Goal: Task Accomplishment & Management: Complete application form

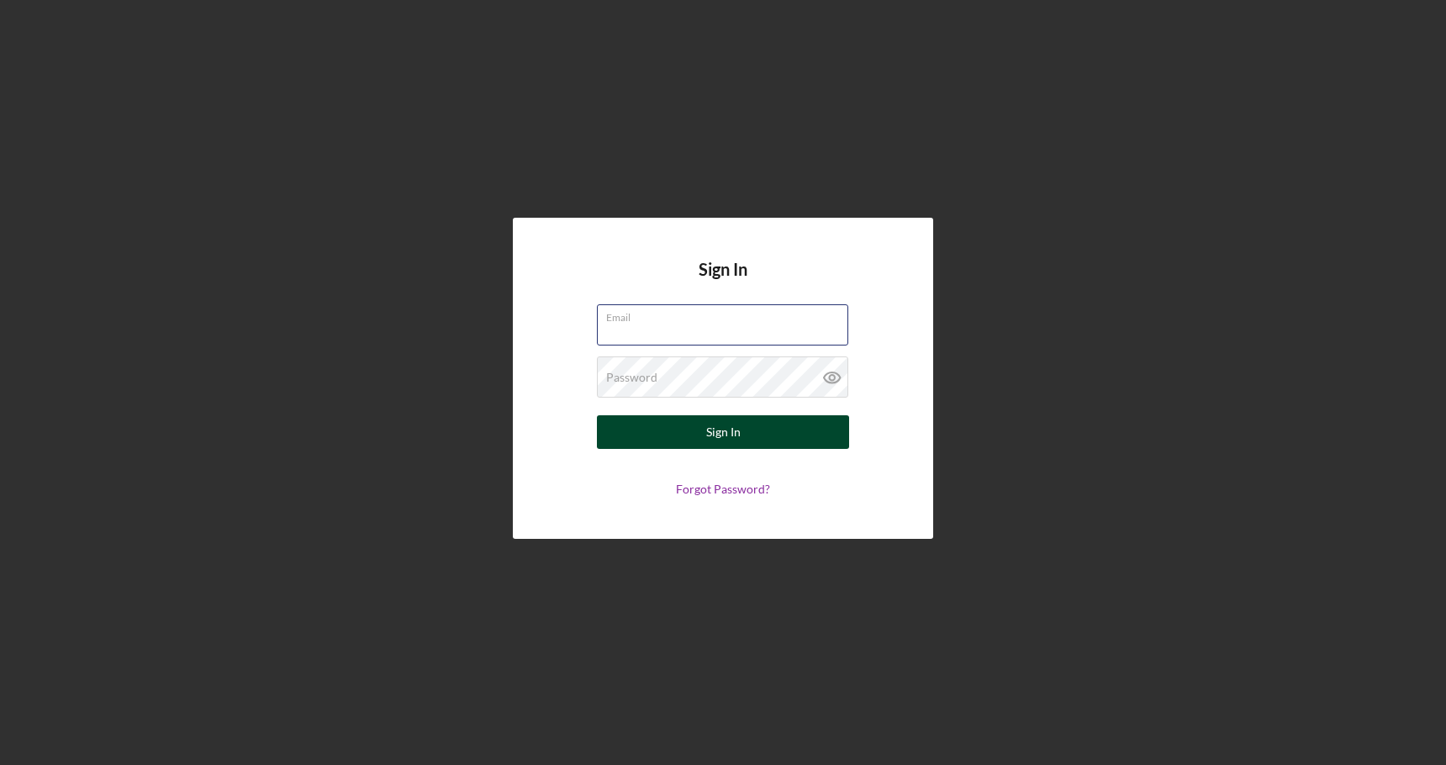
type input "[EMAIL_ADDRESS][DOMAIN_NAME]"
click at [812, 435] on button "Sign In" at bounding box center [723, 432] width 252 height 34
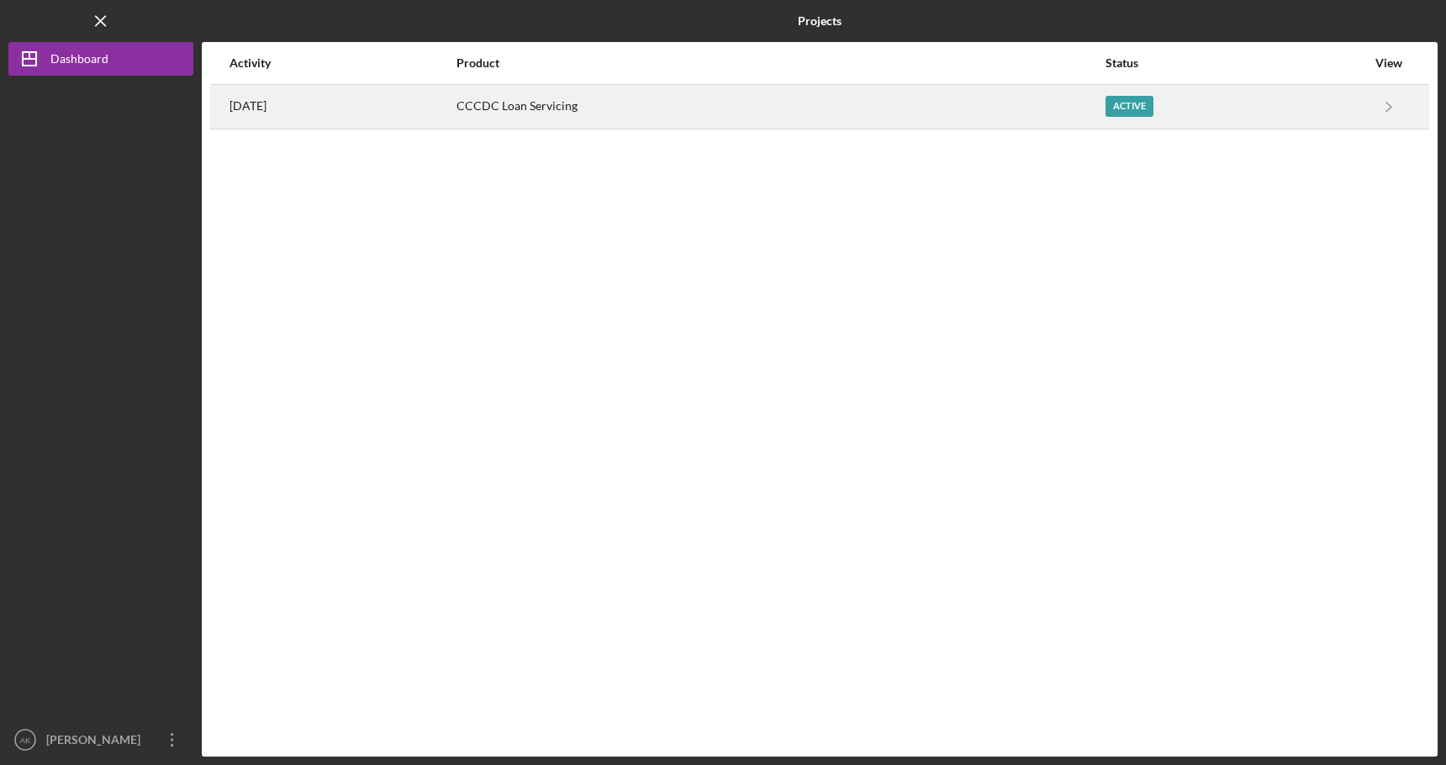
click at [1154, 103] on div "Active" at bounding box center [1130, 106] width 48 height 21
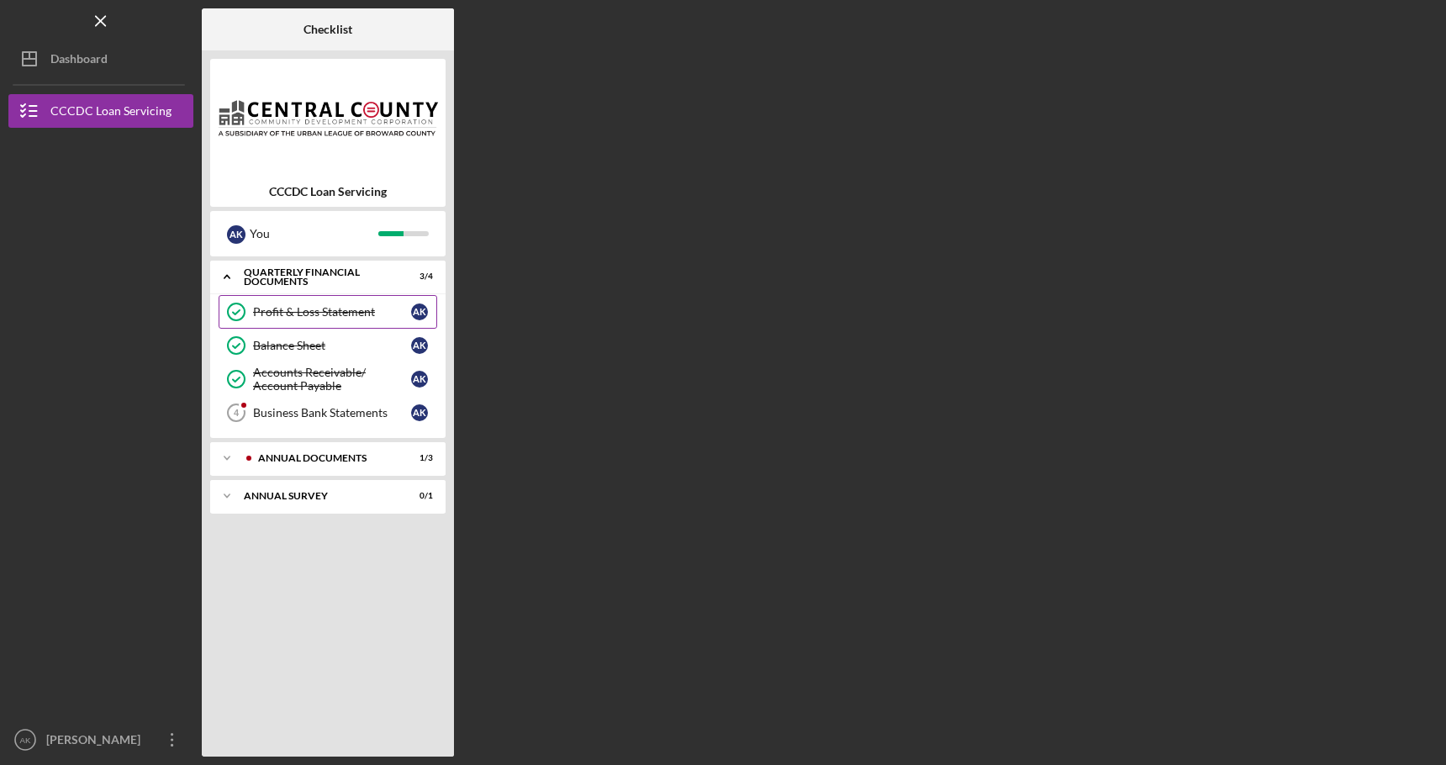
click at [366, 306] on div "Profit & Loss Statement" at bounding box center [332, 311] width 158 height 13
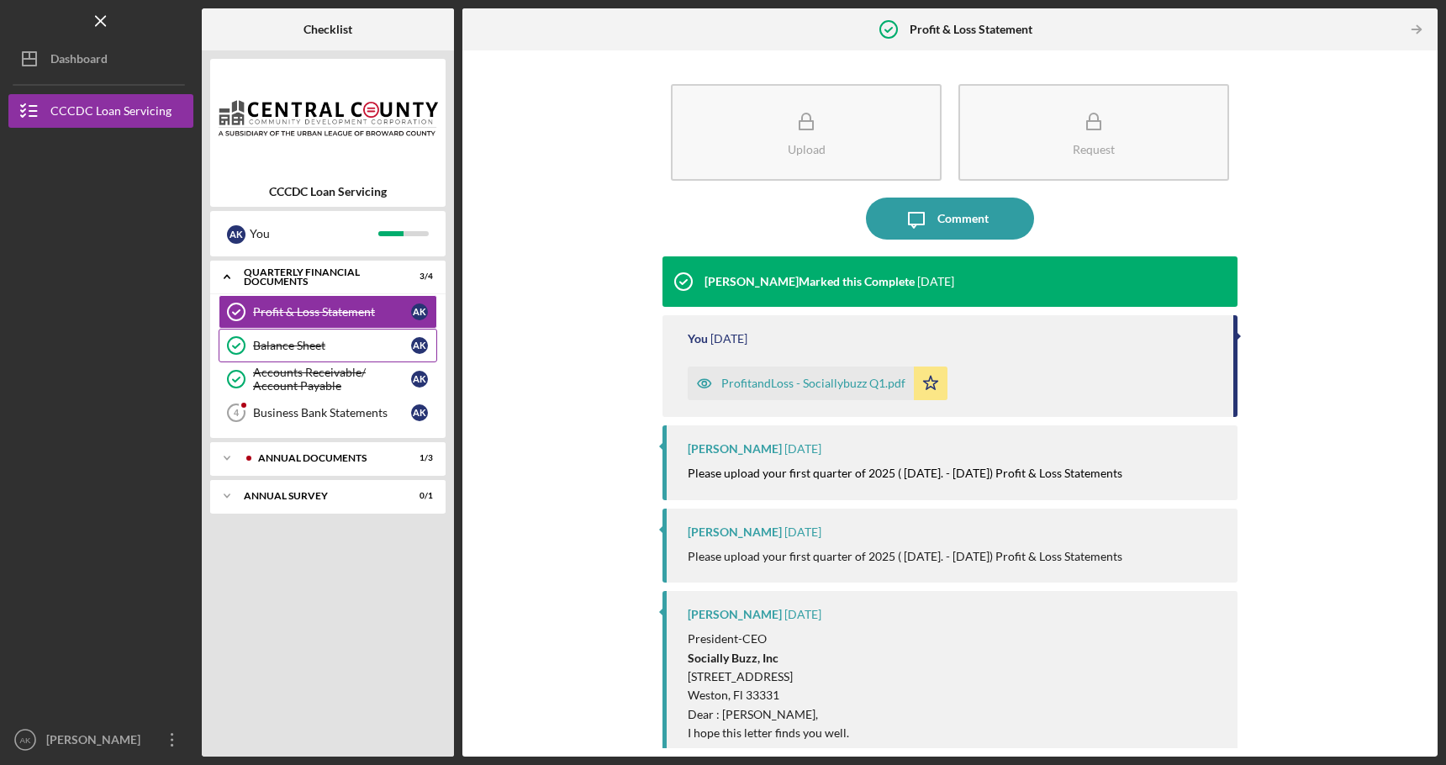
click at [332, 350] on div "Balance Sheet" at bounding box center [332, 345] width 158 height 13
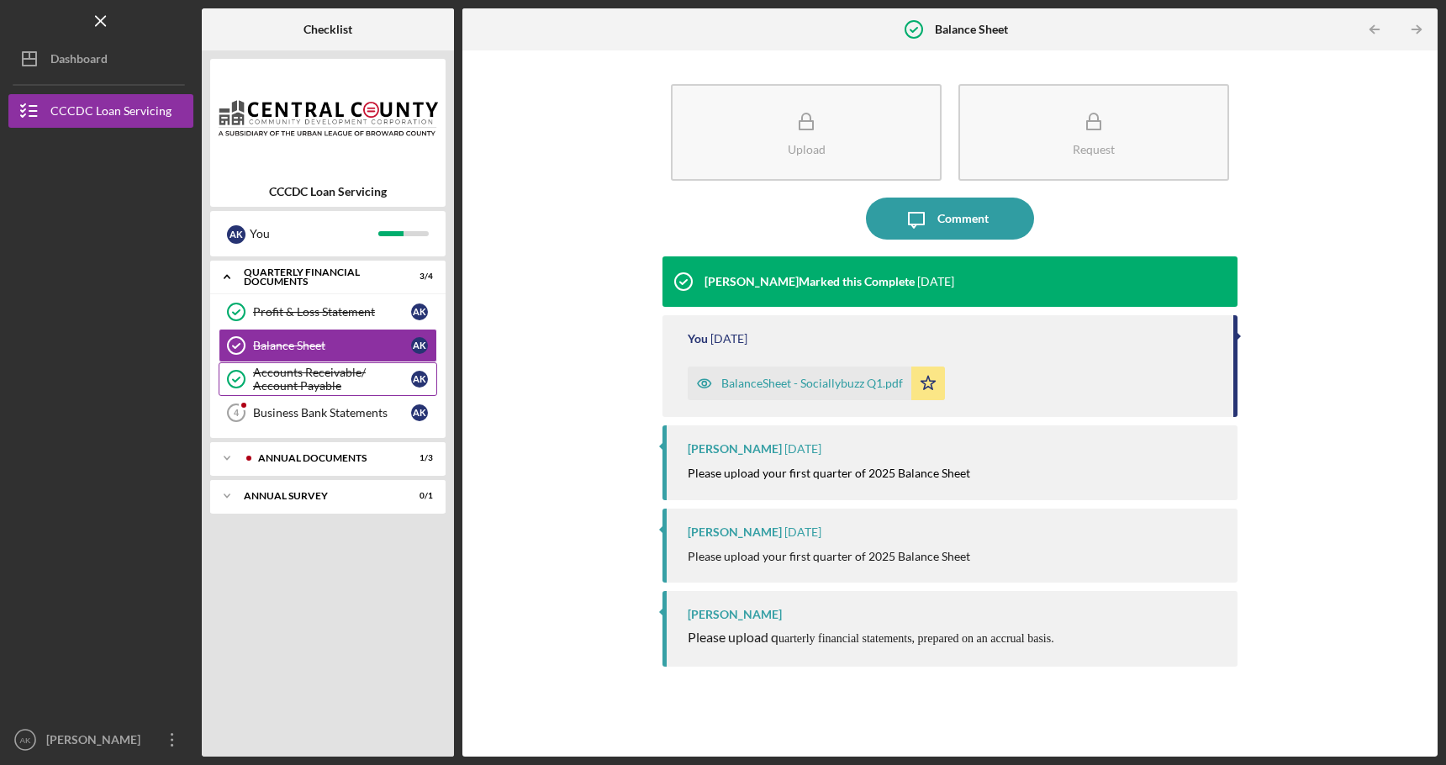
click at [332, 381] on div "Accounts Receivable/ Account Payable" at bounding box center [332, 379] width 158 height 27
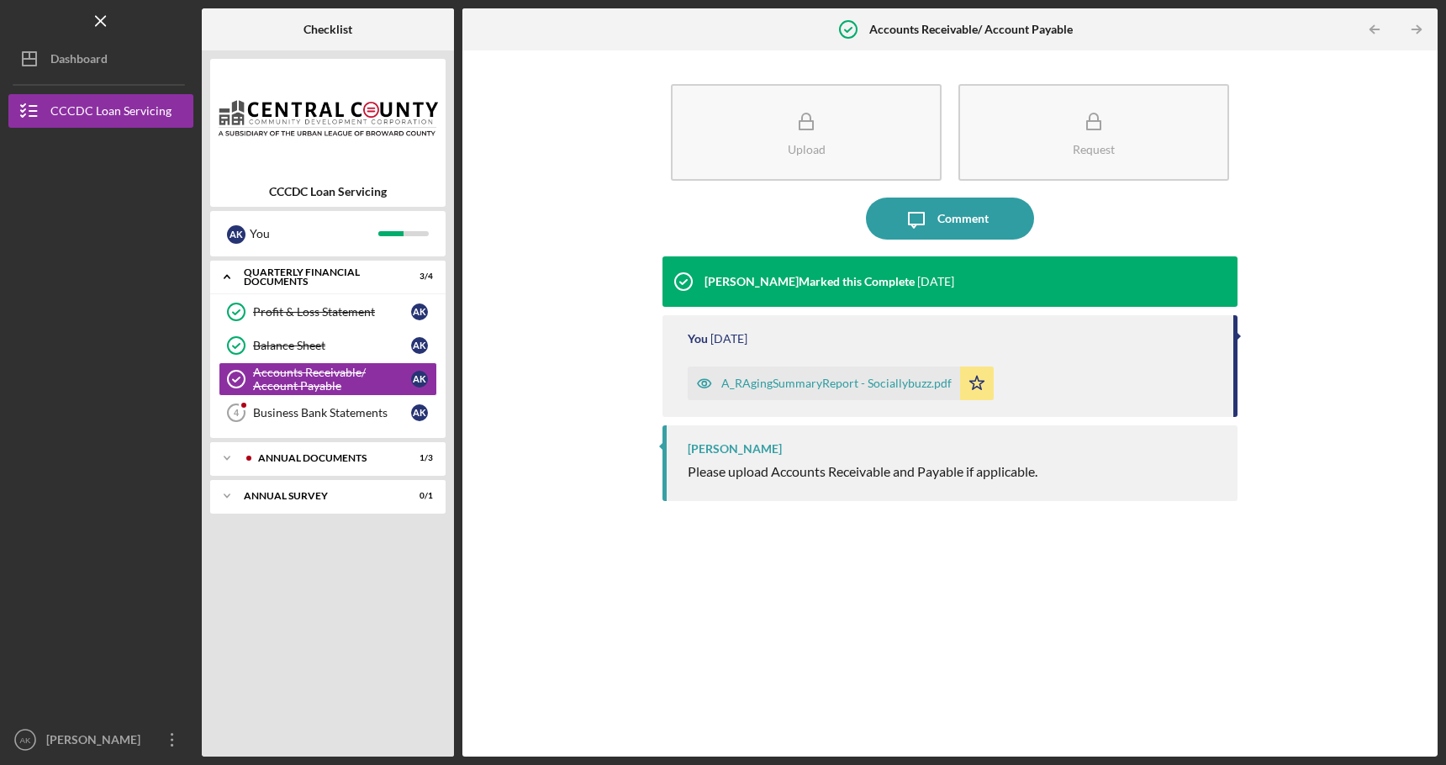
click at [731, 467] on span "Please upload Accounts Receivable and Payable if applicable." at bounding box center [863, 471] width 350 height 16
click at [375, 420] on link "Business Bank Statements 4 Business Bank Statements A K" at bounding box center [328, 413] width 219 height 34
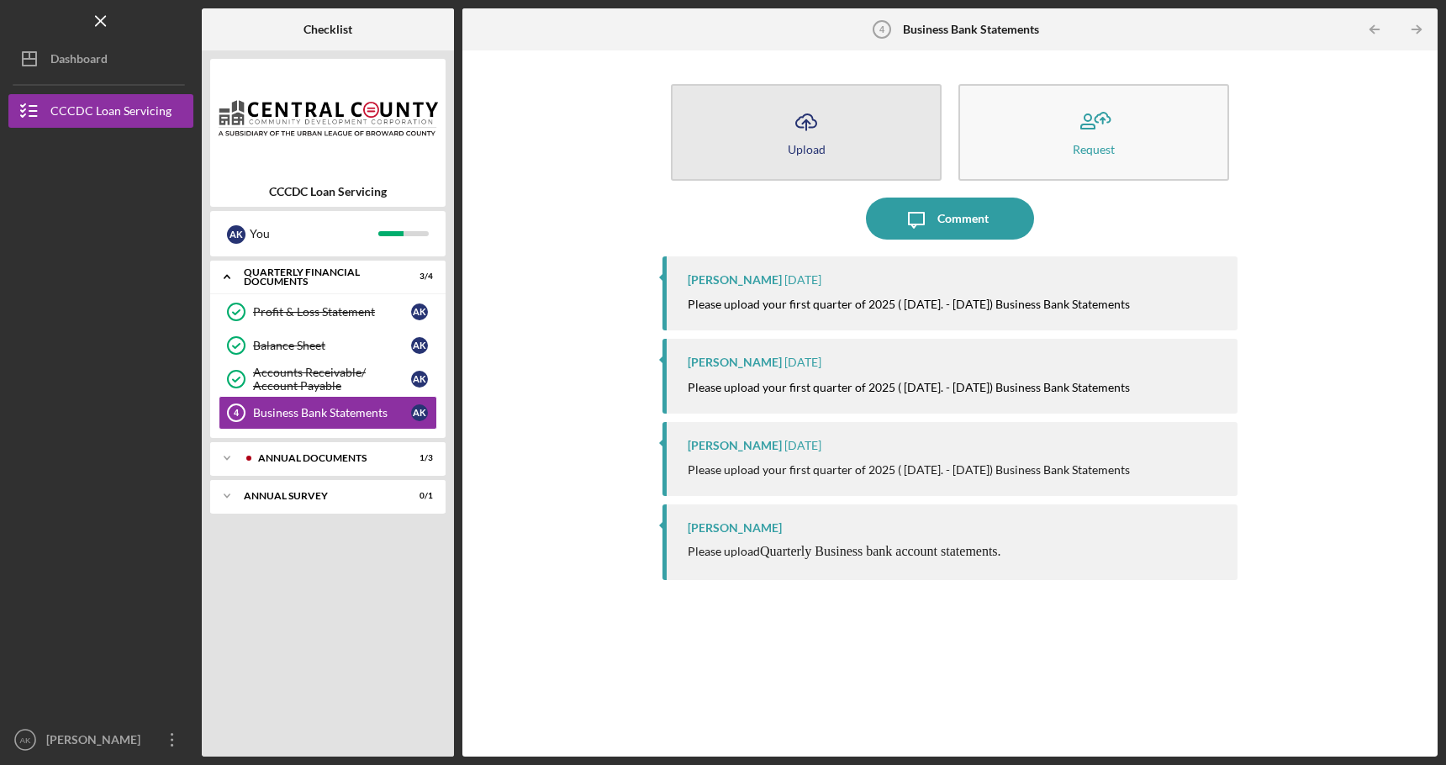
click at [813, 140] on icon "Icon/Upload" at bounding box center [806, 122] width 42 height 42
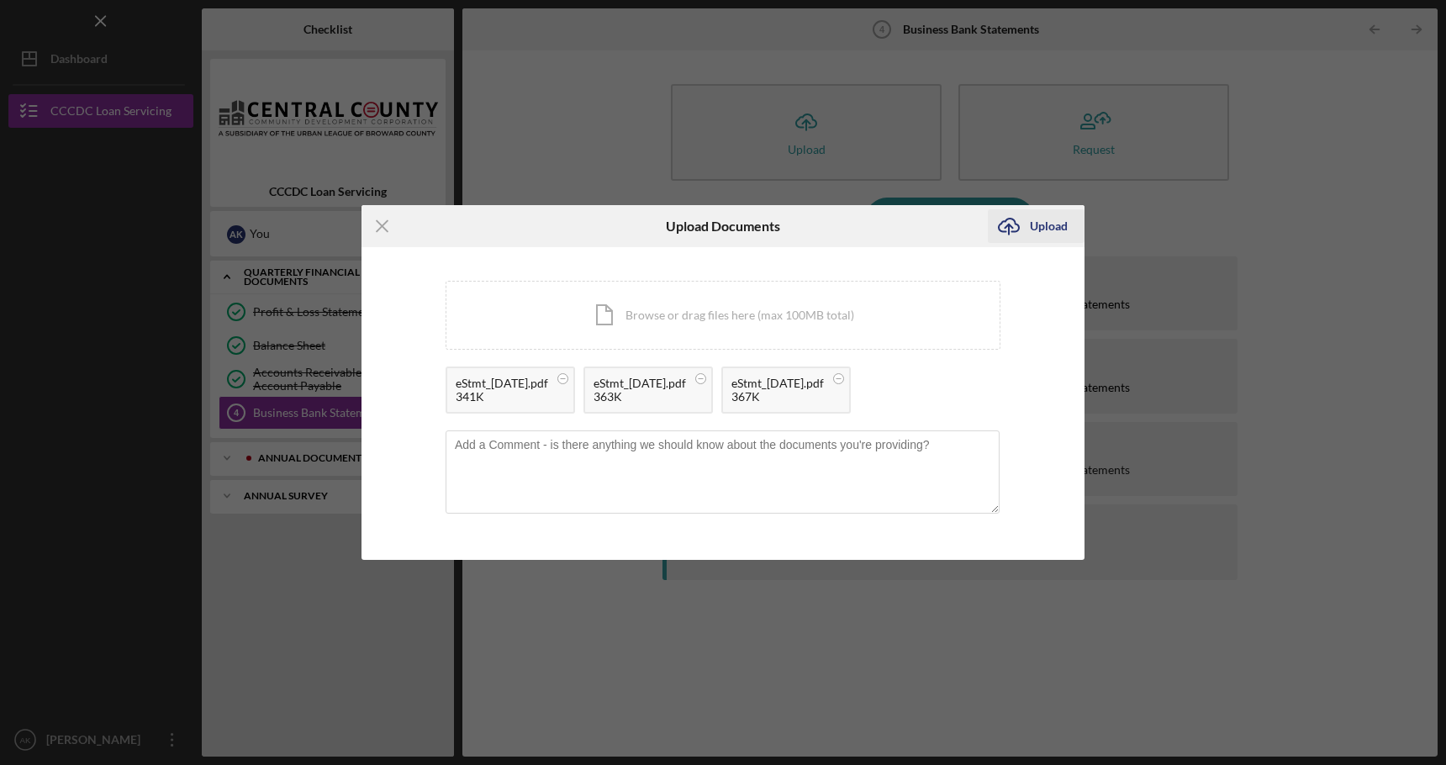
click at [1039, 227] on div "Upload" at bounding box center [1049, 226] width 38 height 34
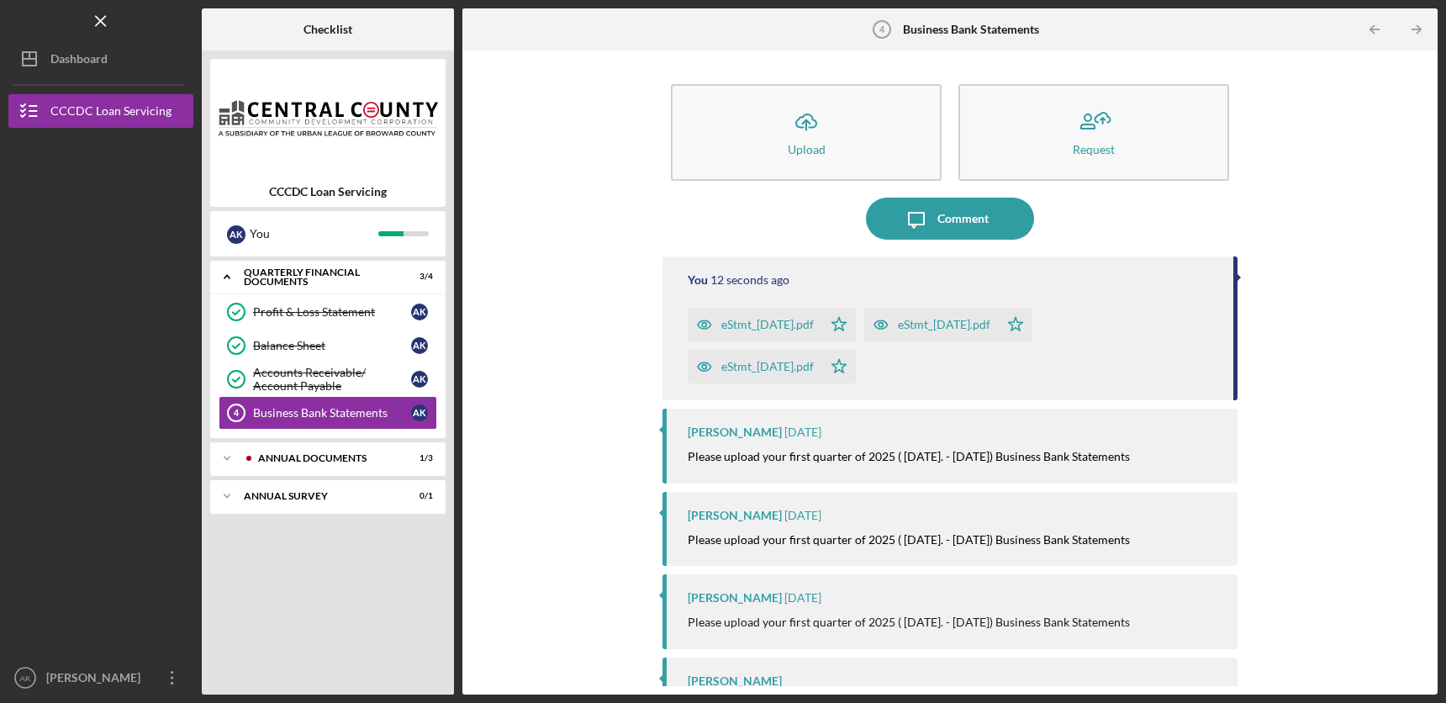
scroll to position [46, 0]
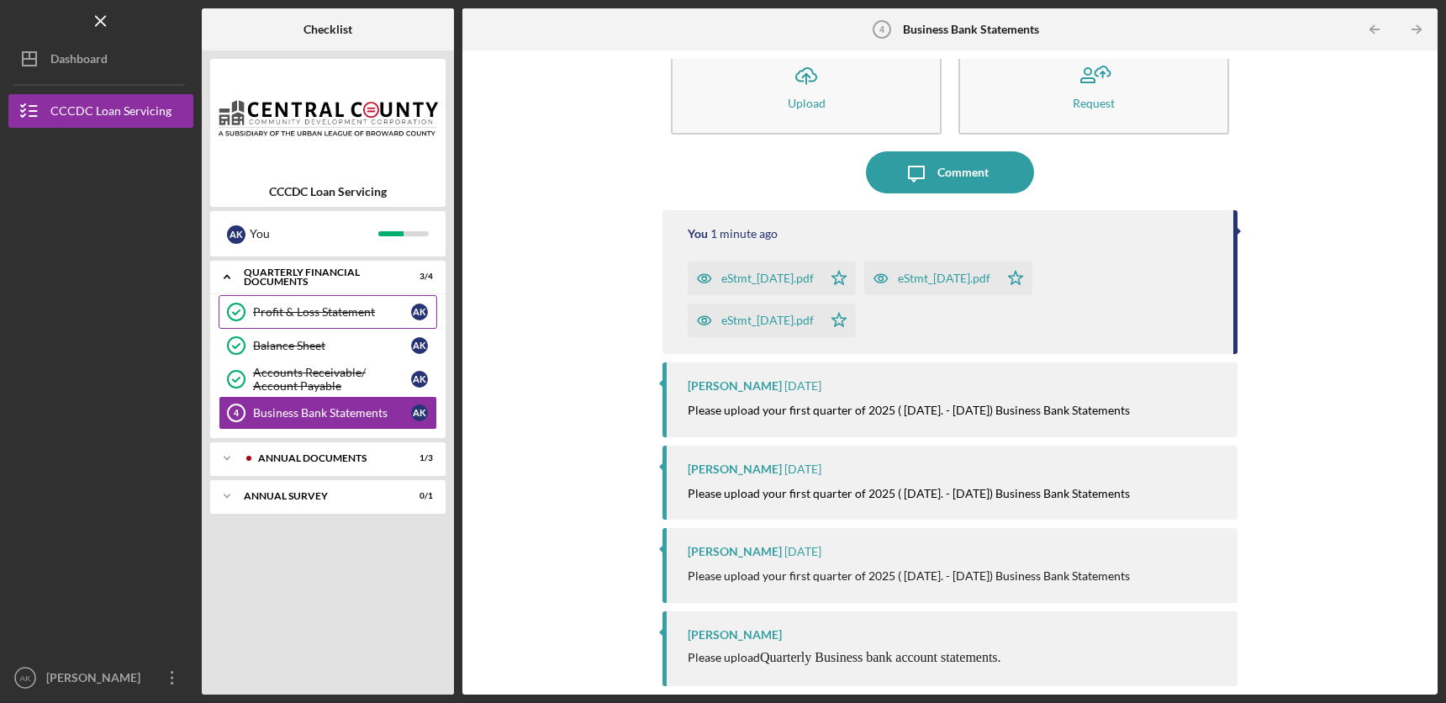
click at [315, 312] on div "Profit & Loss Statement" at bounding box center [332, 311] width 158 height 13
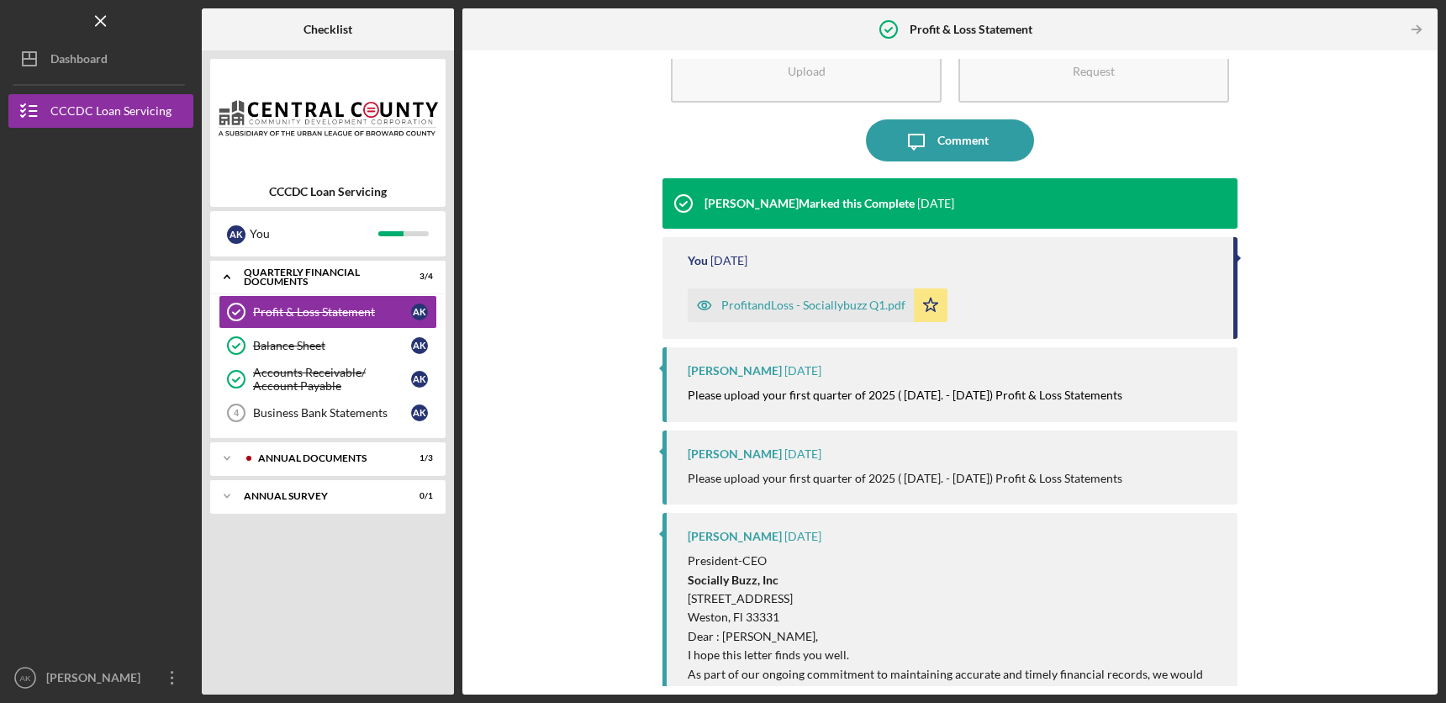
scroll to position [34, 0]
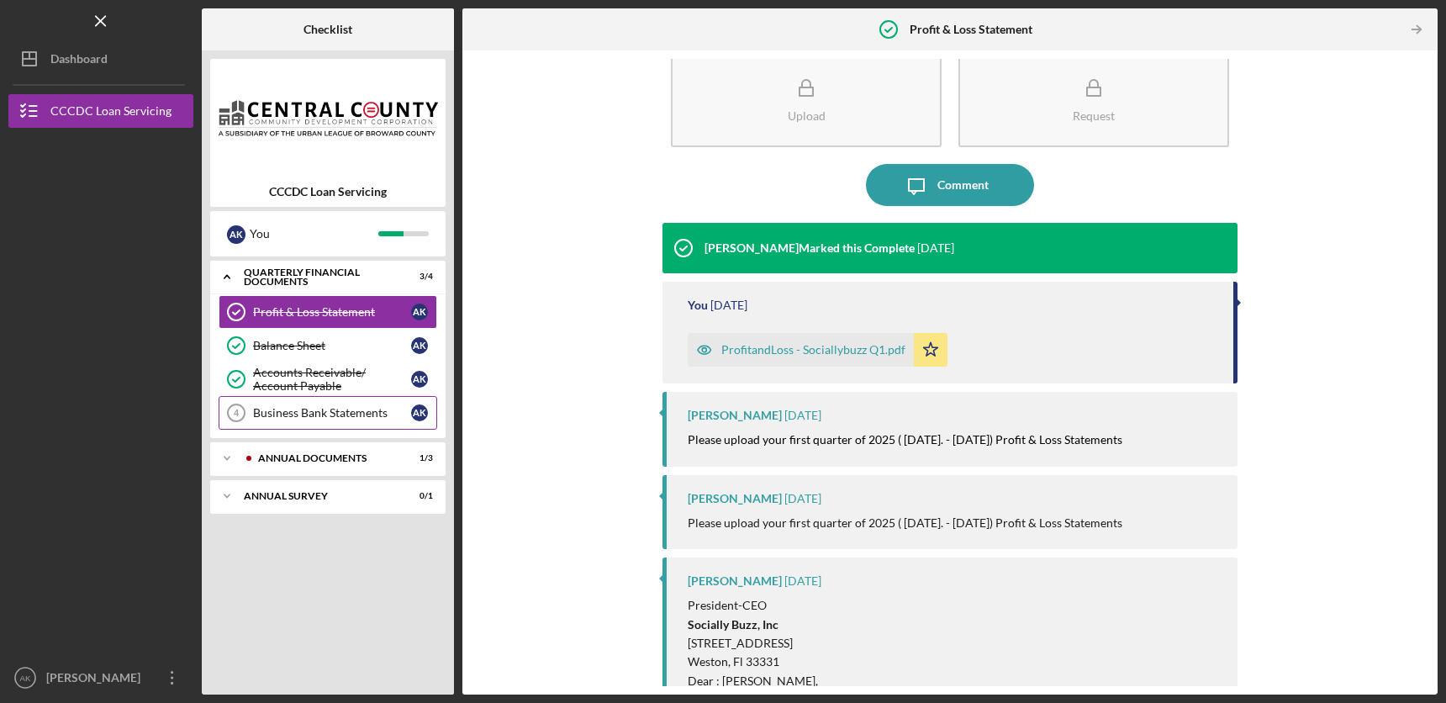
click at [365, 407] on div "Business Bank Statements" at bounding box center [332, 412] width 158 height 13
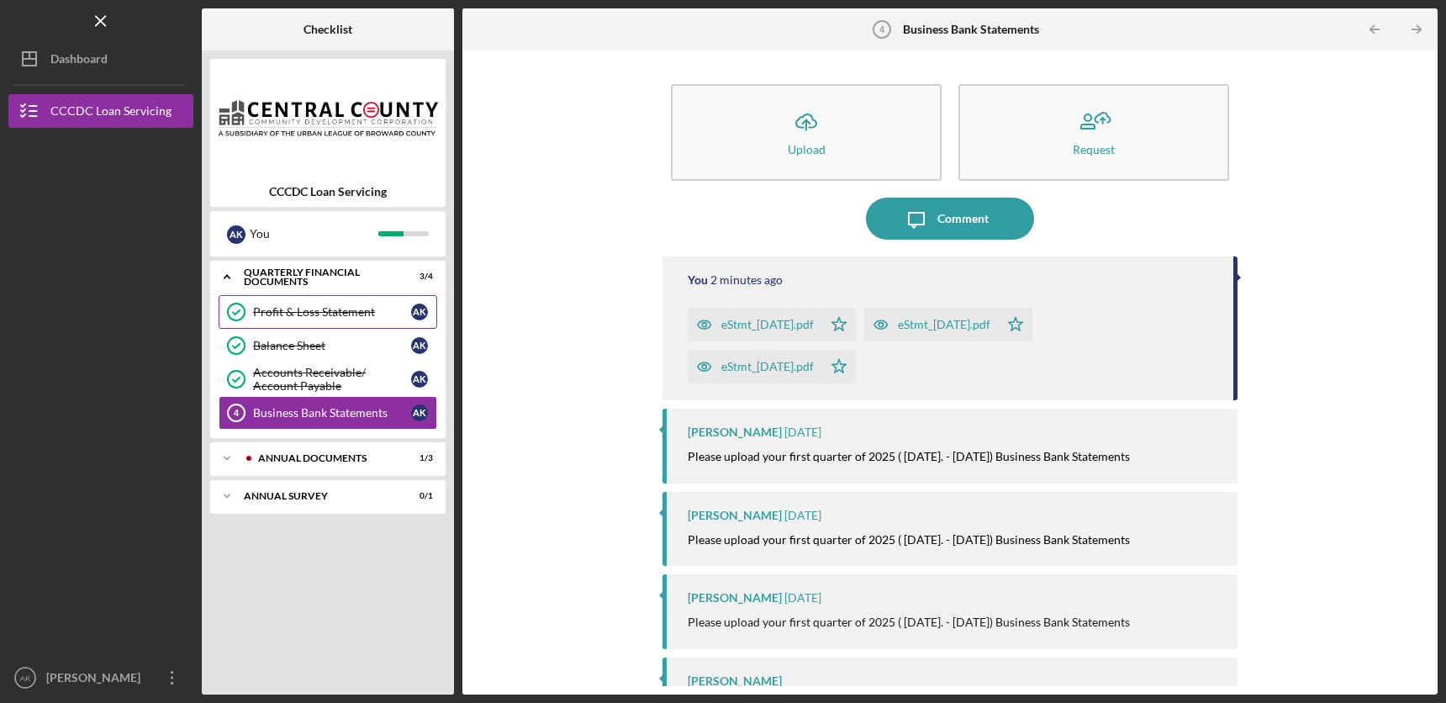
click at [365, 308] on div "Profit & Loss Statement" at bounding box center [332, 311] width 158 height 13
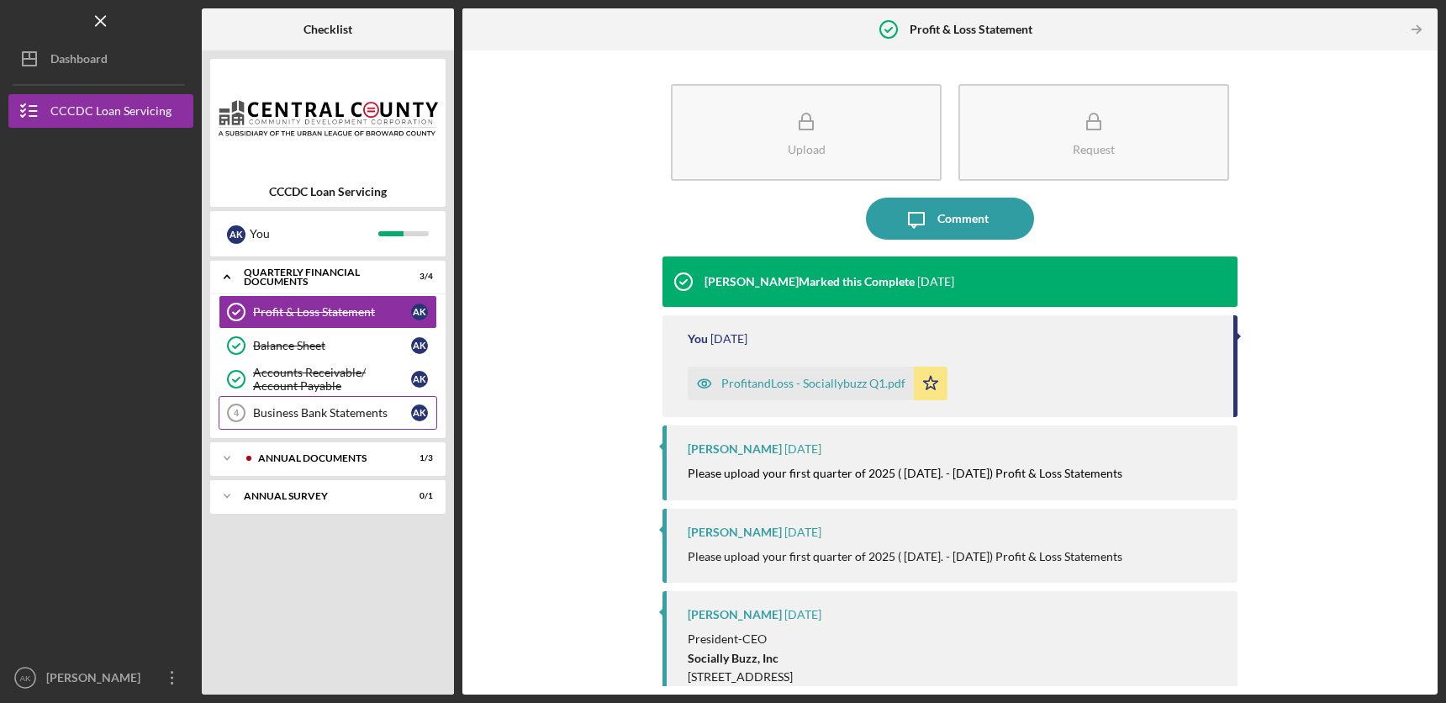
click at [346, 418] on div "Business Bank Statements" at bounding box center [332, 412] width 158 height 13
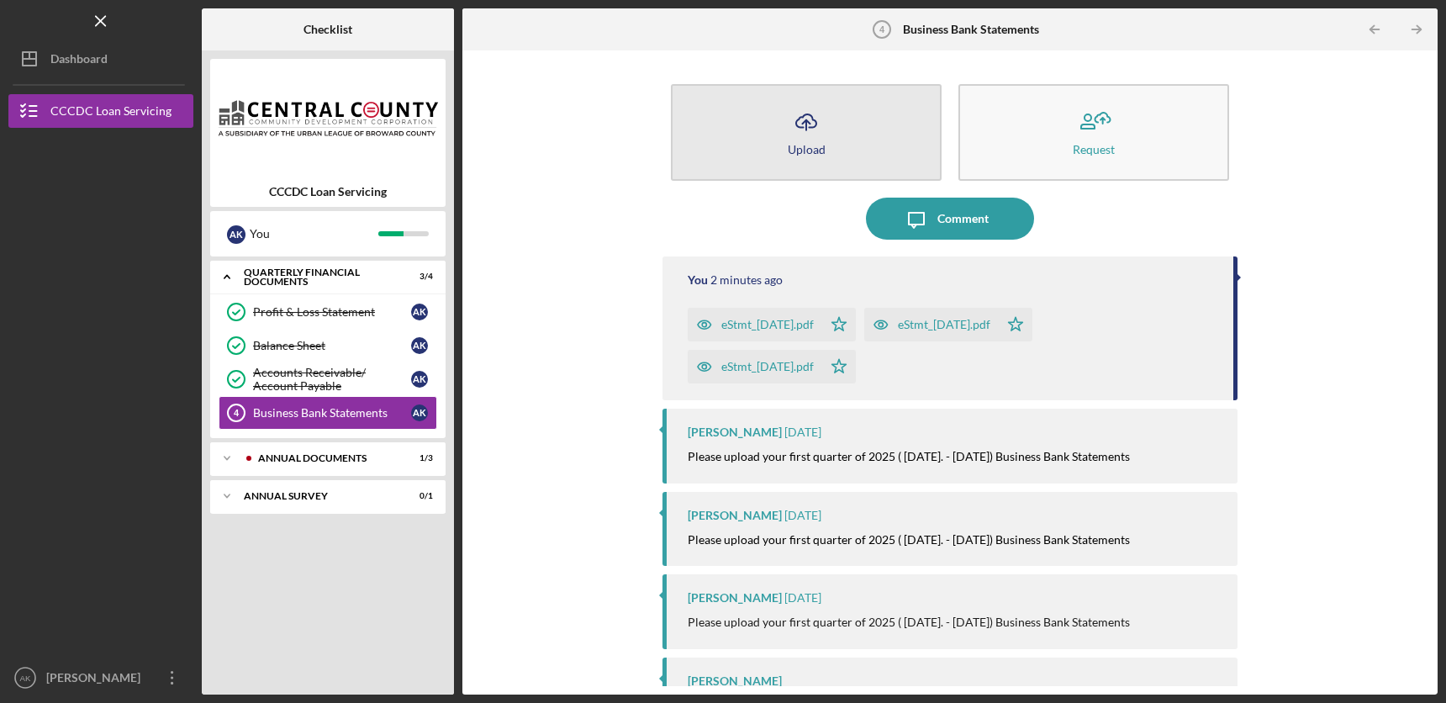
click at [801, 140] on button "Icon/Upload Upload" at bounding box center [806, 132] width 271 height 97
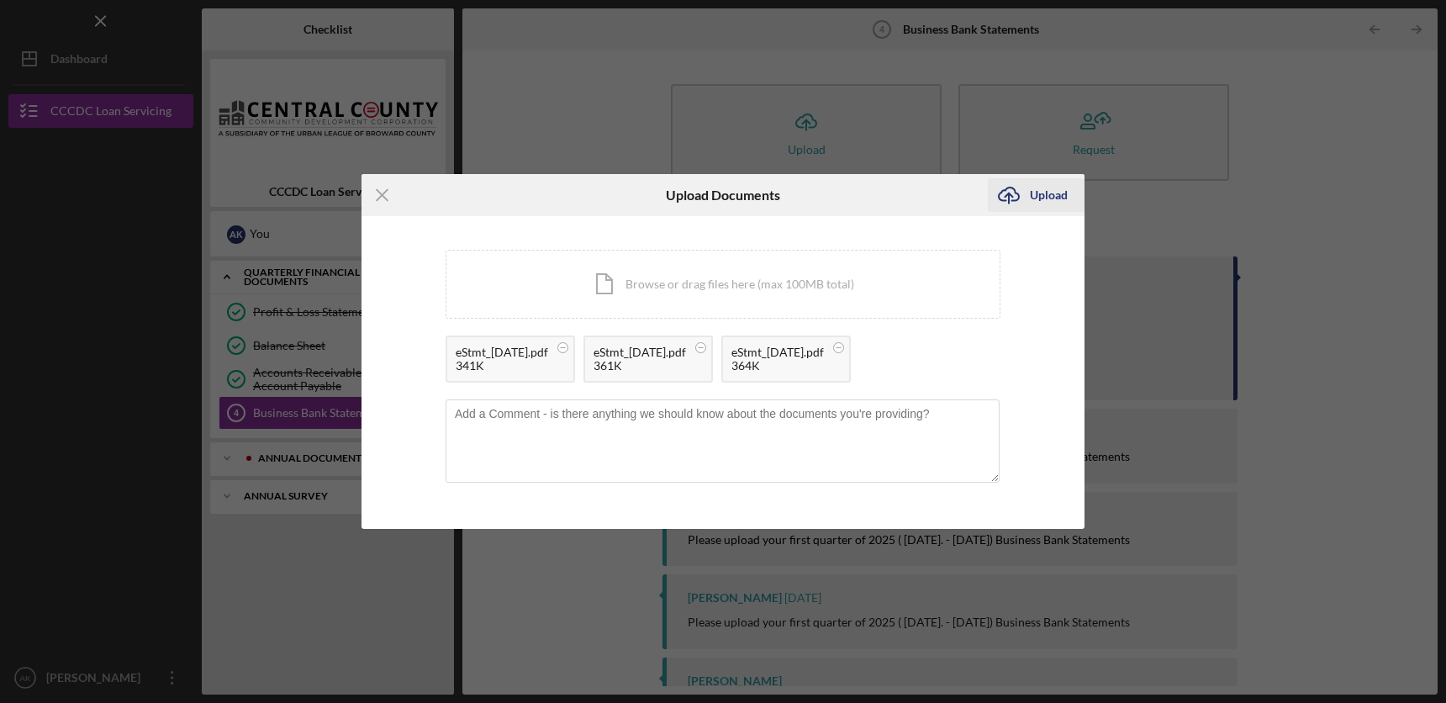
click at [1048, 198] on div "Upload" at bounding box center [1049, 195] width 38 height 34
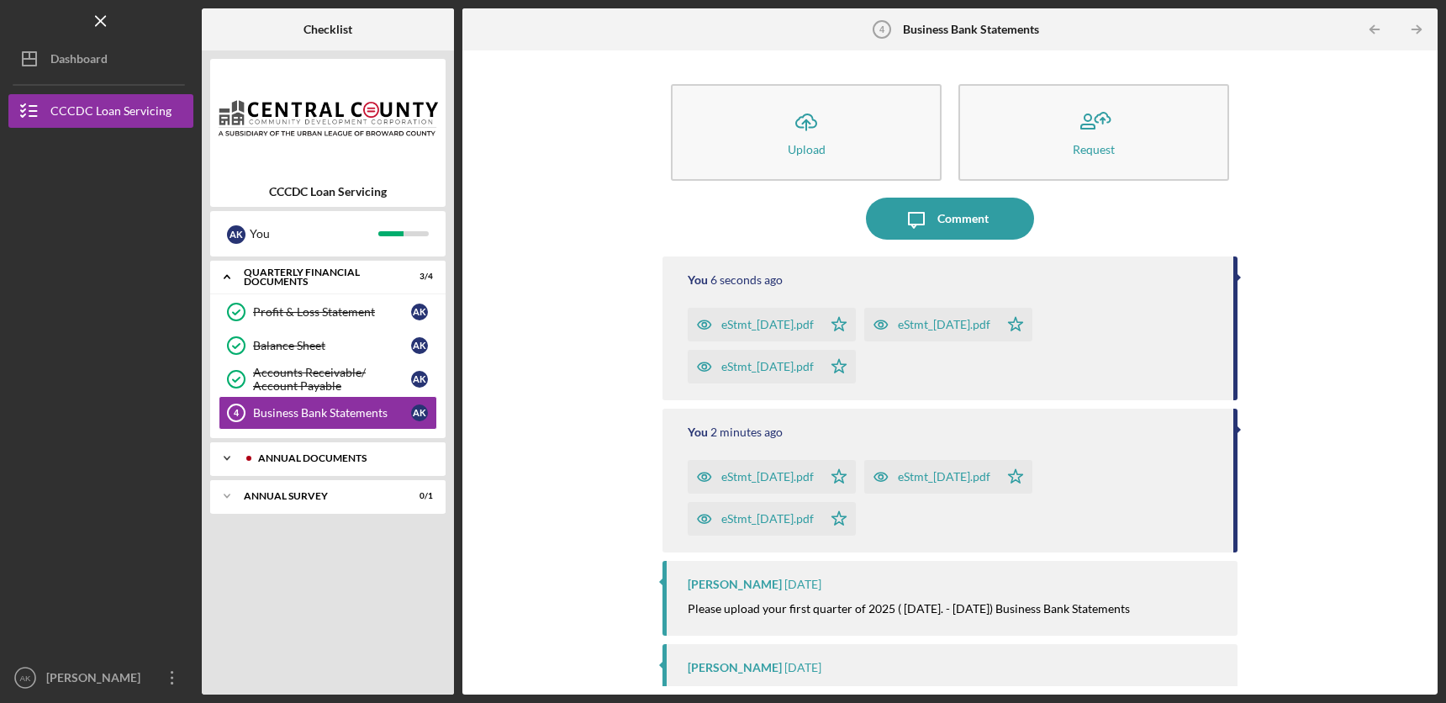
click at [226, 460] on icon "Icon/Expander" at bounding box center [227, 458] width 34 height 34
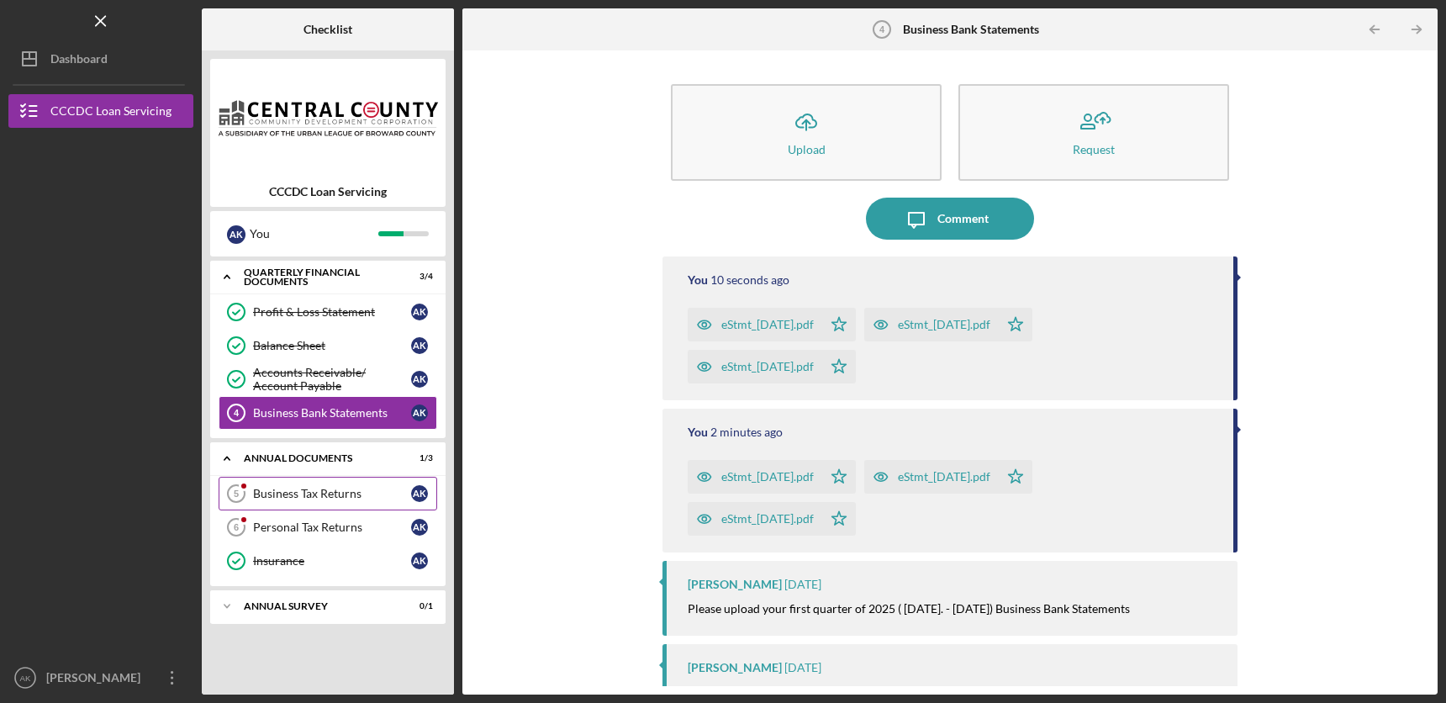
click at [338, 493] on div "Business Tax Returns" at bounding box center [332, 493] width 158 height 13
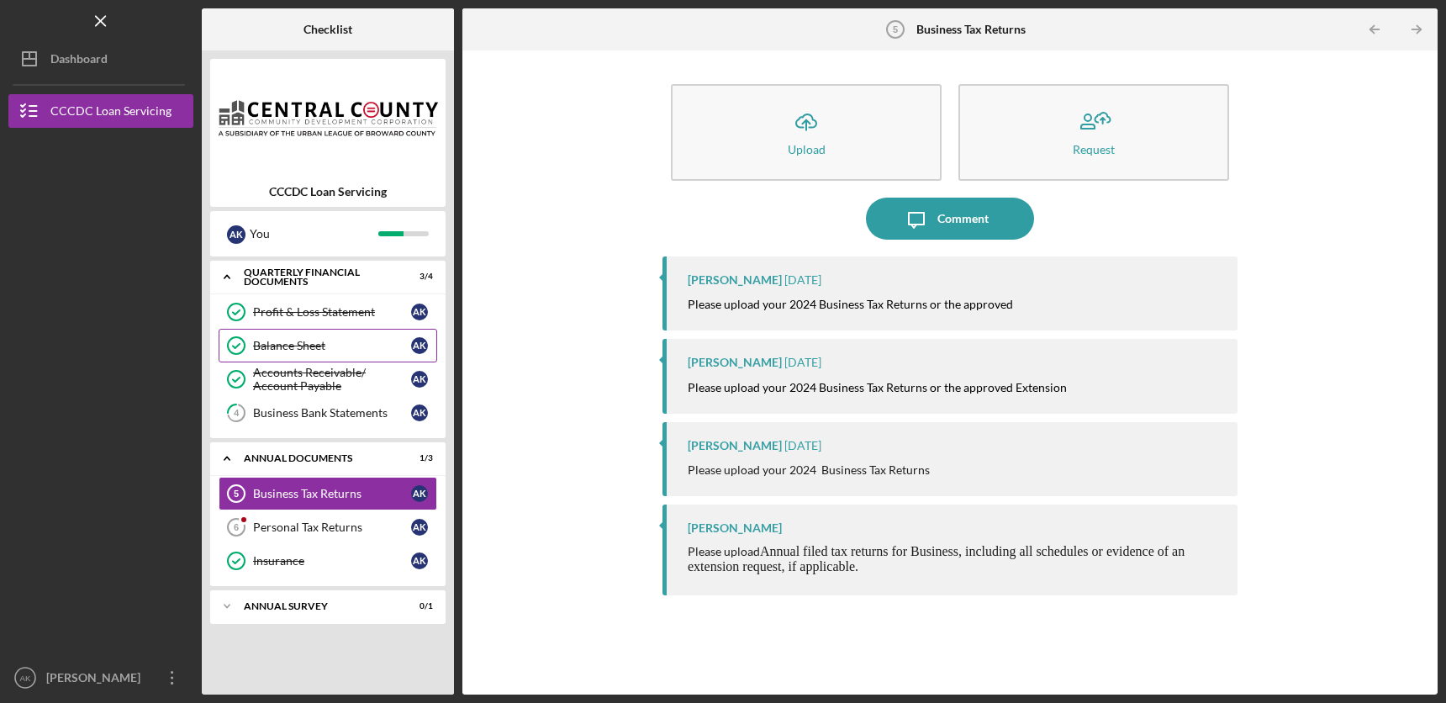
click at [342, 343] on div "Balance Sheet" at bounding box center [332, 345] width 158 height 13
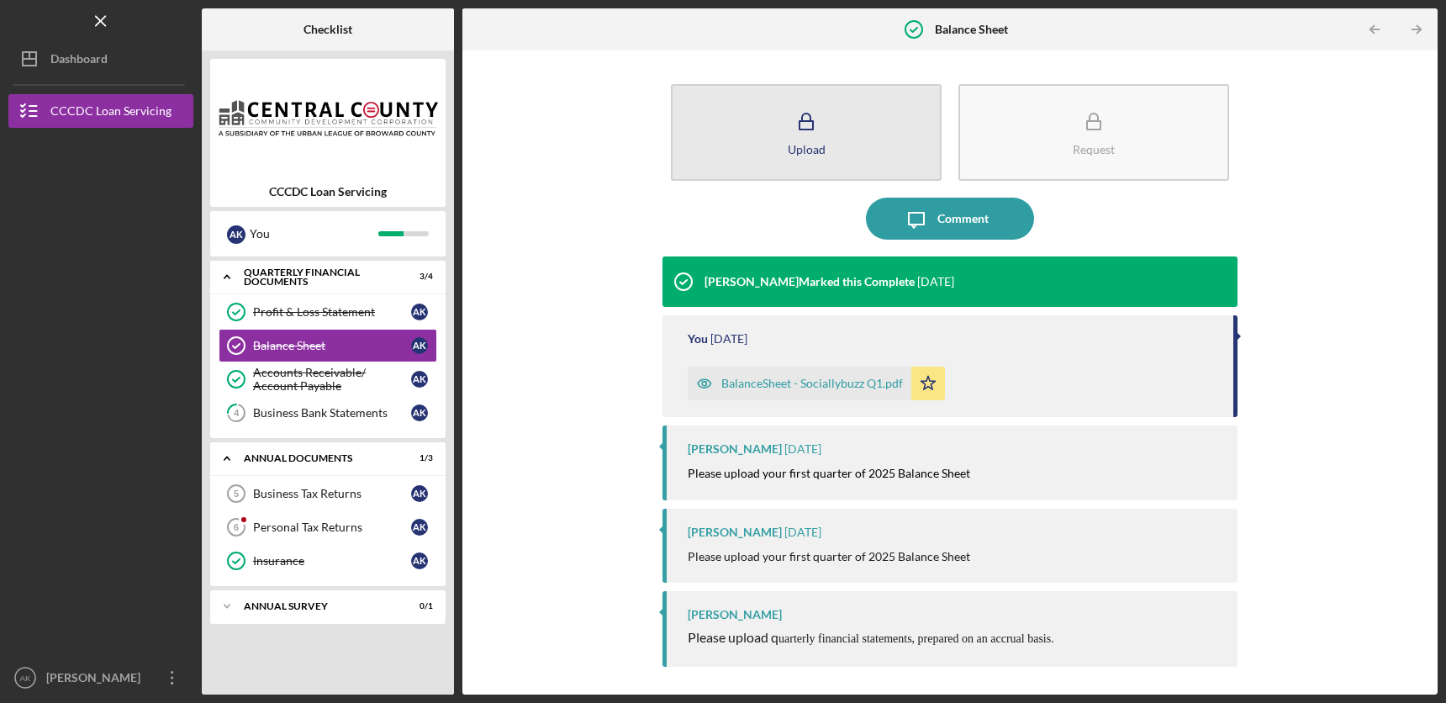
click at [800, 114] on icon "button" at bounding box center [806, 122] width 42 height 42
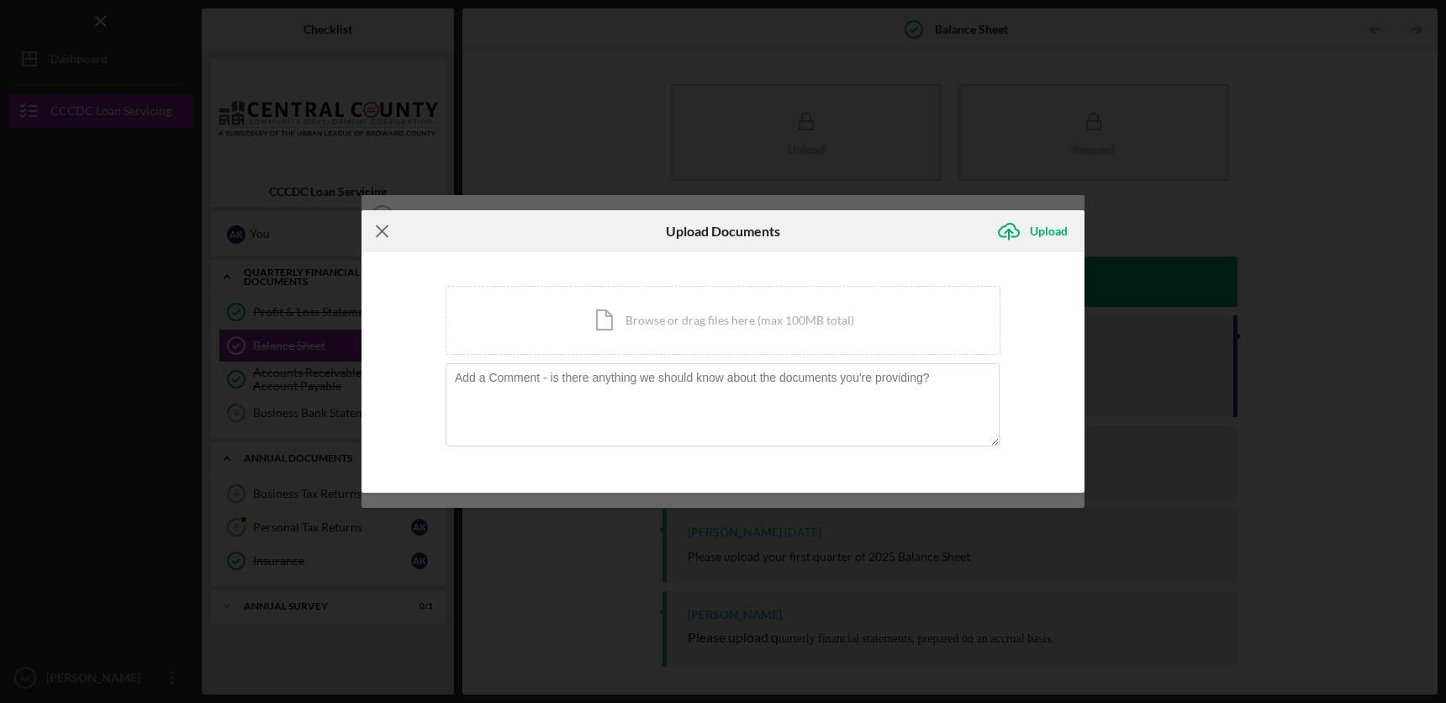
click at [379, 227] on line at bounding box center [382, 231] width 11 height 11
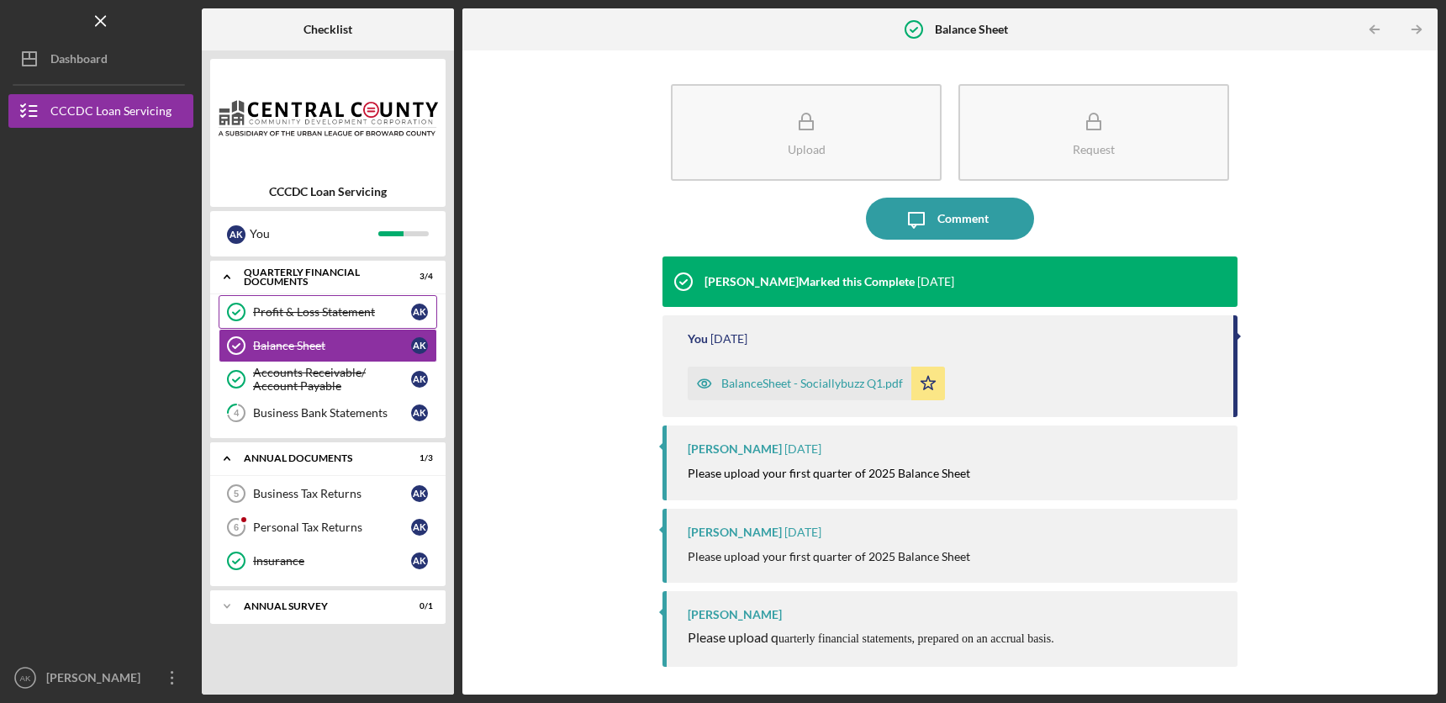
click at [323, 313] on div "Profit & Loss Statement" at bounding box center [332, 311] width 158 height 13
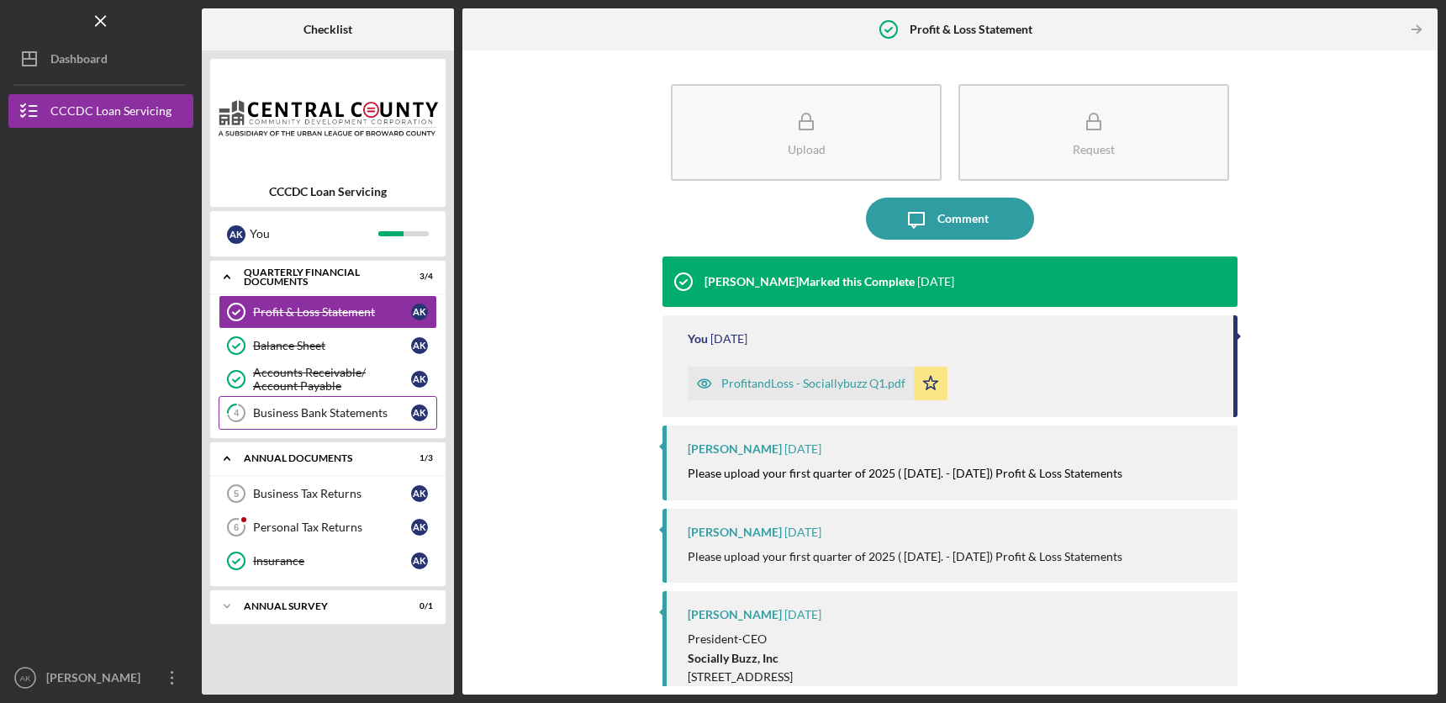
click at [354, 410] on div "Business Bank Statements" at bounding box center [332, 412] width 158 height 13
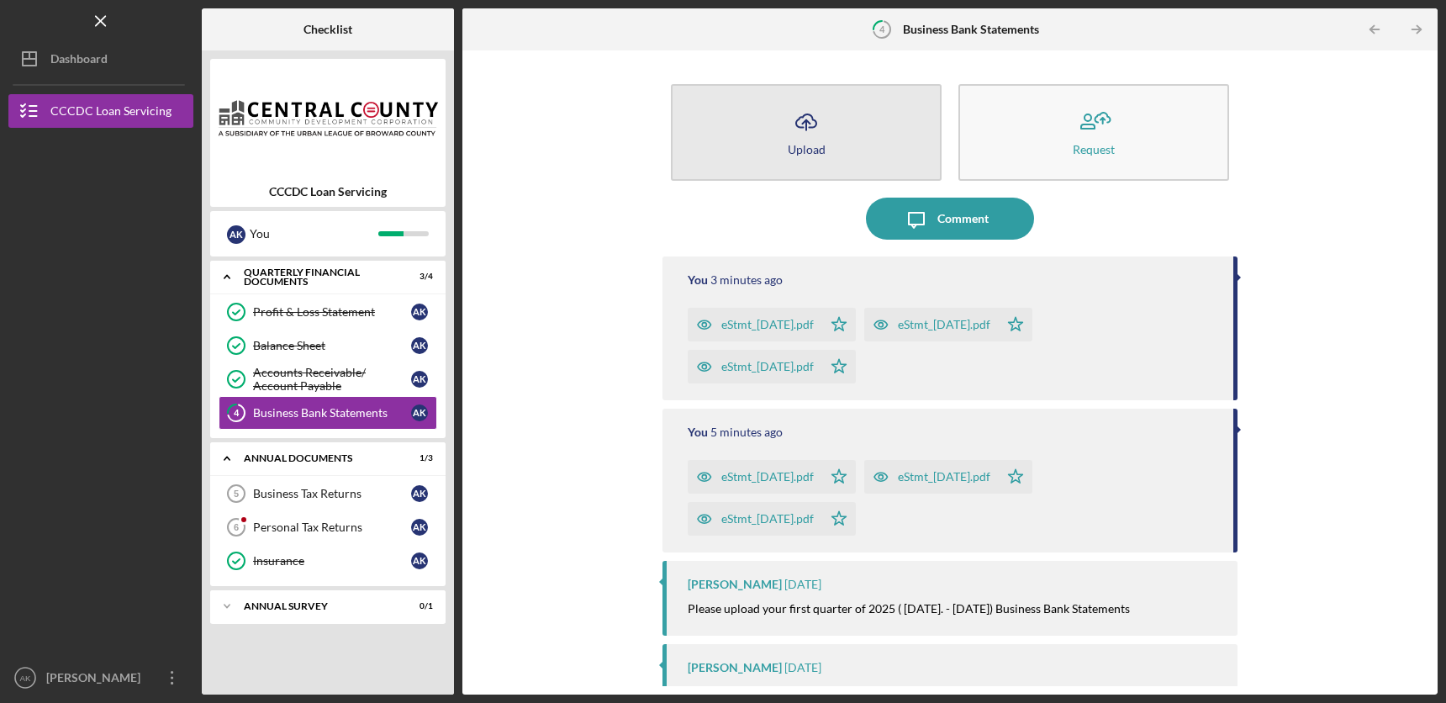
click at [796, 143] on div "Upload" at bounding box center [807, 149] width 38 height 13
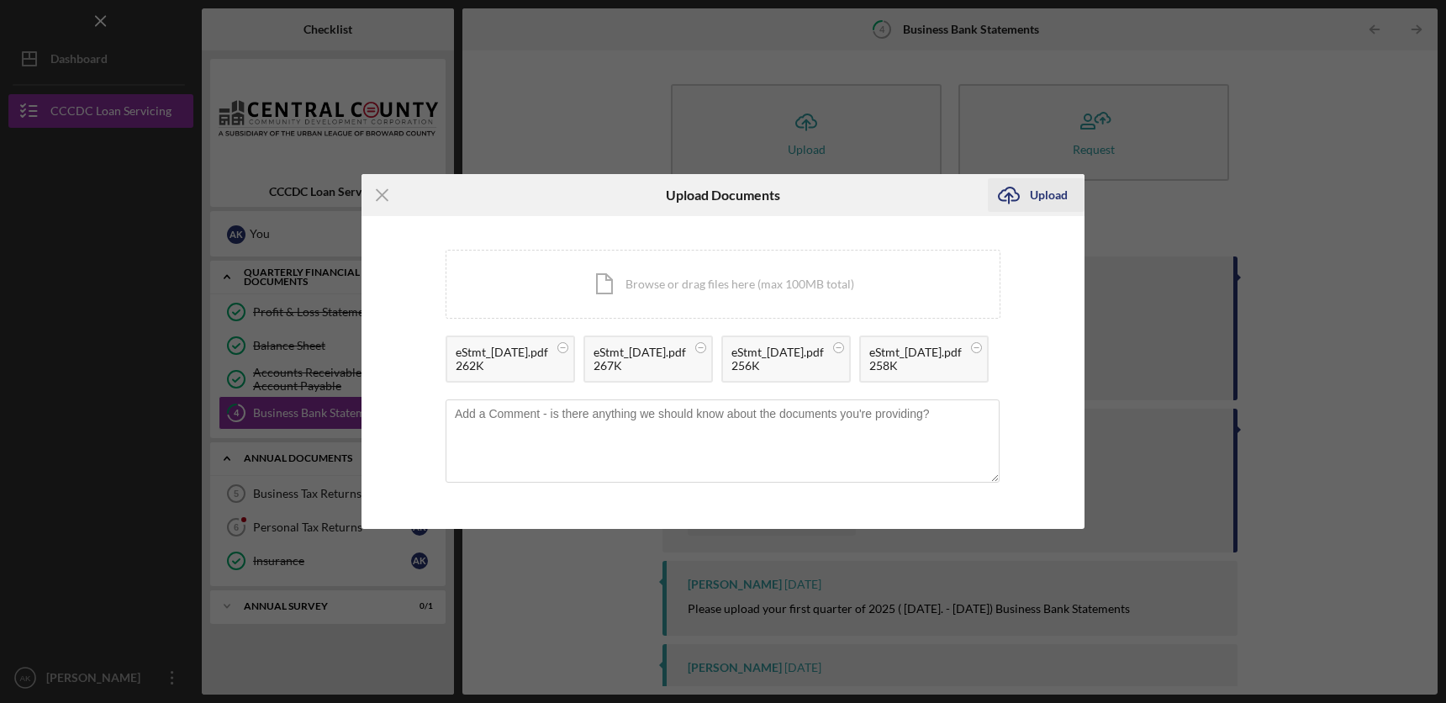
click at [1034, 178] on div "Upload" at bounding box center [1049, 195] width 38 height 34
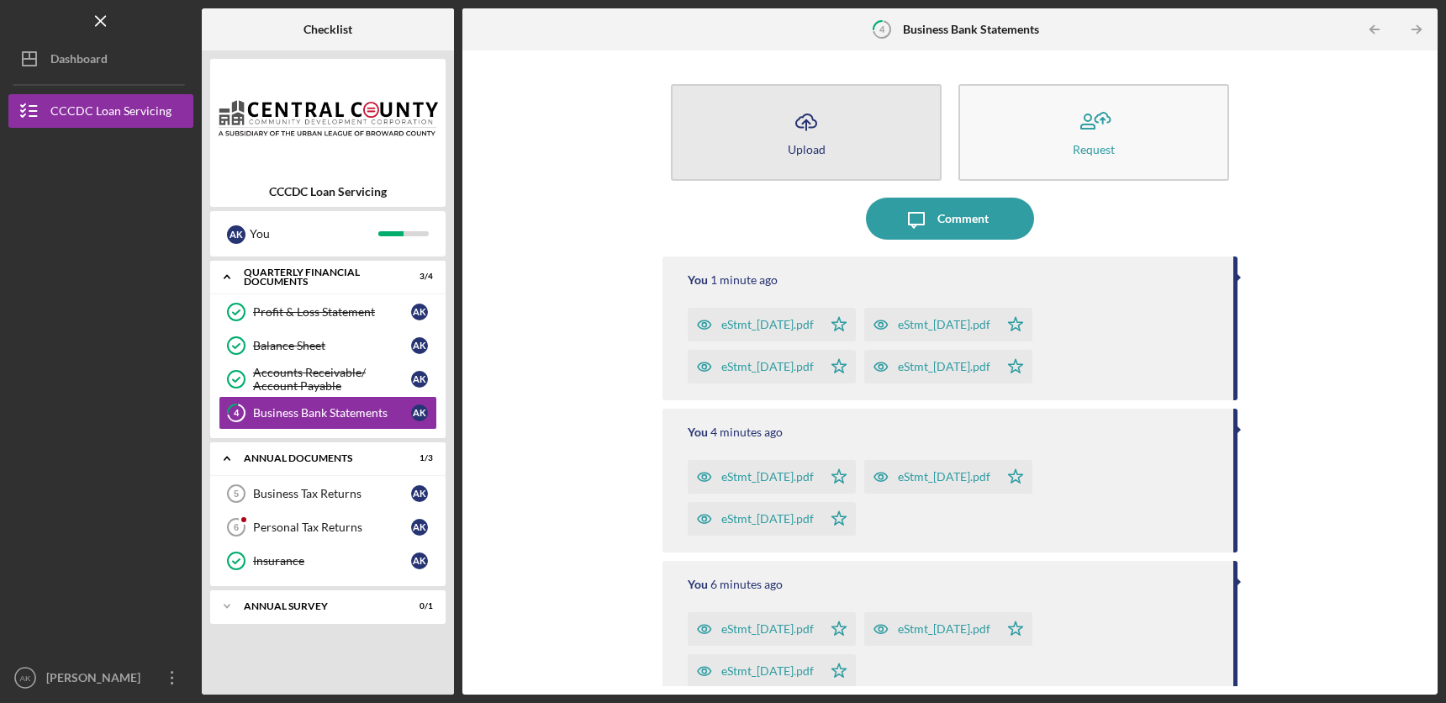
click at [794, 148] on div "Upload" at bounding box center [807, 149] width 38 height 13
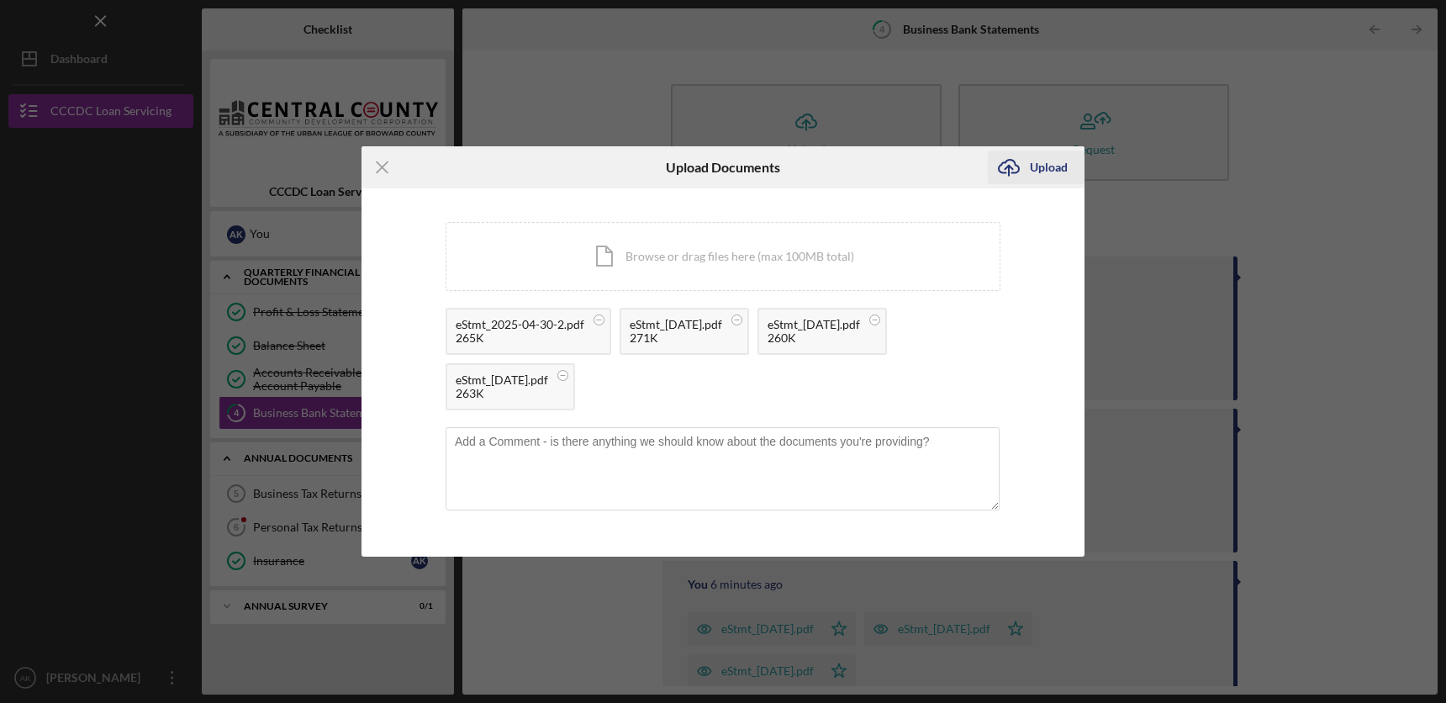
click at [1039, 169] on div "Upload" at bounding box center [1049, 168] width 38 height 34
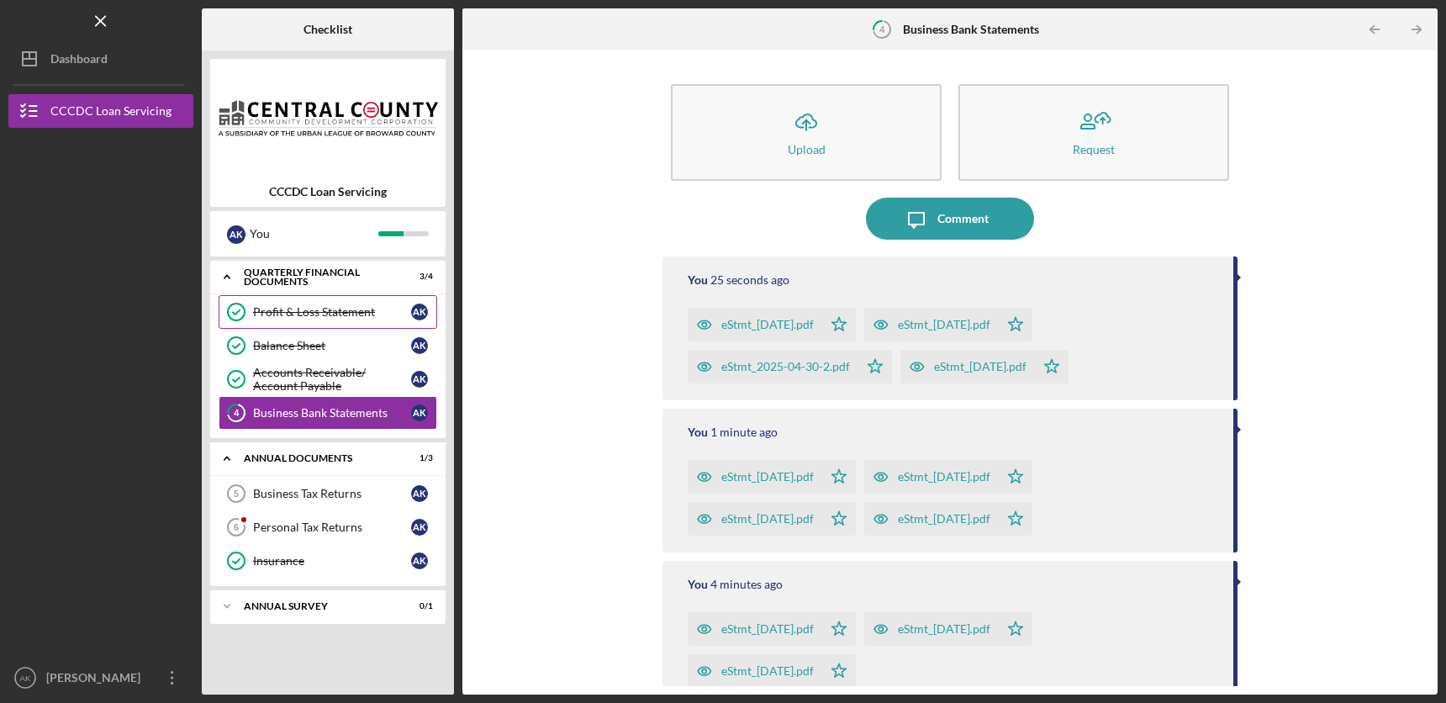
click at [330, 315] on div "Profit & Loss Statement" at bounding box center [332, 311] width 158 height 13
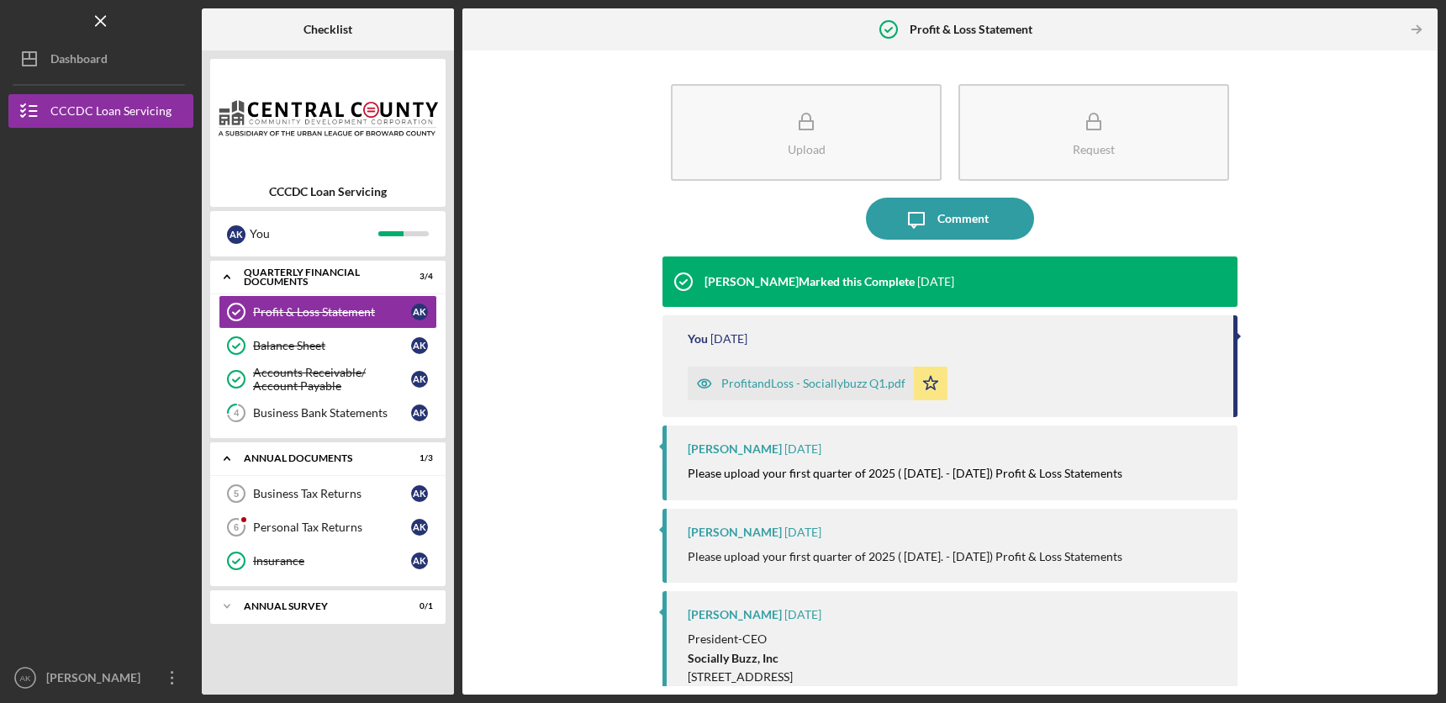
click at [799, 383] on div "ProfitandLoss - Sociallybuzz Q1.pdf" at bounding box center [814, 383] width 184 height 13
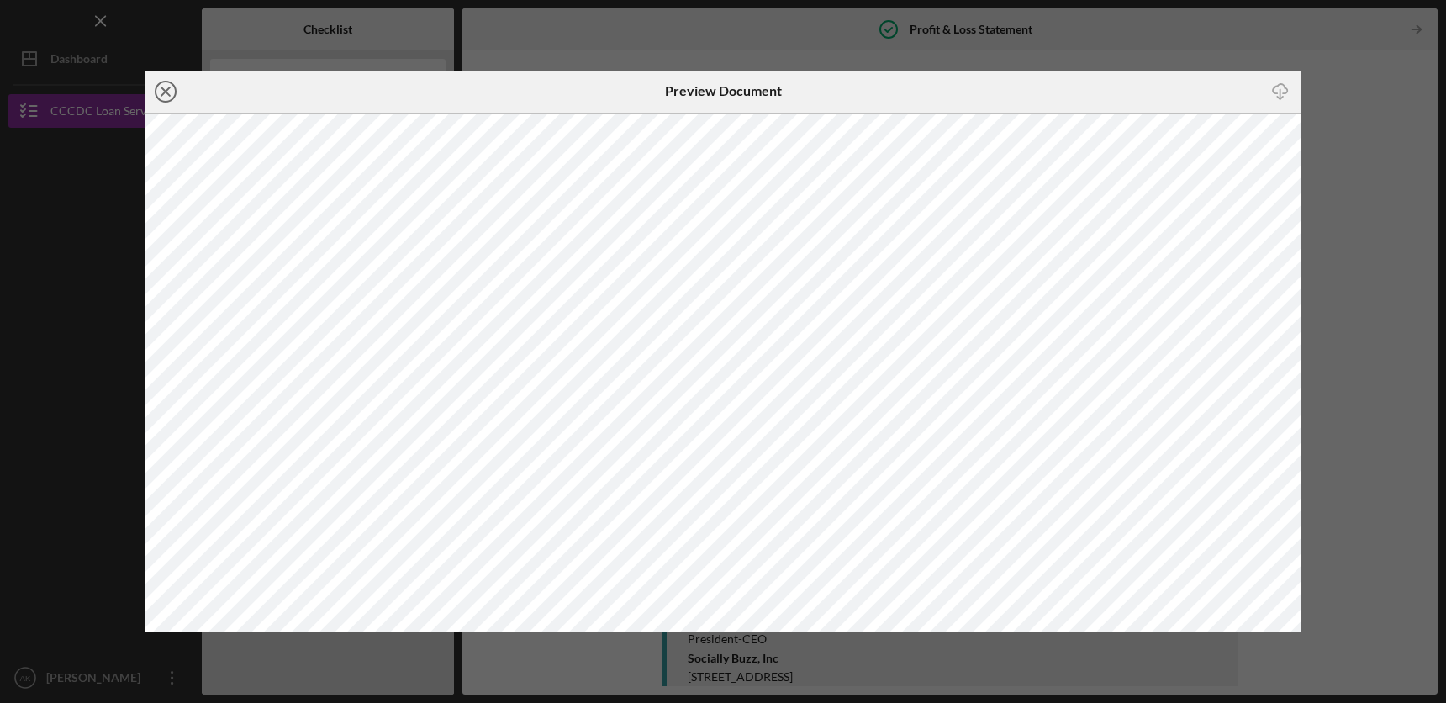
click at [170, 93] on icon "Icon/Close" at bounding box center [166, 92] width 42 height 42
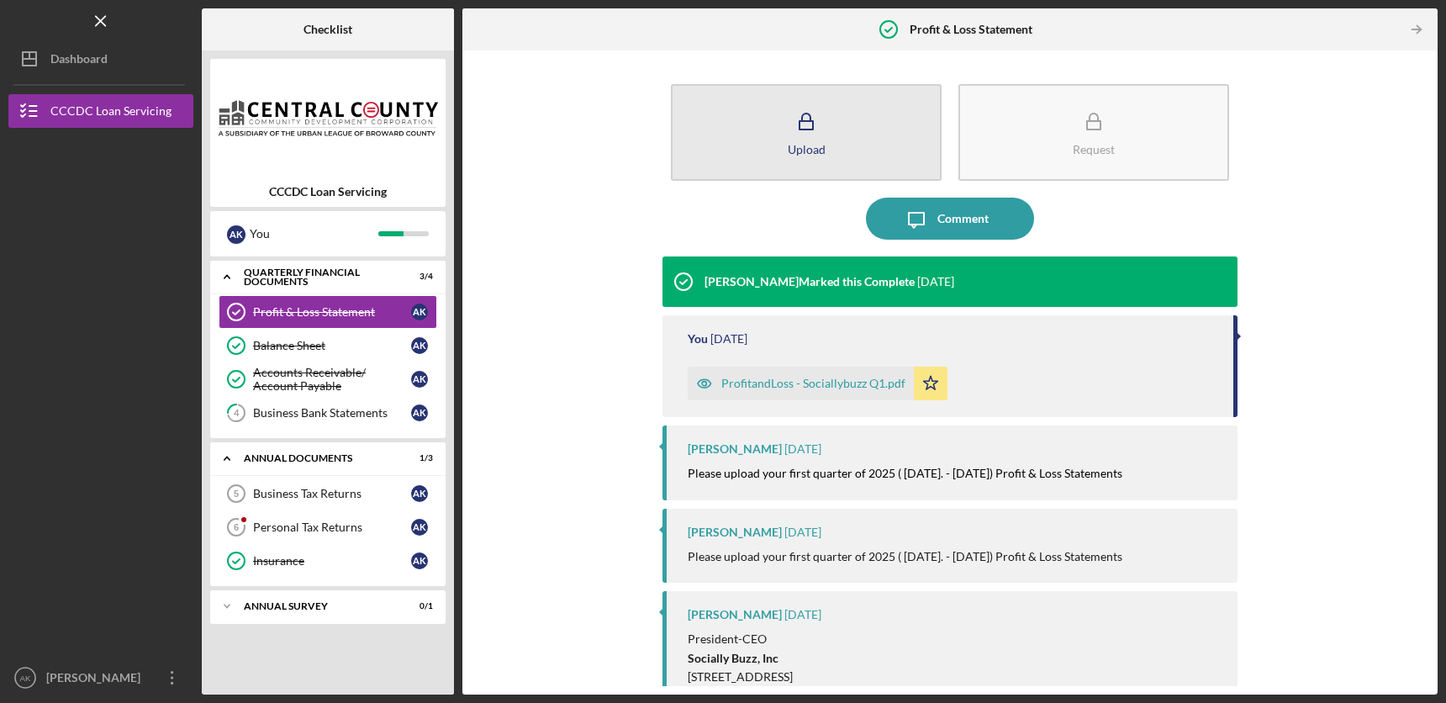
click at [790, 114] on icon "button" at bounding box center [806, 122] width 42 height 42
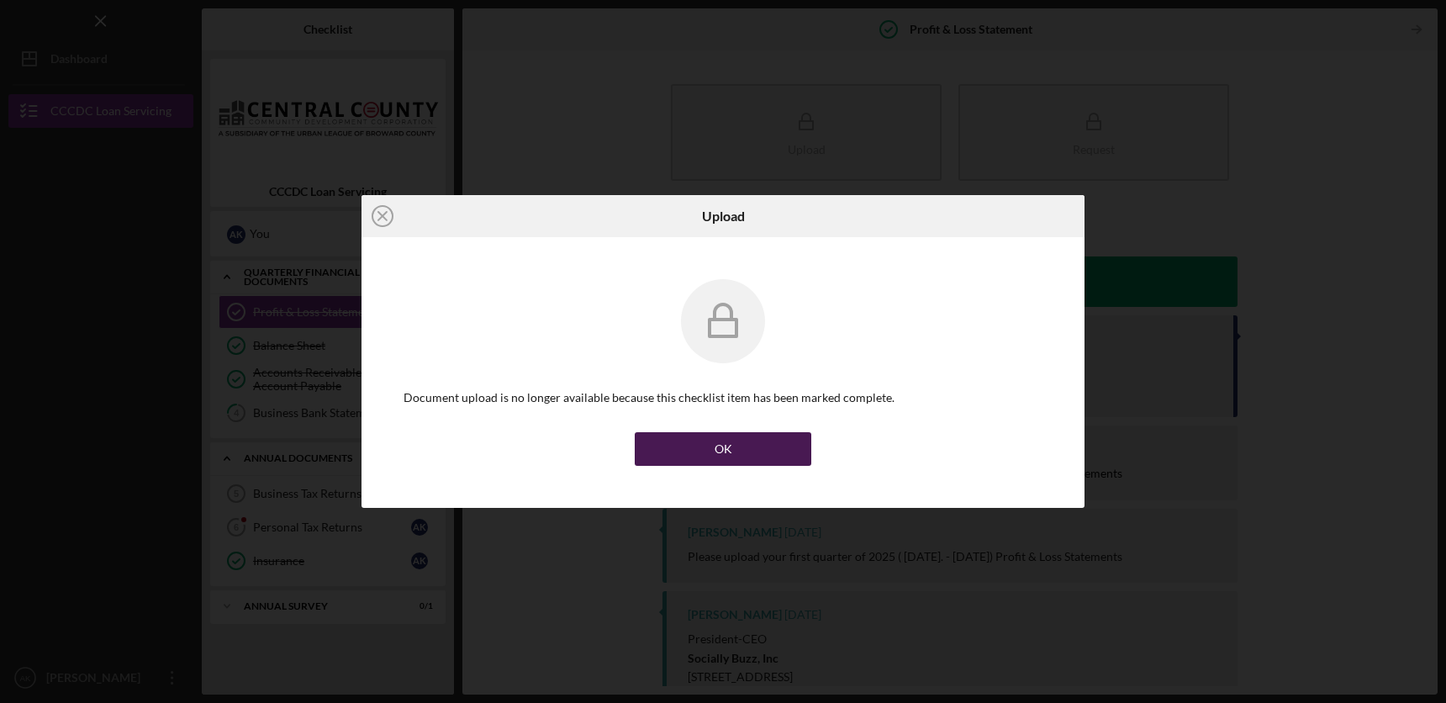
click at [664, 446] on button "OK" at bounding box center [723, 449] width 177 height 34
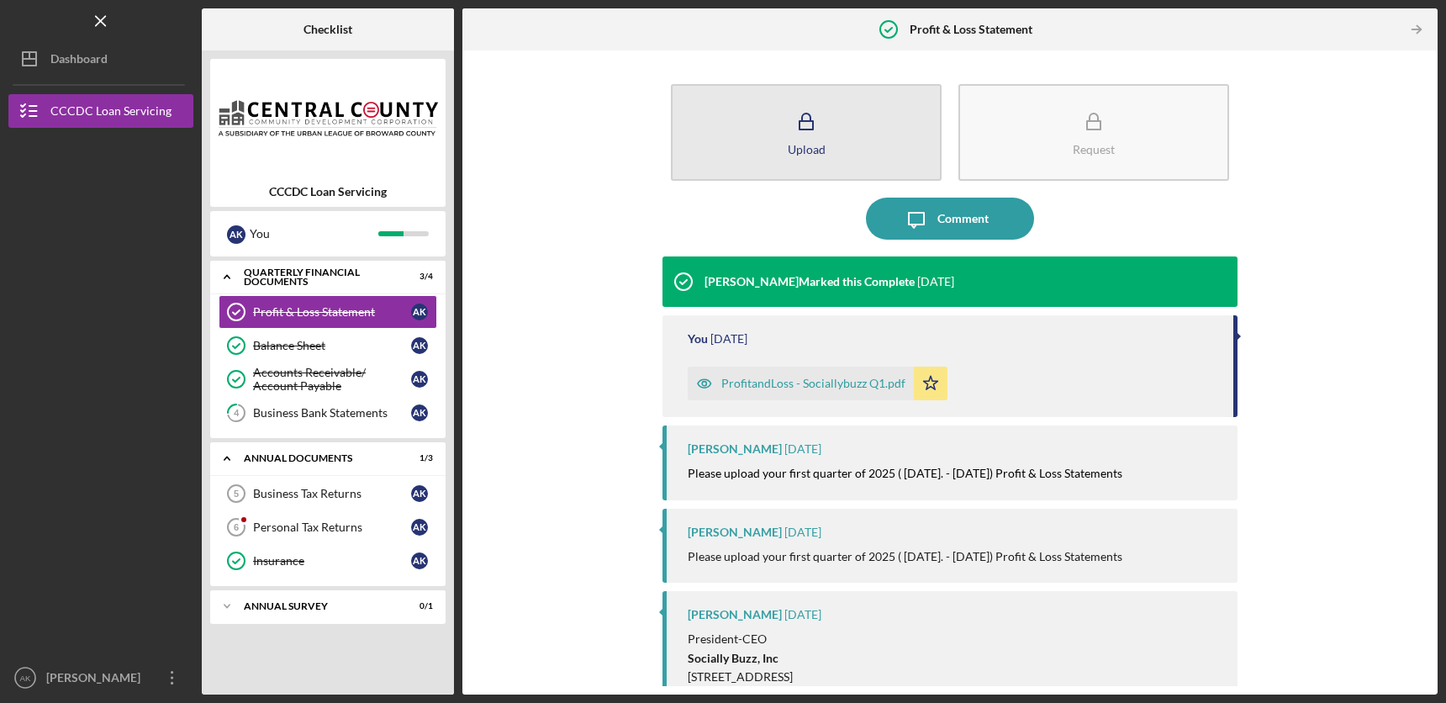
click at [771, 145] on button "Upload" at bounding box center [806, 132] width 271 height 97
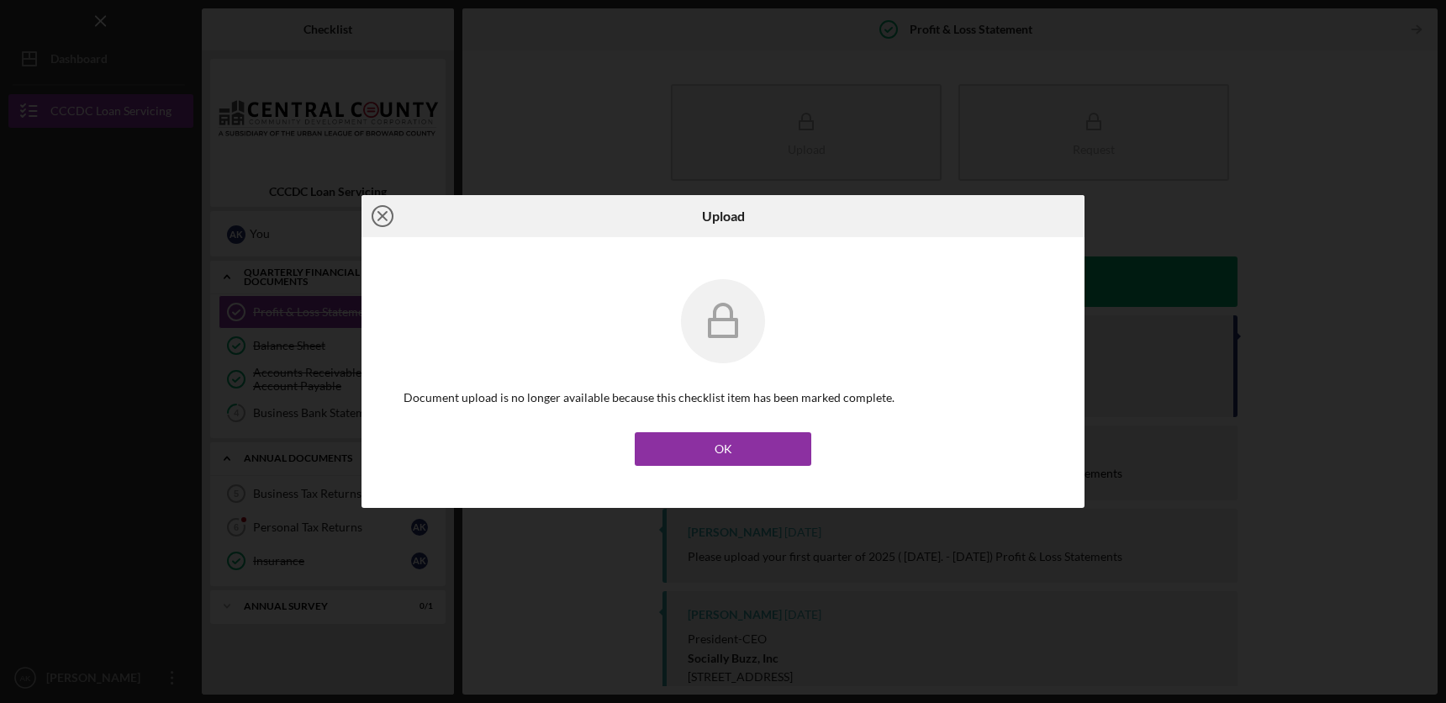
click at [382, 223] on icon "Icon/Close" at bounding box center [383, 216] width 42 height 42
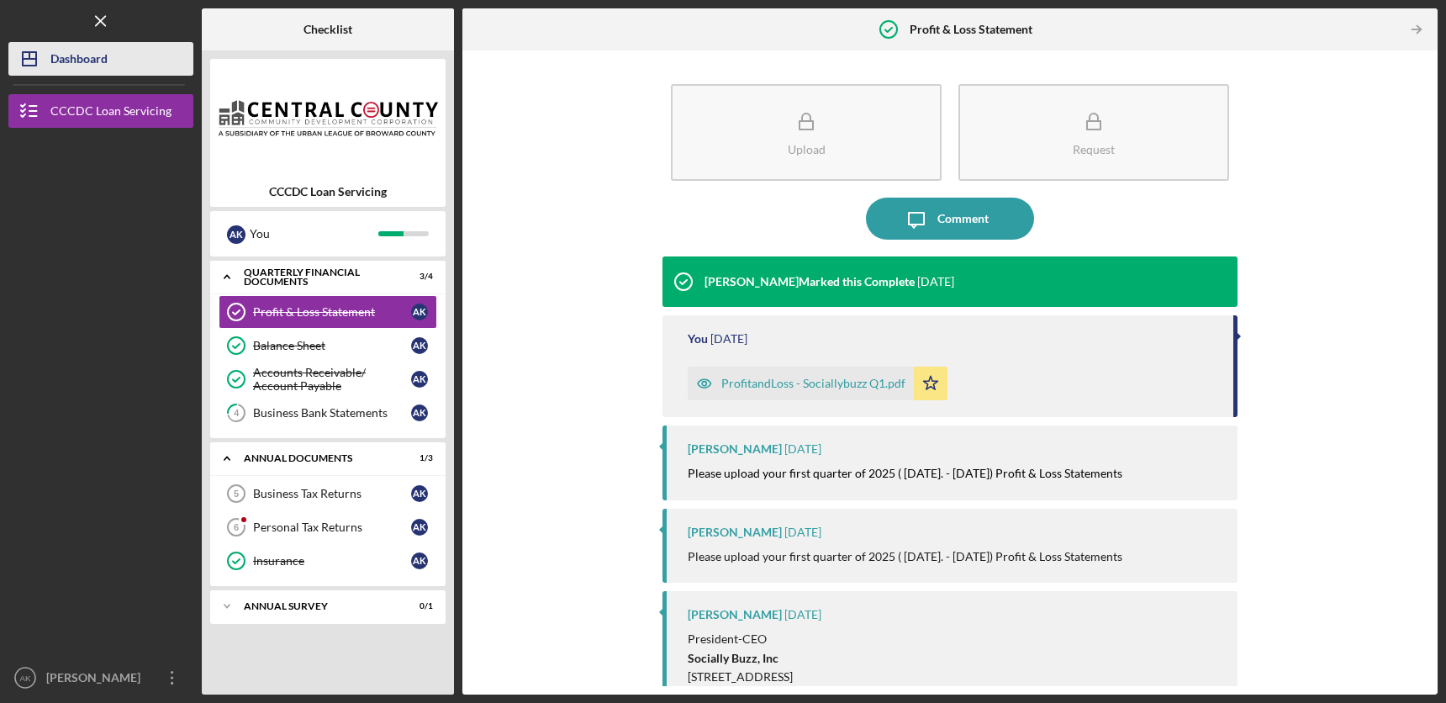
click at [53, 56] on div "Dashboard" at bounding box center [78, 61] width 57 height 38
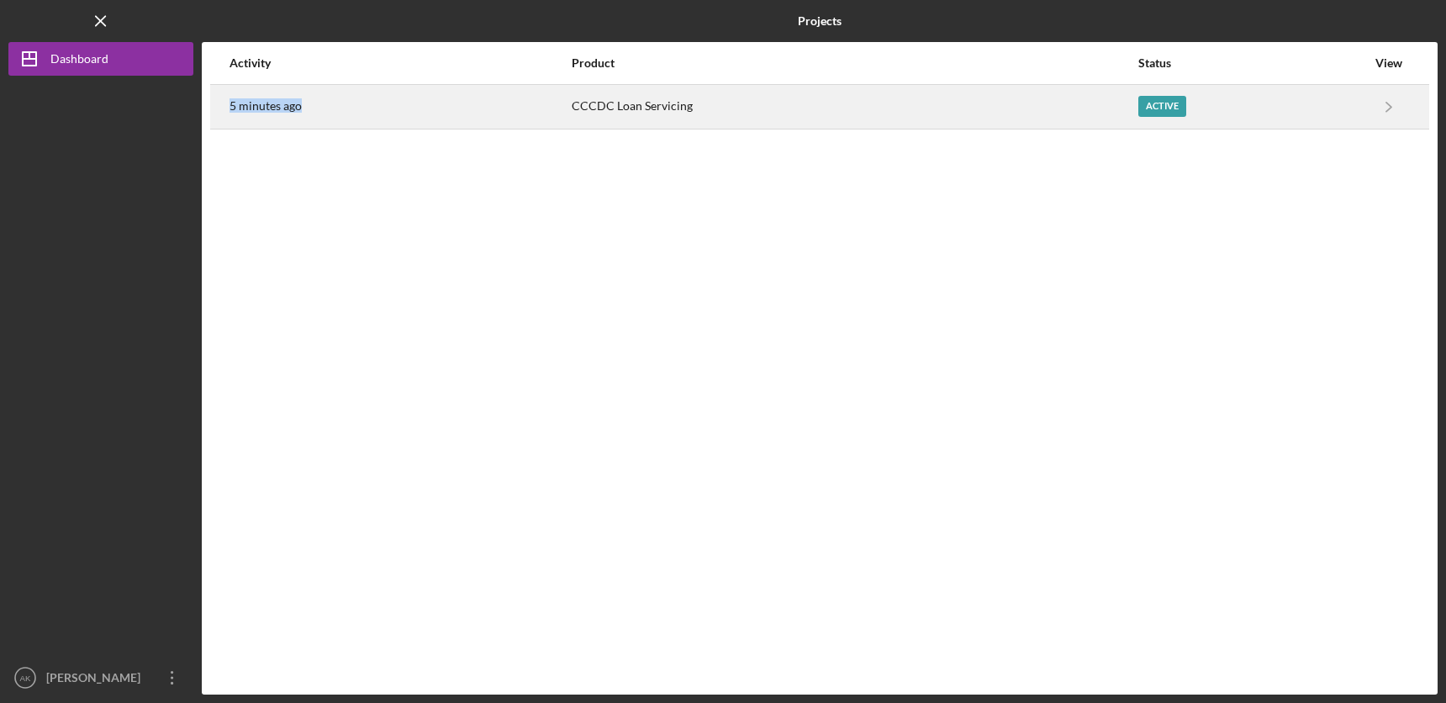
click at [408, 99] on div "5 minutes ago" at bounding box center [400, 107] width 341 height 42
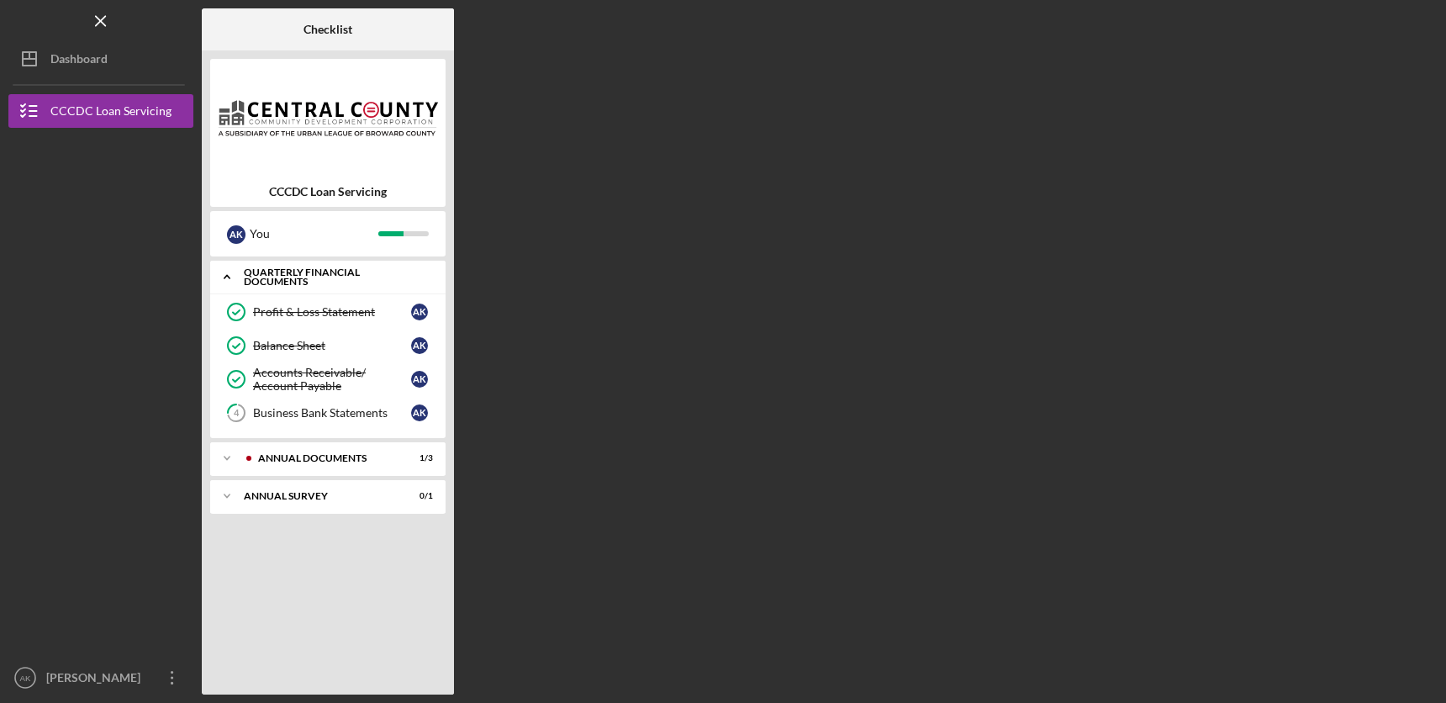
click at [230, 278] on polyline at bounding box center [227, 276] width 5 height 3
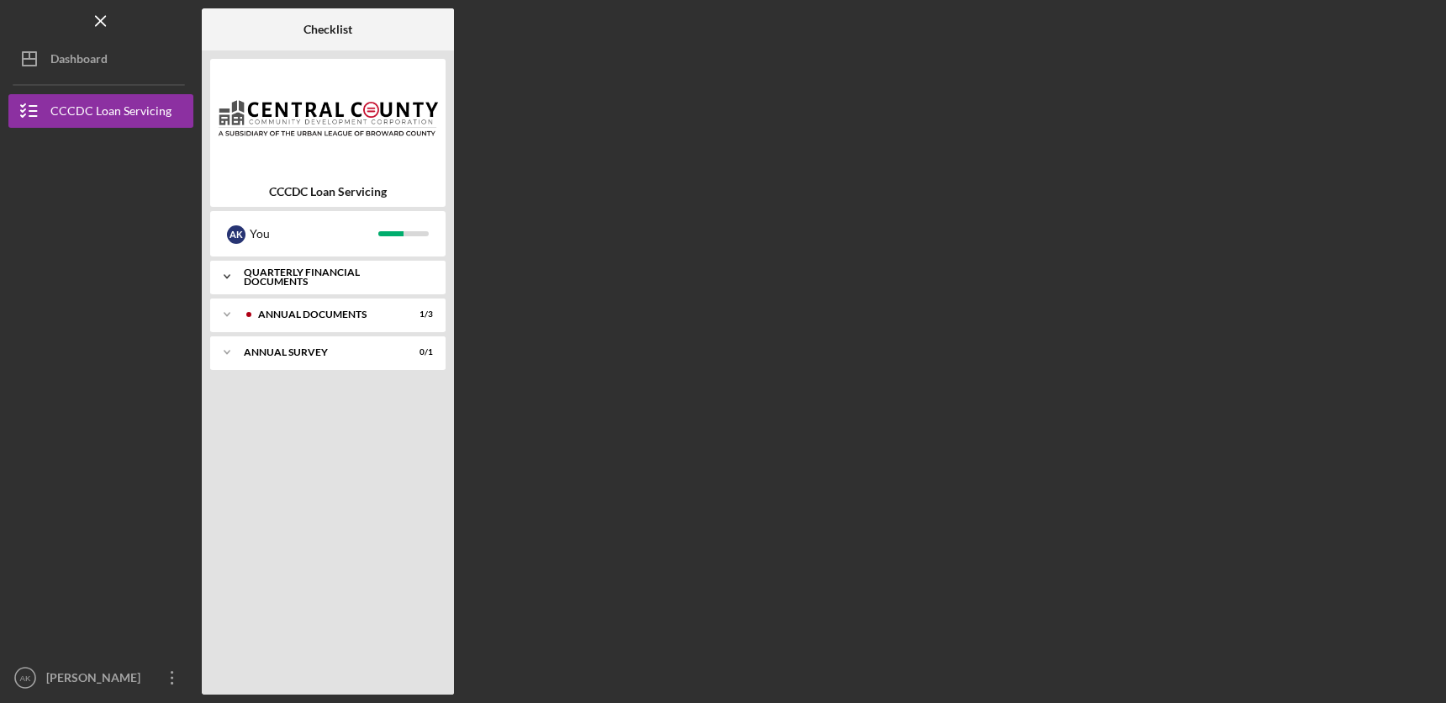
click at [230, 278] on icon "Icon/Expander" at bounding box center [227, 277] width 34 height 34
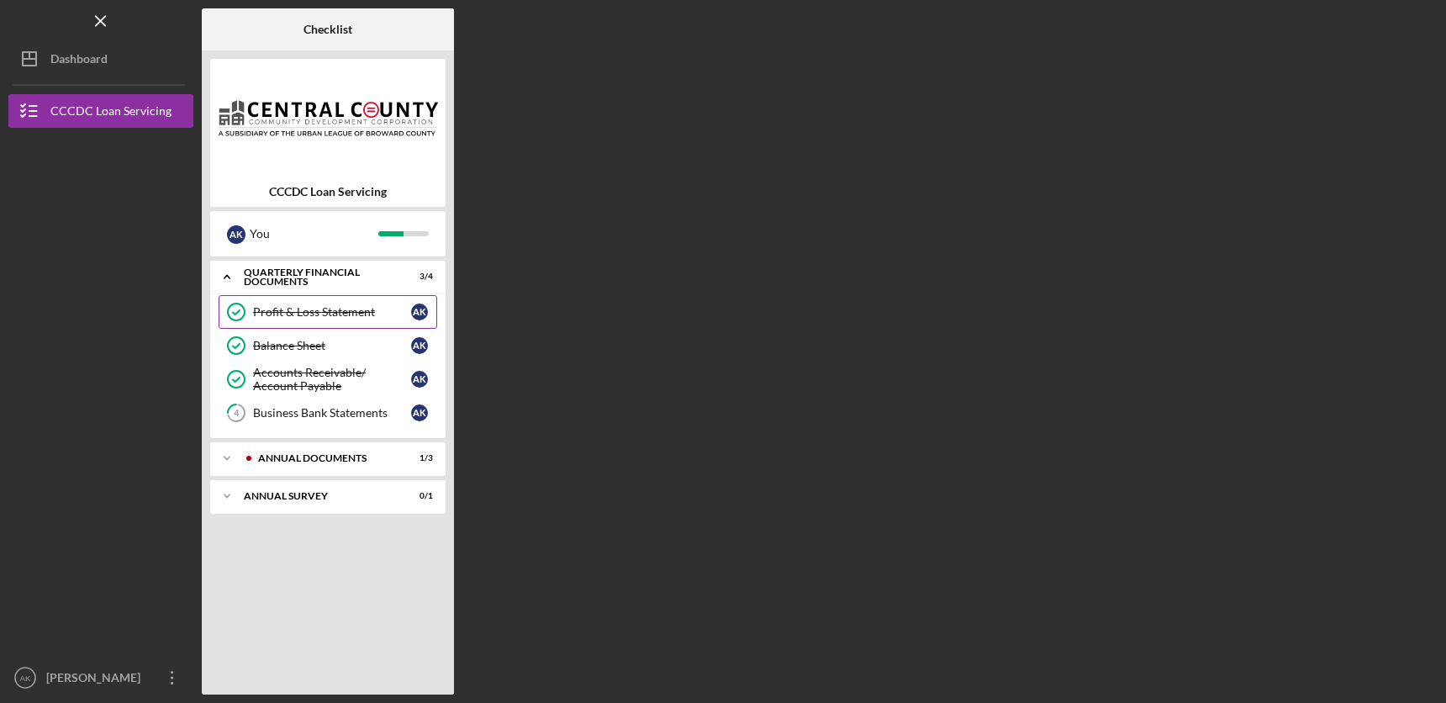
click at [321, 311] on div "Profit & Loss Statement" at bounding box center [332, 311] width 158 height 13
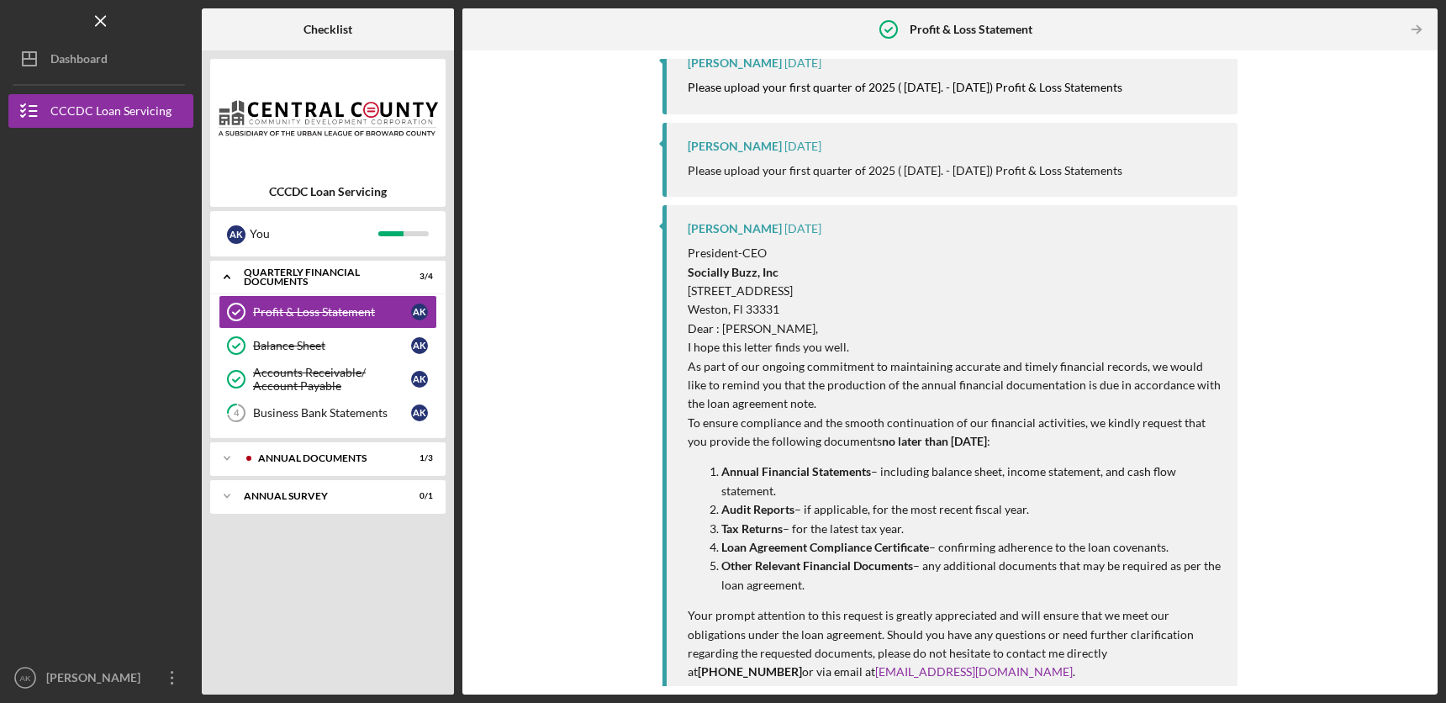
scroll to position [352, 0]
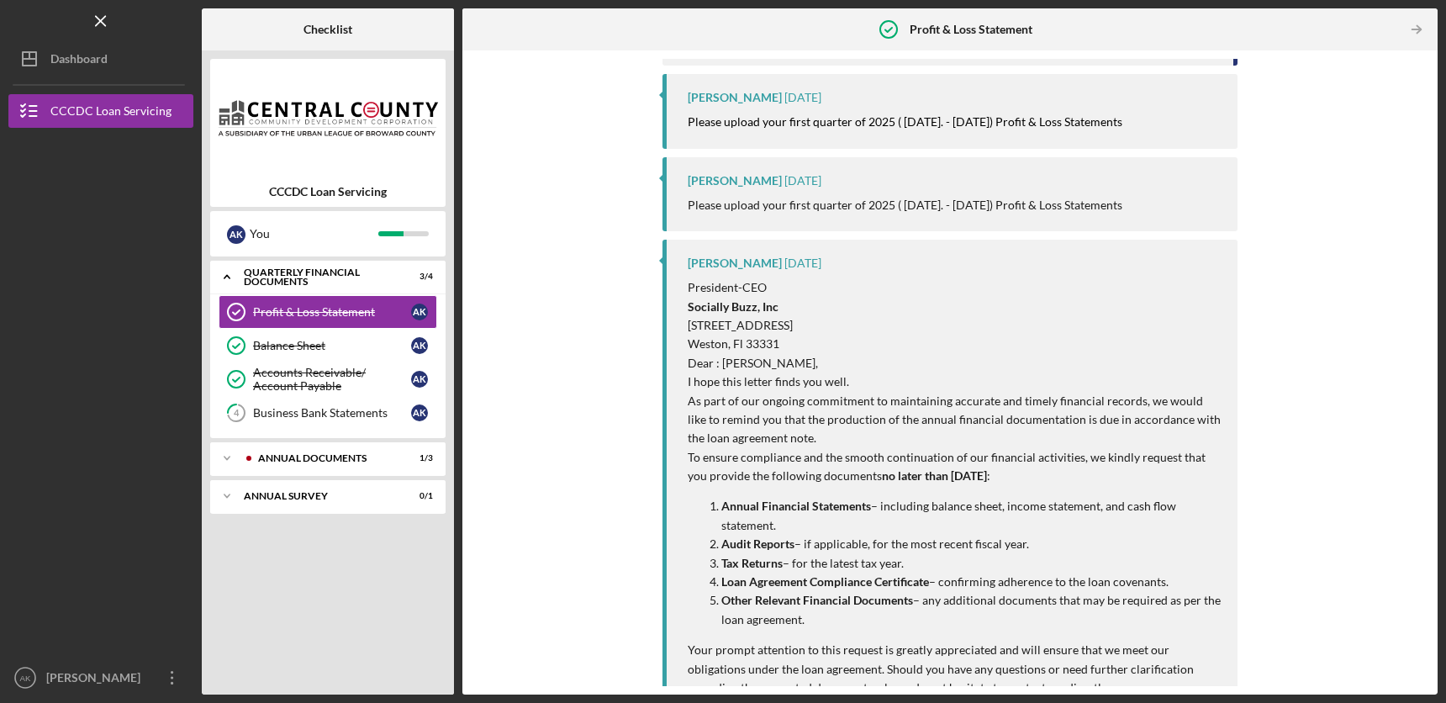
click at [759, 192] on div "[PERSON_NAME] [DATE] Please upload your first quarter of 2025 ( [DATE]. - [DATE…" at bounding box center [950, 194] width 575 height 74
click at [786, 134] on div "[PERSON_NAME] [DATE] Please upload your first quarter of 2025 ( [DATE]. - [DATE…" at bounding box center [950, 111] width 575 height 74
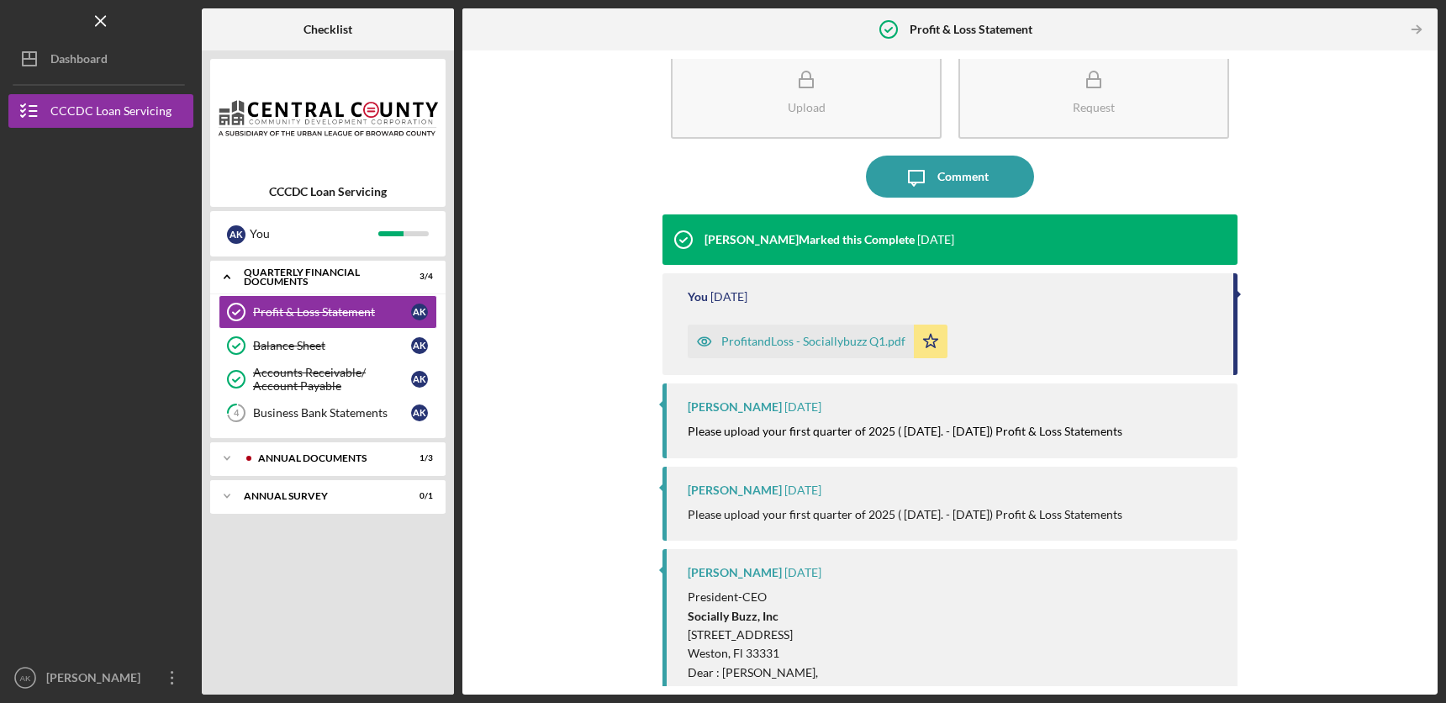
scroll to position [0, 0]
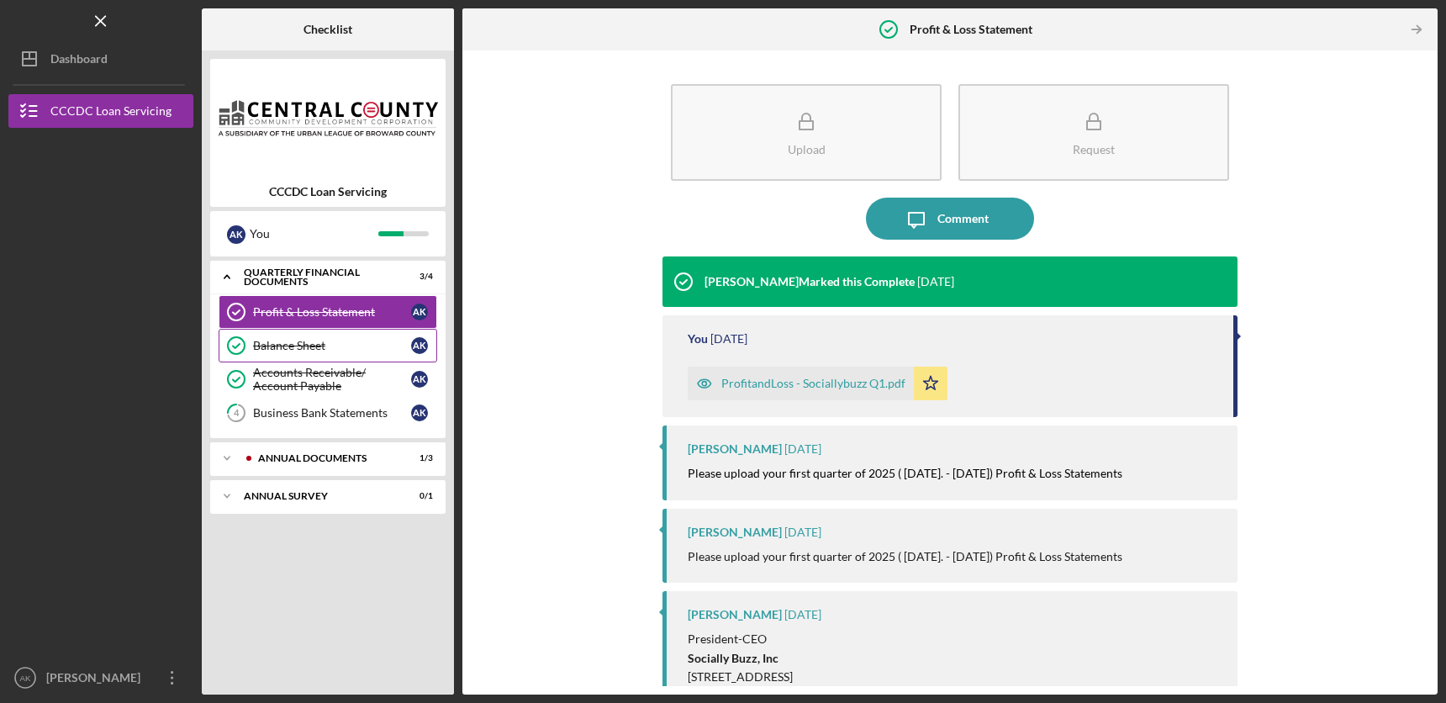
click at [322, 348] on div "Balance Sheet" at bounding box center [332, 345] width 158 height 13
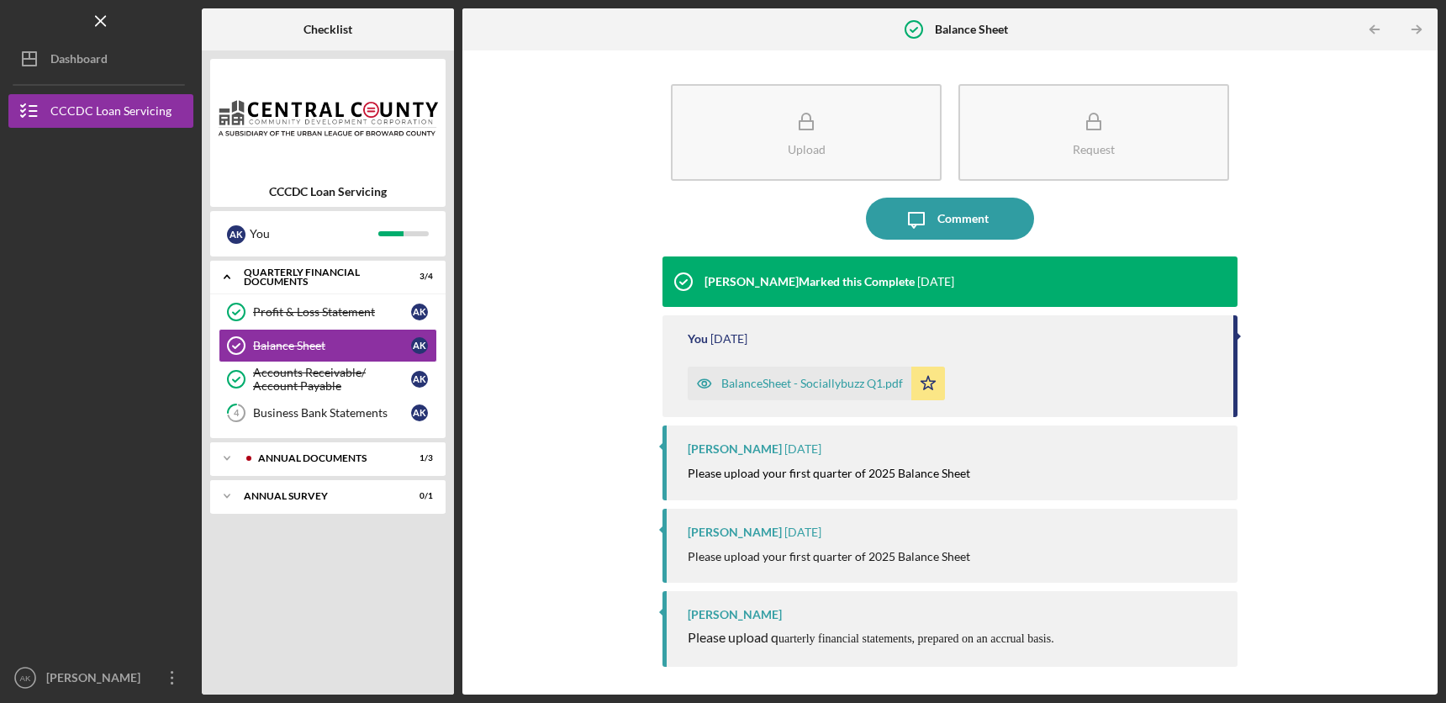
click at [761, 378] on div "BalanceSheet - Sociallybuzz Q1.pdf" at bounding box center [813, 383] width 182 height 13
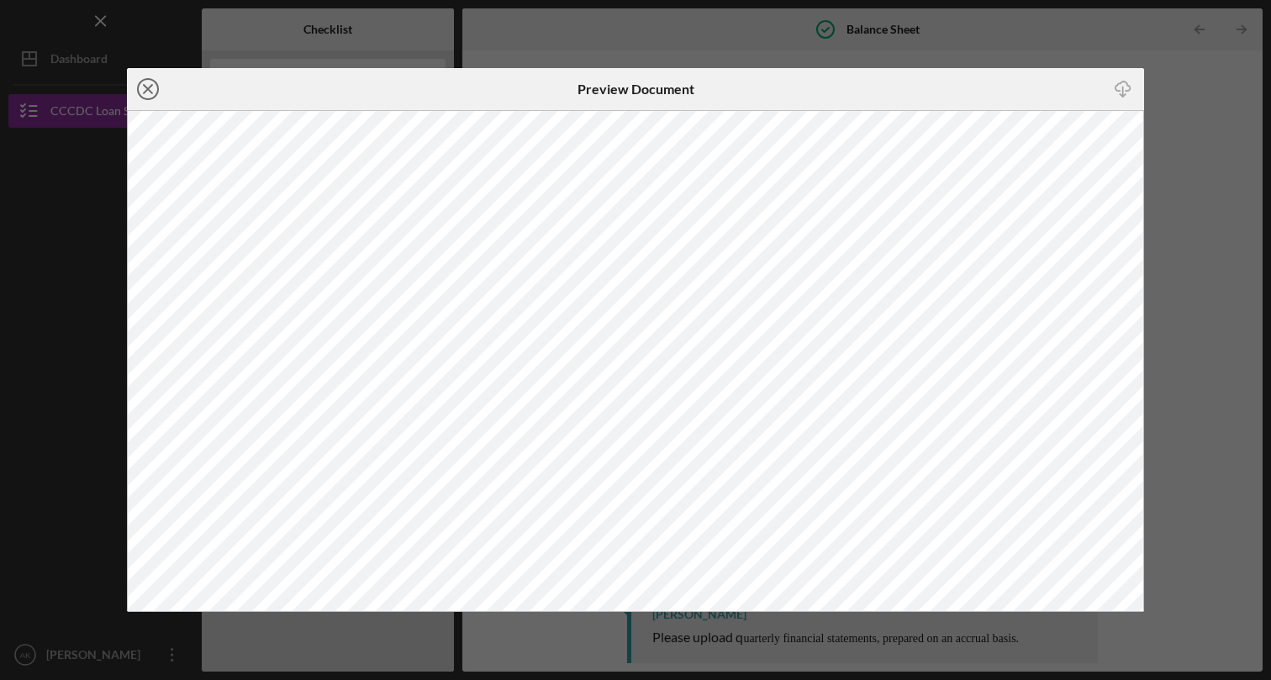
click at [154, 87] on icon "Icon/Close" at bounding box center [148, 89] width 42 height 42
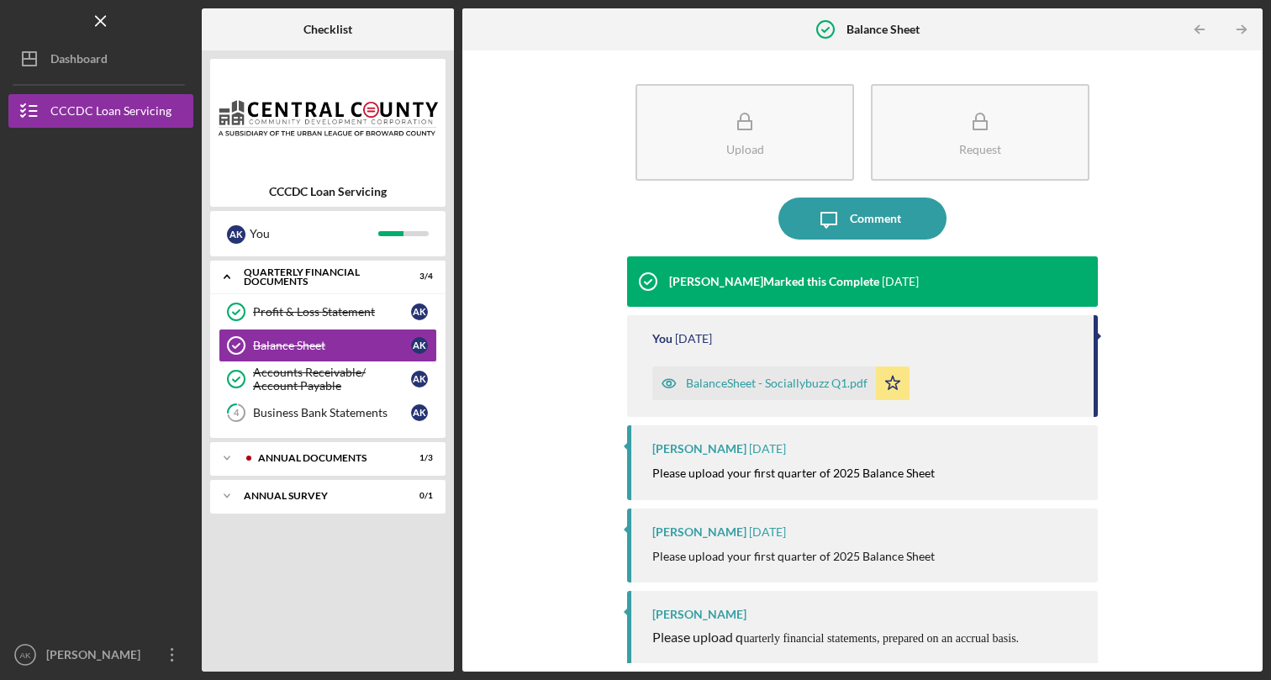
click at [154, 87] on nav "Logo-Reversed Created with Sketch. Icon/Menu Close Icon/Dashboard Dashboard CCC…" at bounding box center [104, 336] width 193 height 672
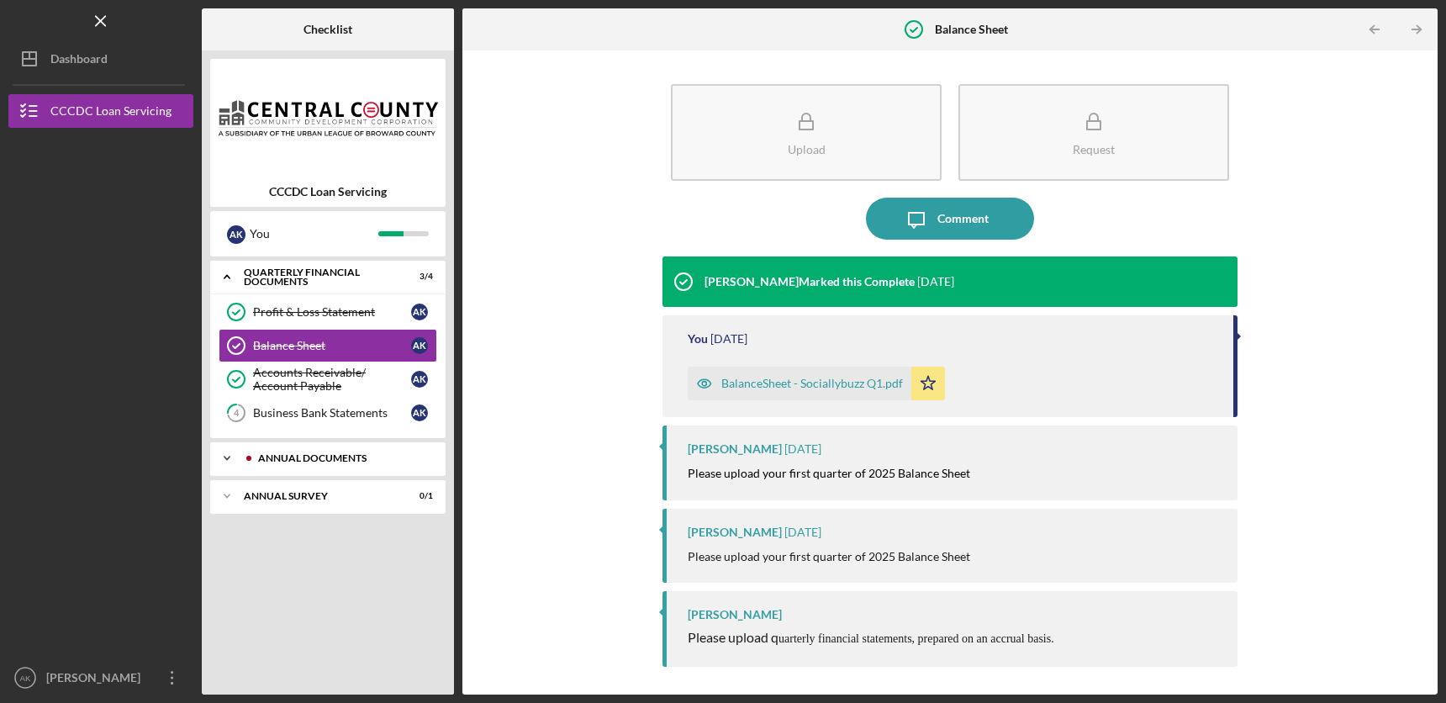
click at [229, 458] on icon "Icon/Expander" at bounding box center [227, 458] width 34 height 34
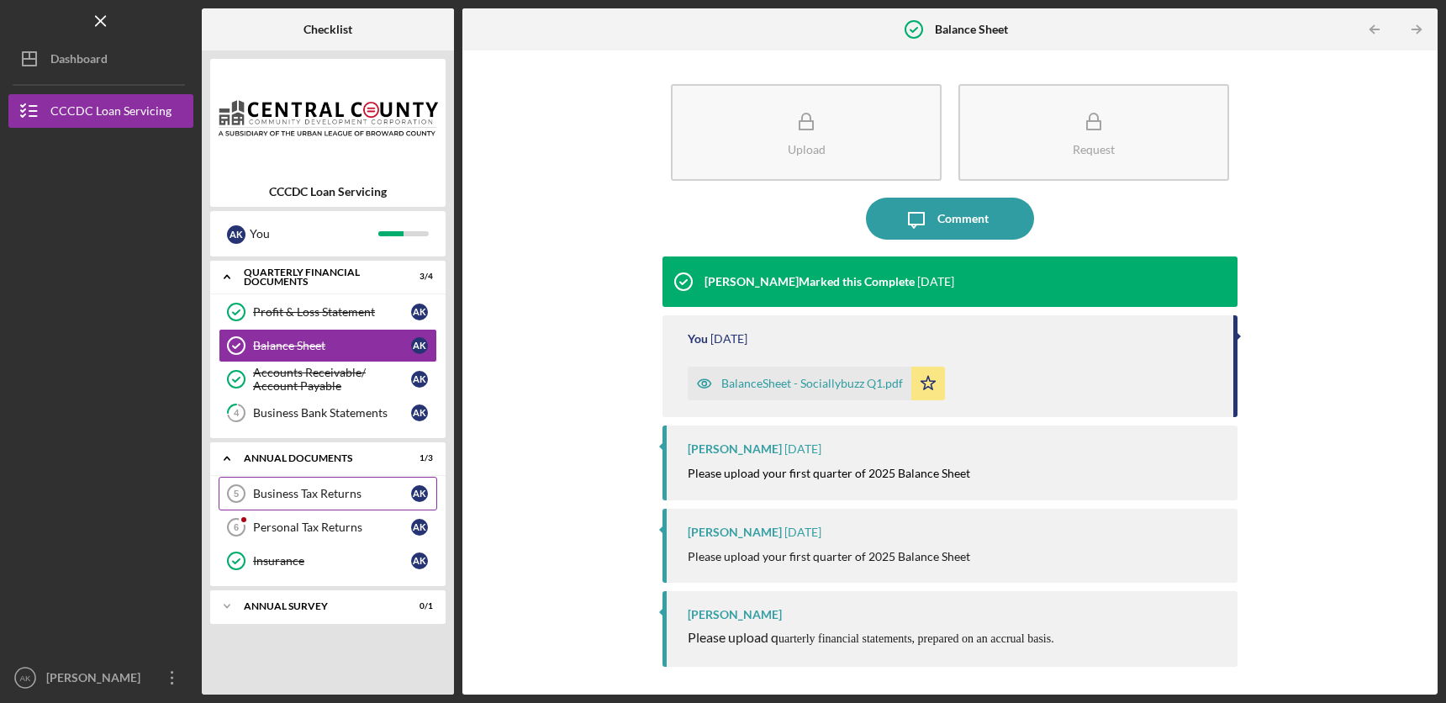
click at [280, 489] on div "Business Tax Returns" at bounding box center [332, 493] width 158 height 13
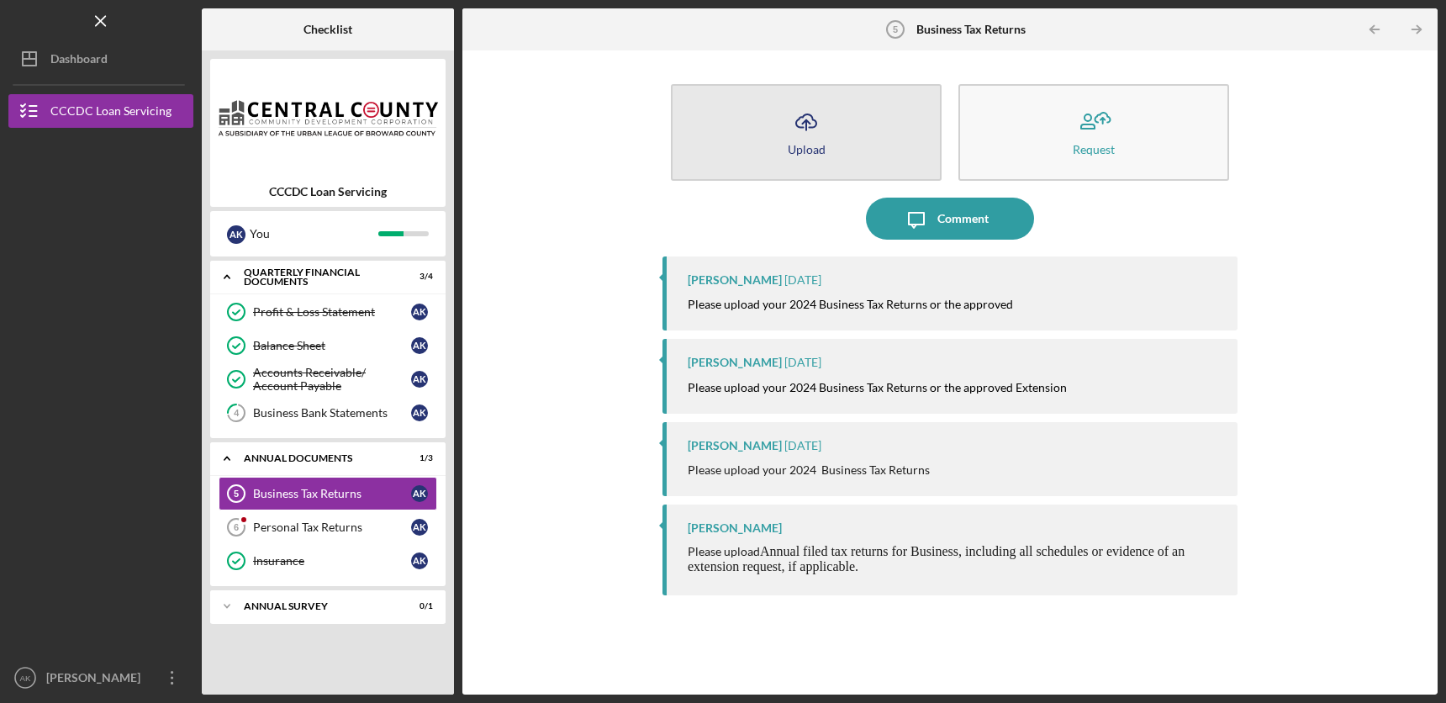
click at [786, 118] on icon "Icon/Upload" at bounding box center [806, 122] width 42 height 42
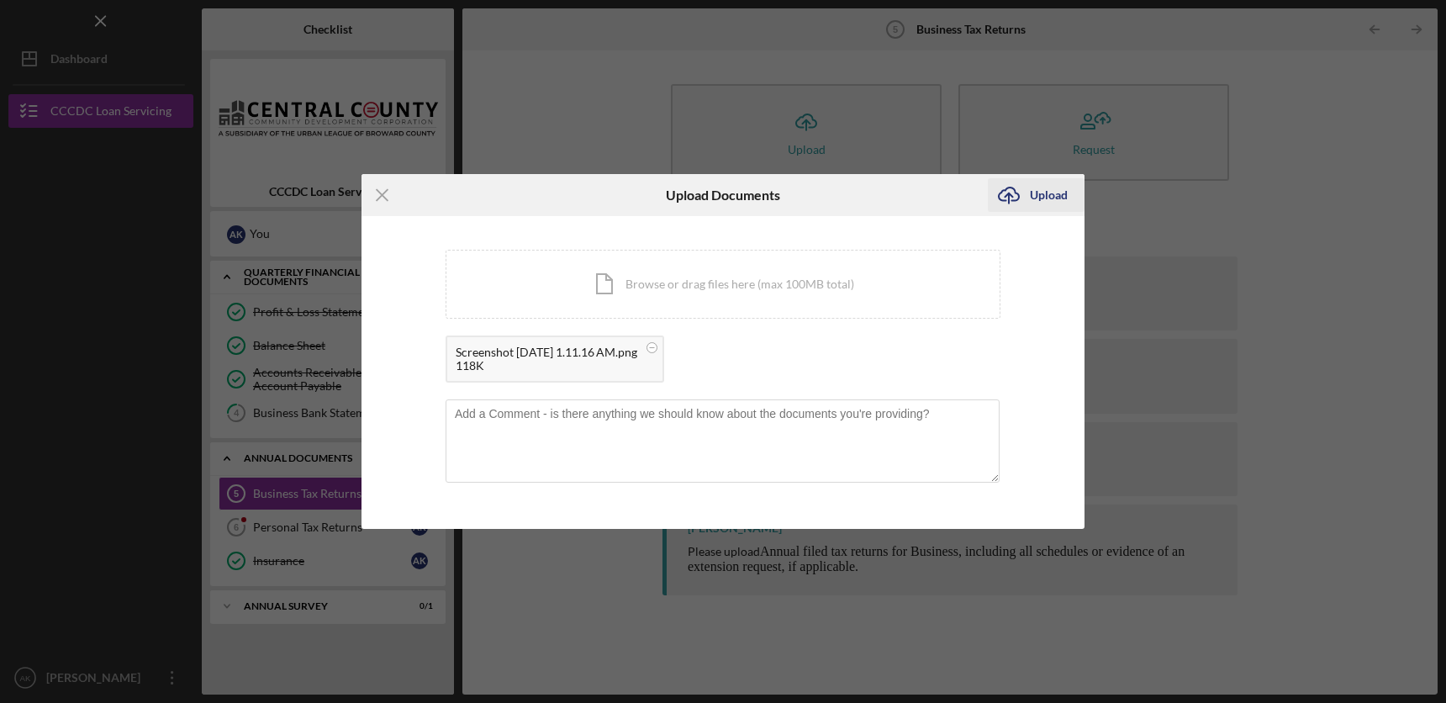
click at [1037, 195] on div "Upload" at bounding box center [1049, 195] width 38 height 34
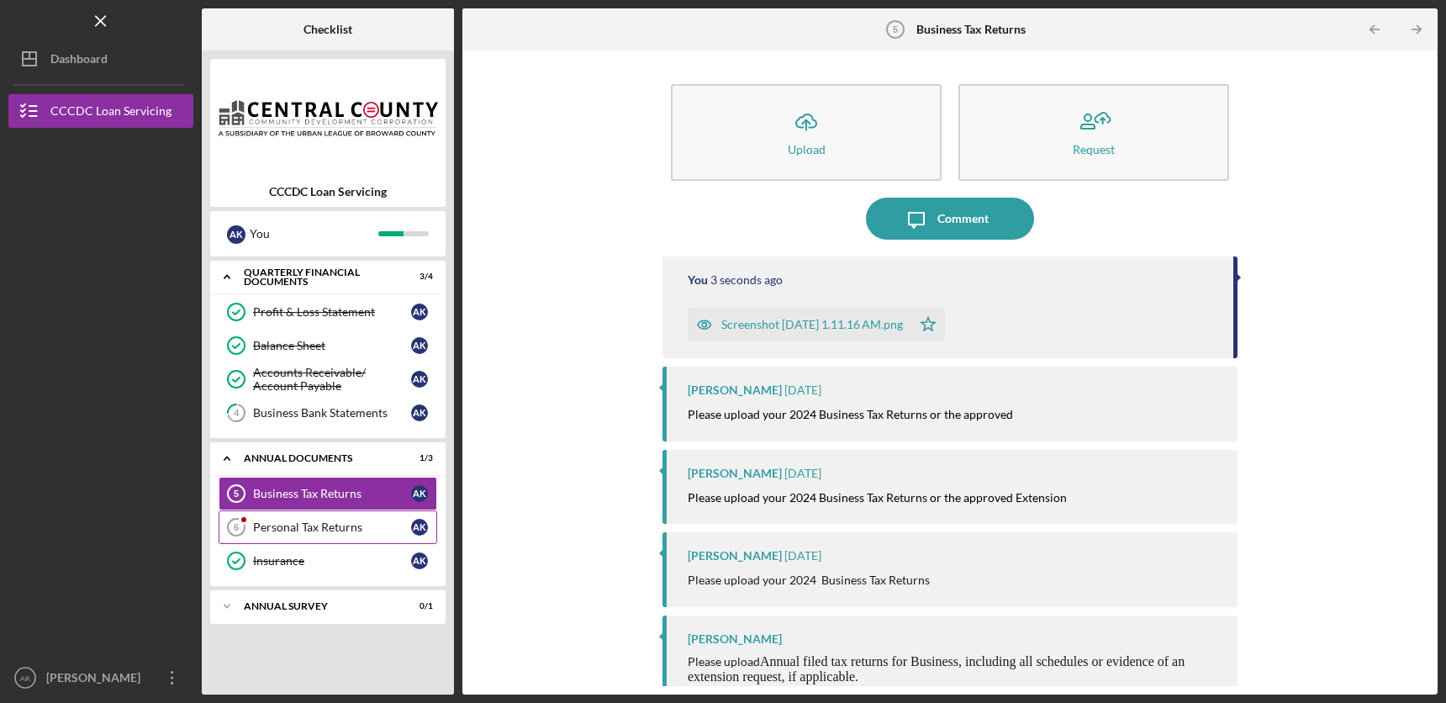
click at [326, 529] on div "Personal Tax Returns" at bounding box center [332, 527] width 158 height 13
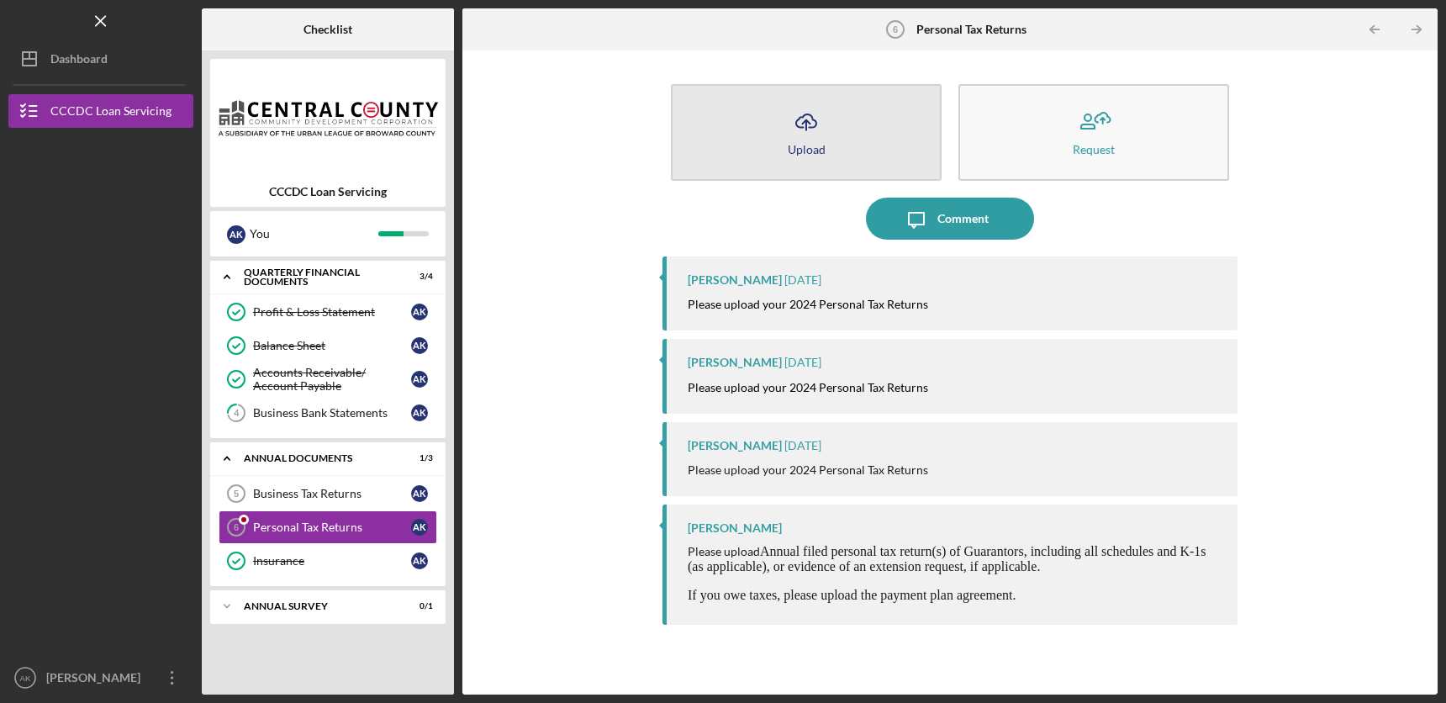
click at [794, 139] on icon "Icon/Upload" at bounding box center [806, 122] width 42 height 42
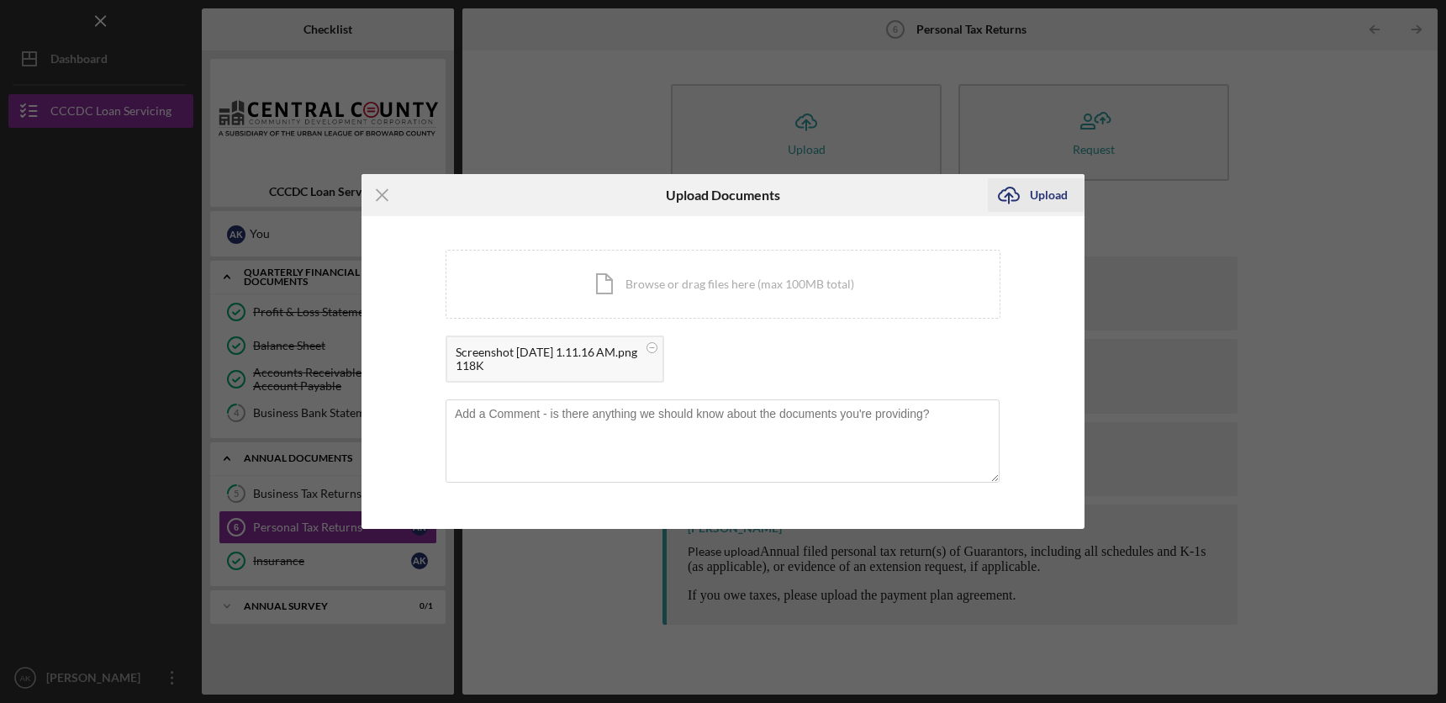
click at [1038, 195] on div "Upload" at bounding box center [1049, 195] width 38 height 34
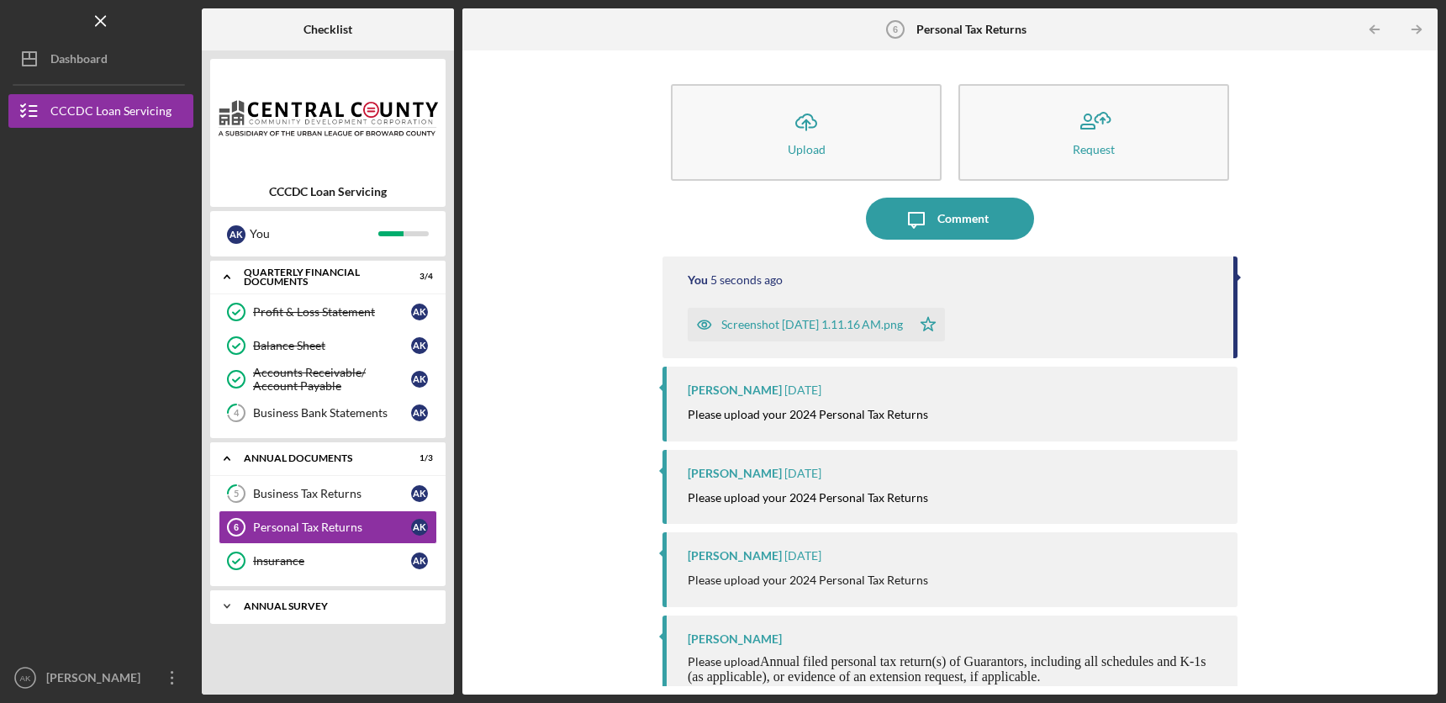
click at [253, 613] on div "Icon/Expander Annual Survey 0 / 1" at bounding box center [327, 606] width 235 height 34
click at [268, 637] on div "Annual Business Survey" at bounding box center [332, 641] width 158 height 13
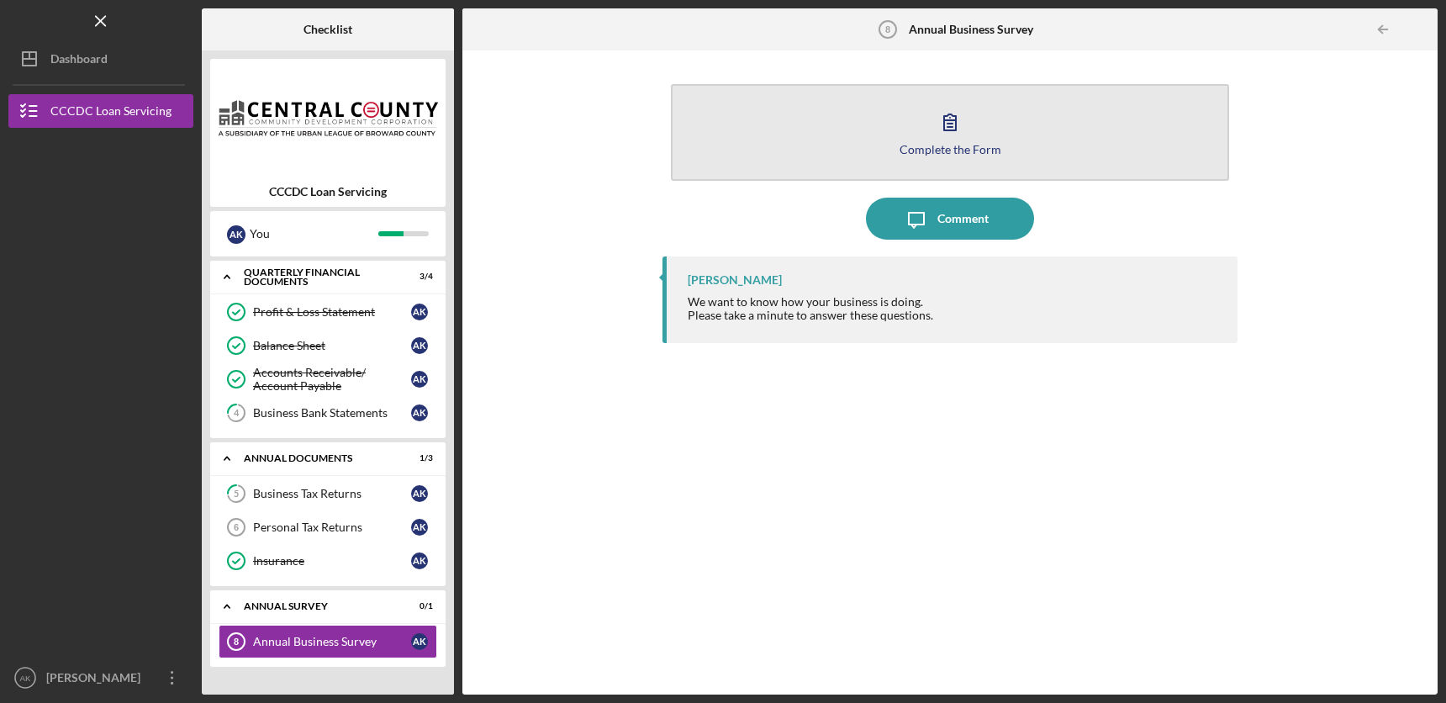
click at [946, 151] on div "Complete the Form" at bounding box center [951, 149] width 102 height 13
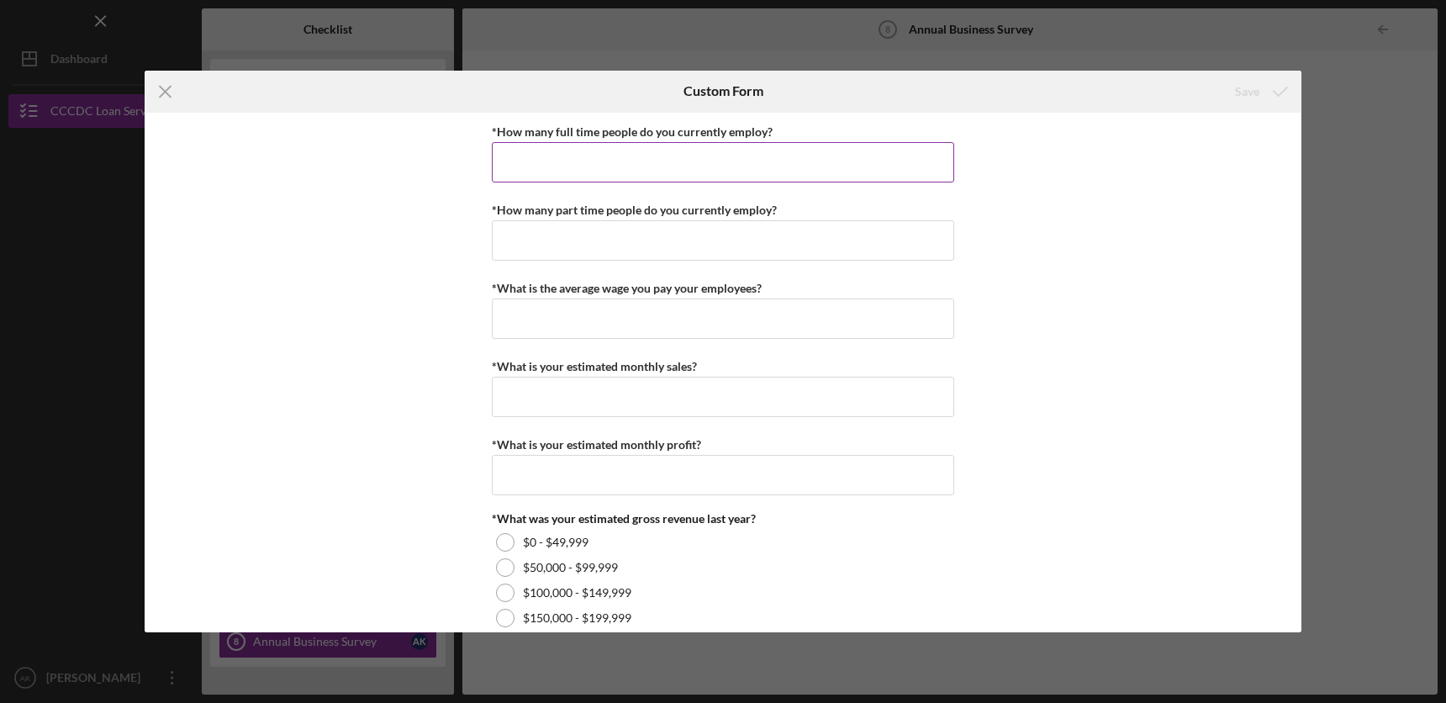
click at [690, 158] on input "*How many full time people do you currently employ?" at bounding box center [723, 162] width 463 height 40
type input "4"
click at [608, 244] on input "*How many part time people do you currently employ?" at bounding box center [723, 240] width 463 height 40
type input "0"
click at [534, 170] on input "4" at bounding box center [723, 162] width 463 height 40
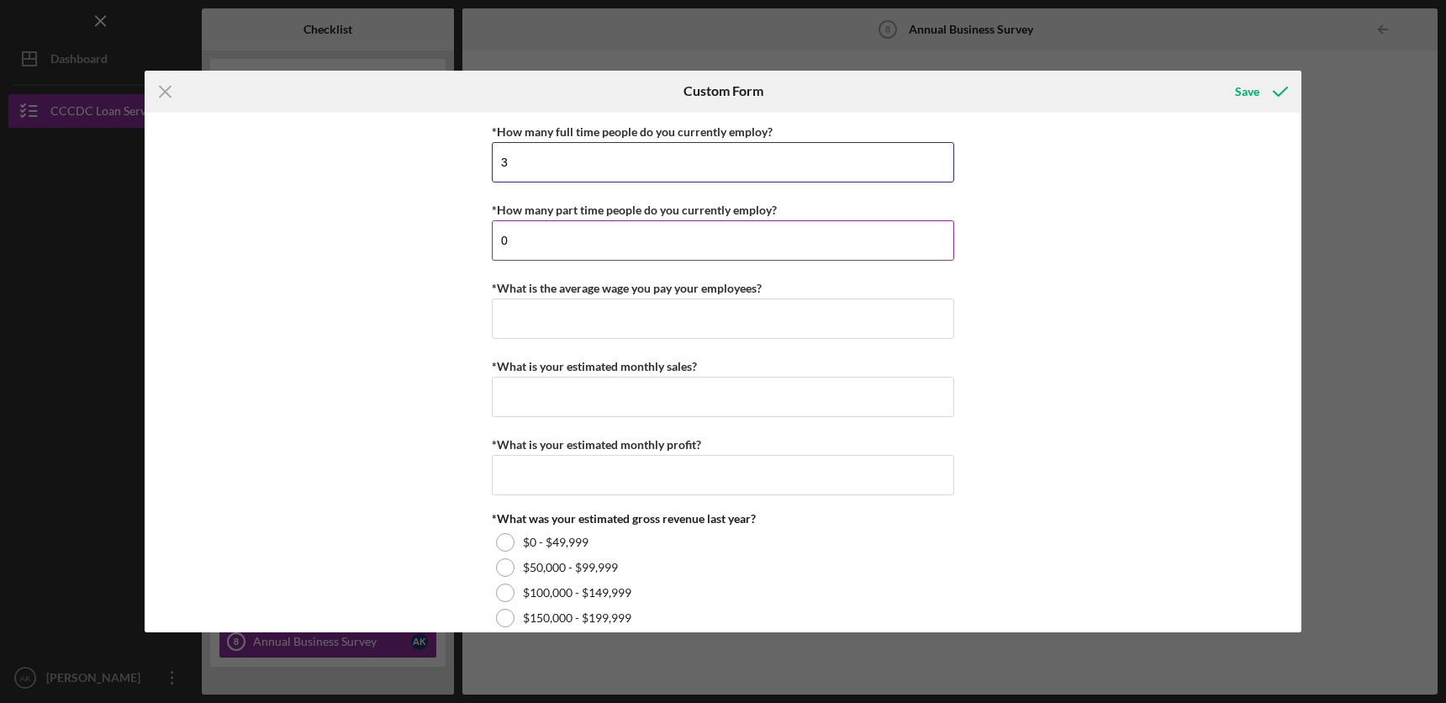
type input "3"
click at [527, 247] on input "0" at bounding box center [723, 240] width 463 height 40
type input "1"
click at [519, 321] on input "*What is the average wage you pay your employees?" at bounding box center [723, 319] width 463 height 40
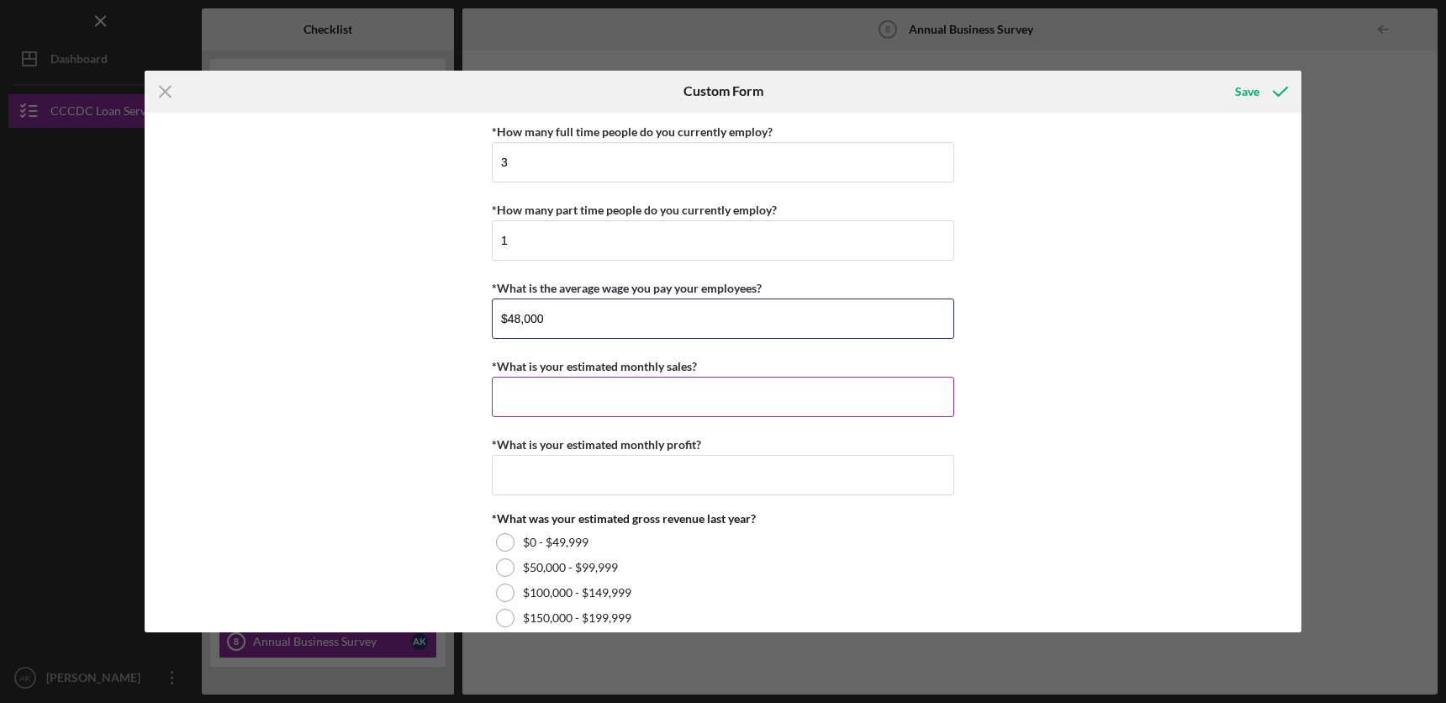
type input "$48,000"
click at [516, 384] on input "*What is your estimated monthly sales?" at bounding box center [723, 397] width 463 height 40
click at [553, 324] on input "$48,000" at bounding box center [723, 319] width 463 height 40
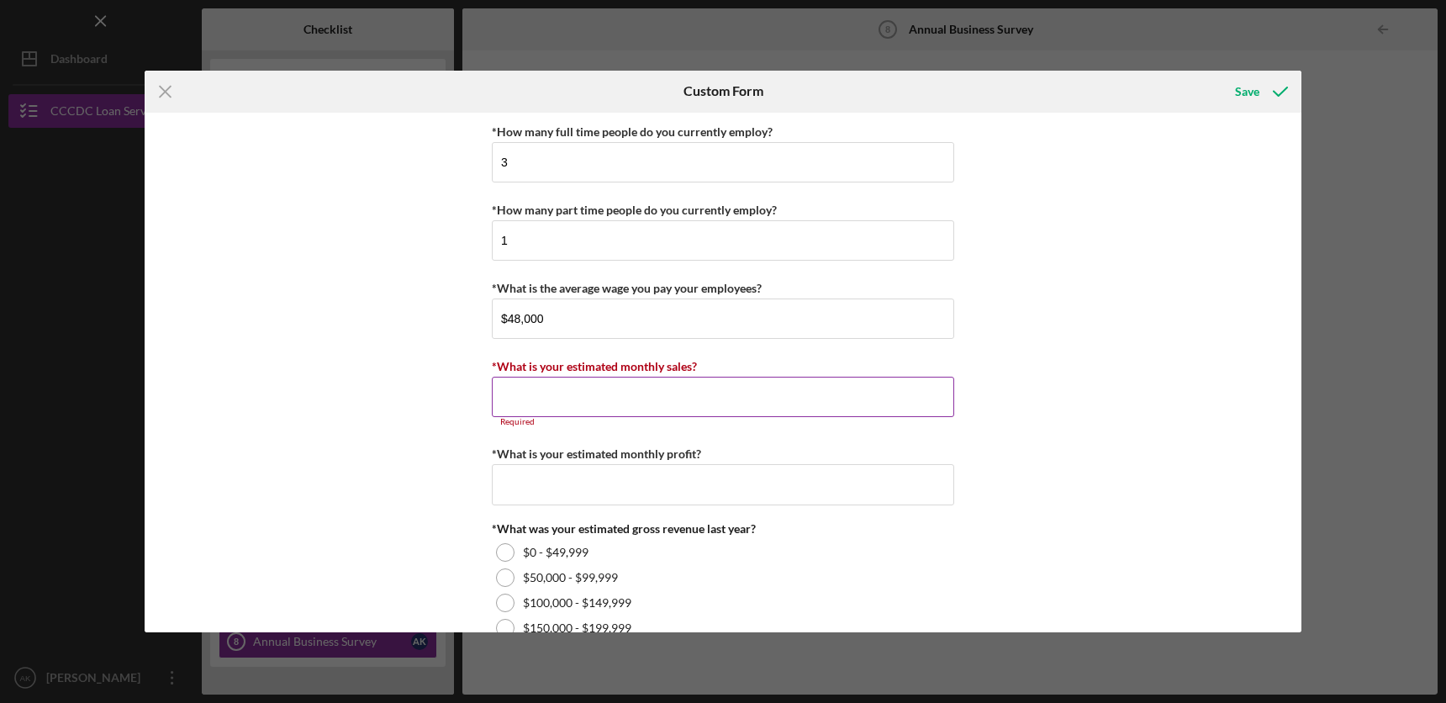
click at [526, 397] on input "*What is your estimated monthly sales?" at bounding box center [723, 397] width 463 height 40
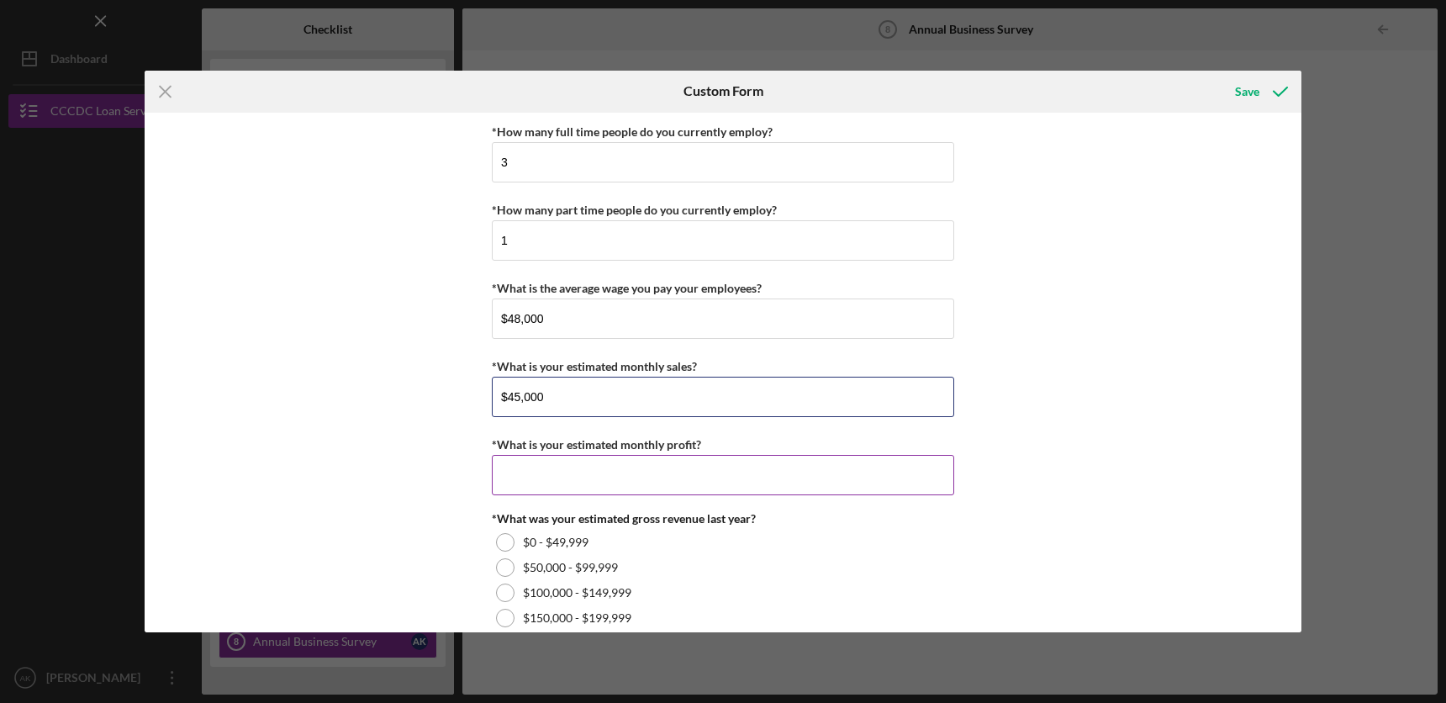
type input "$45,000"
click at [504, 477] on input "*What is your estimated monthly profit?" at bounding box center [723, 475] width 463 height 40
type input "$5,000"
click at [398, 504] on div "*How many full time people do you currently employ? 3 *How many part time peopl…" at bounding box center [723, 373] width 1157 height 521
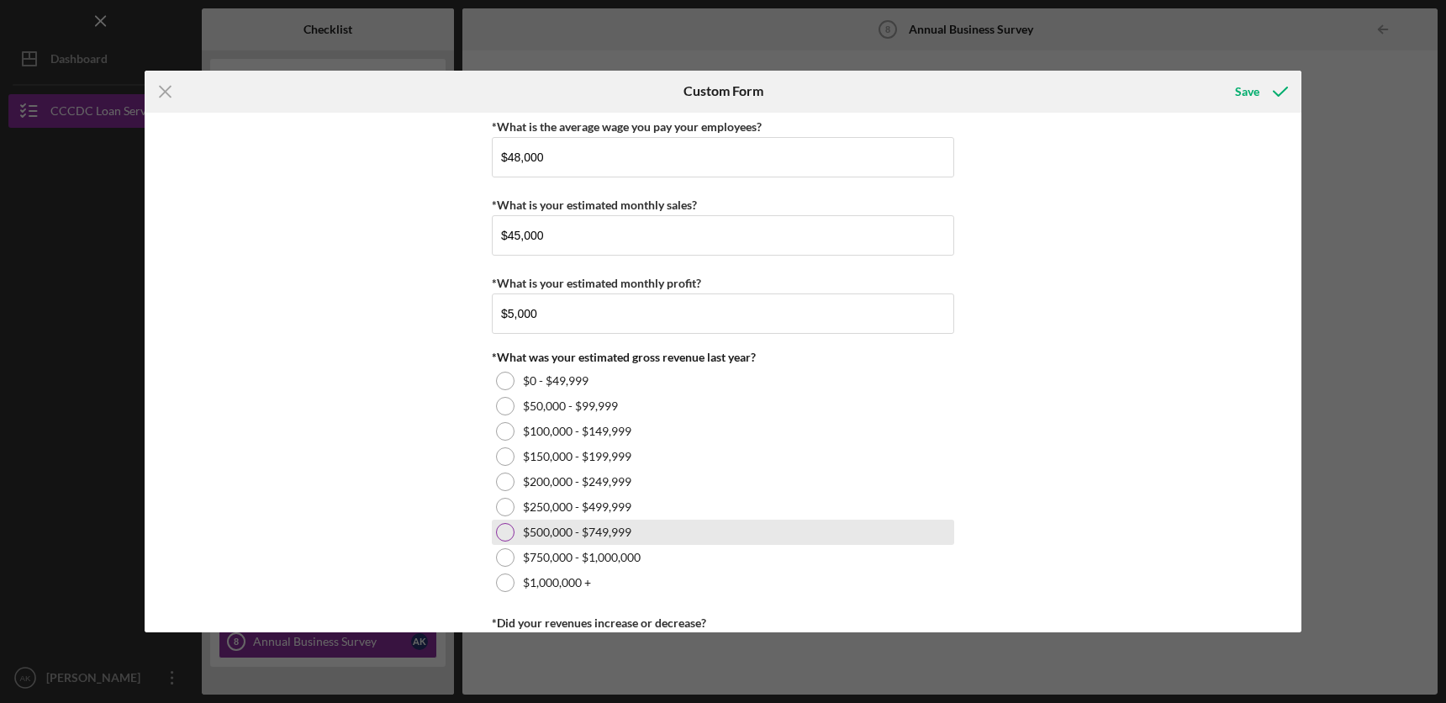
scroll to position [202, 0]
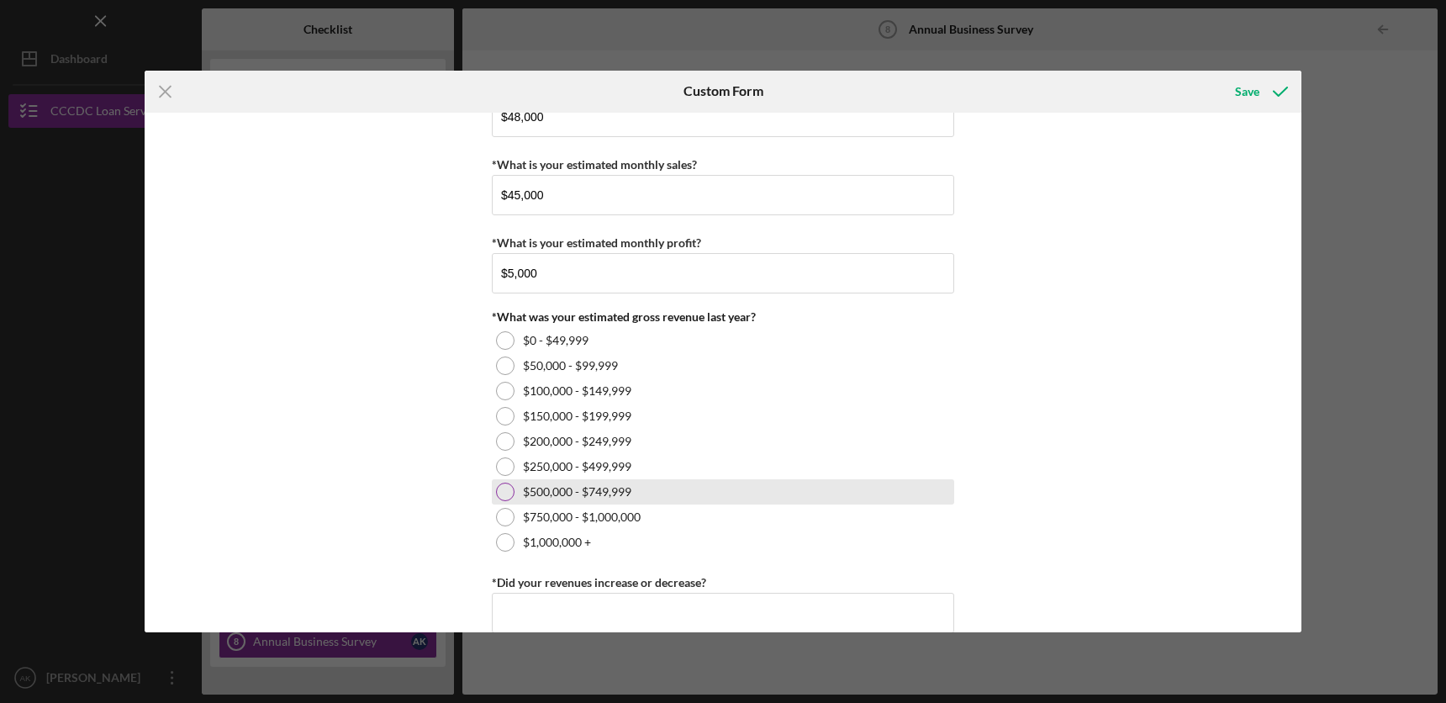
click at [504, 494] on div at bounding box center [505, 492] width 19 height 19
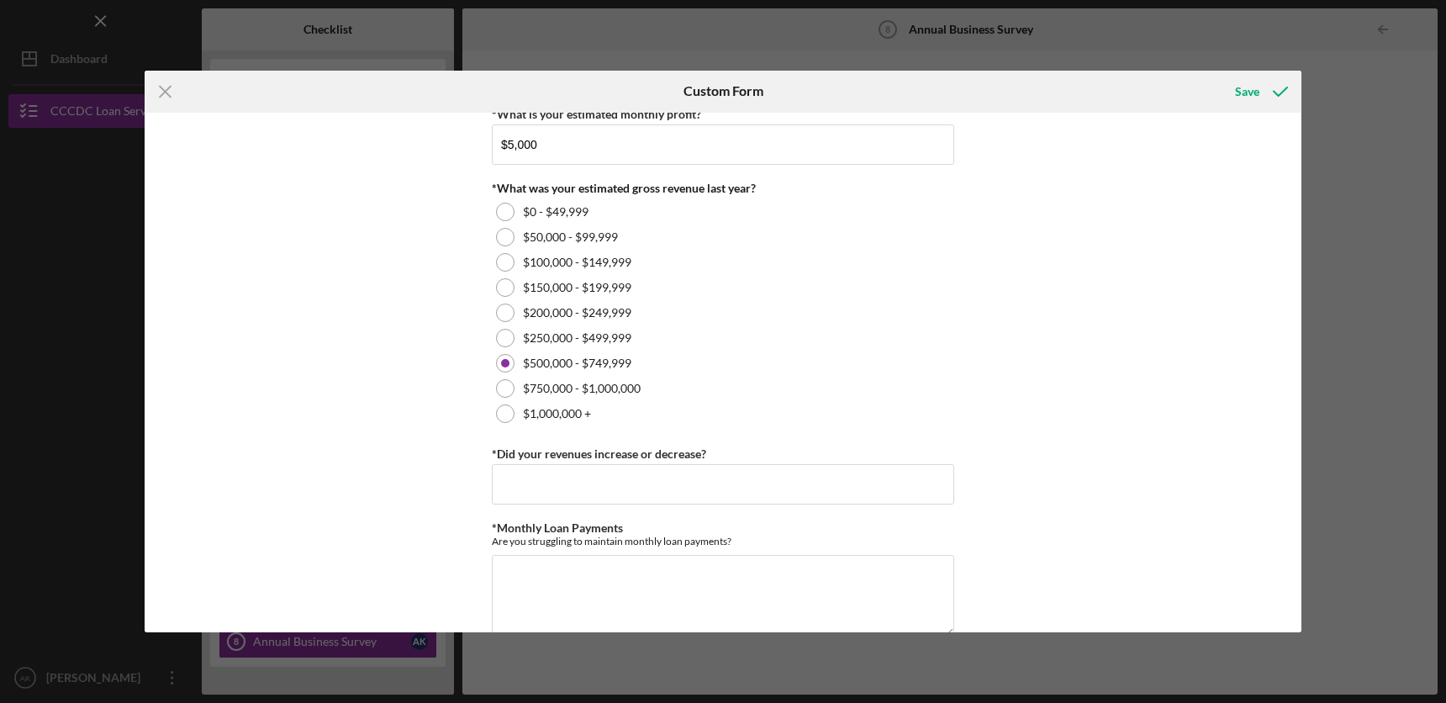
scroll to position [341, 0]
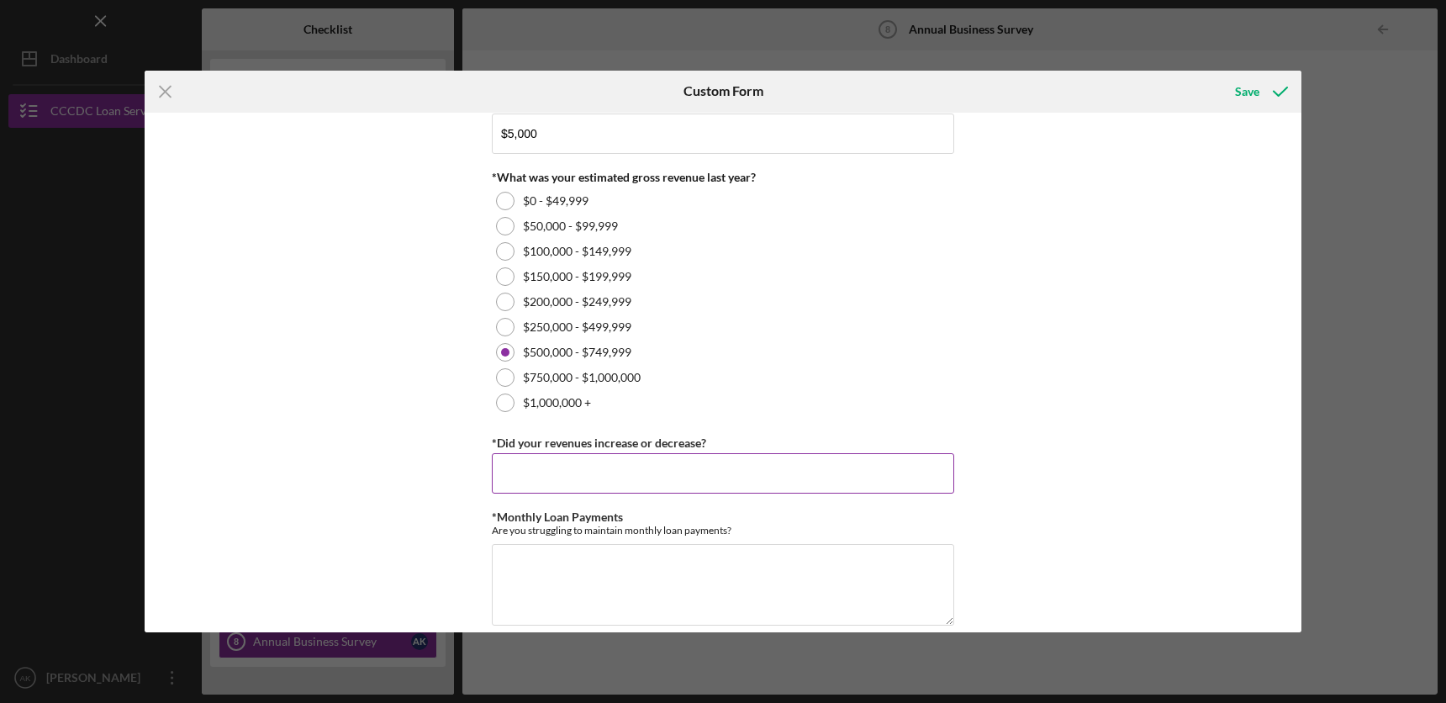
click at [516, 489] on input "*Did your revenues increase or decrease?" at bounding box center [723, 473] width 463 height 40
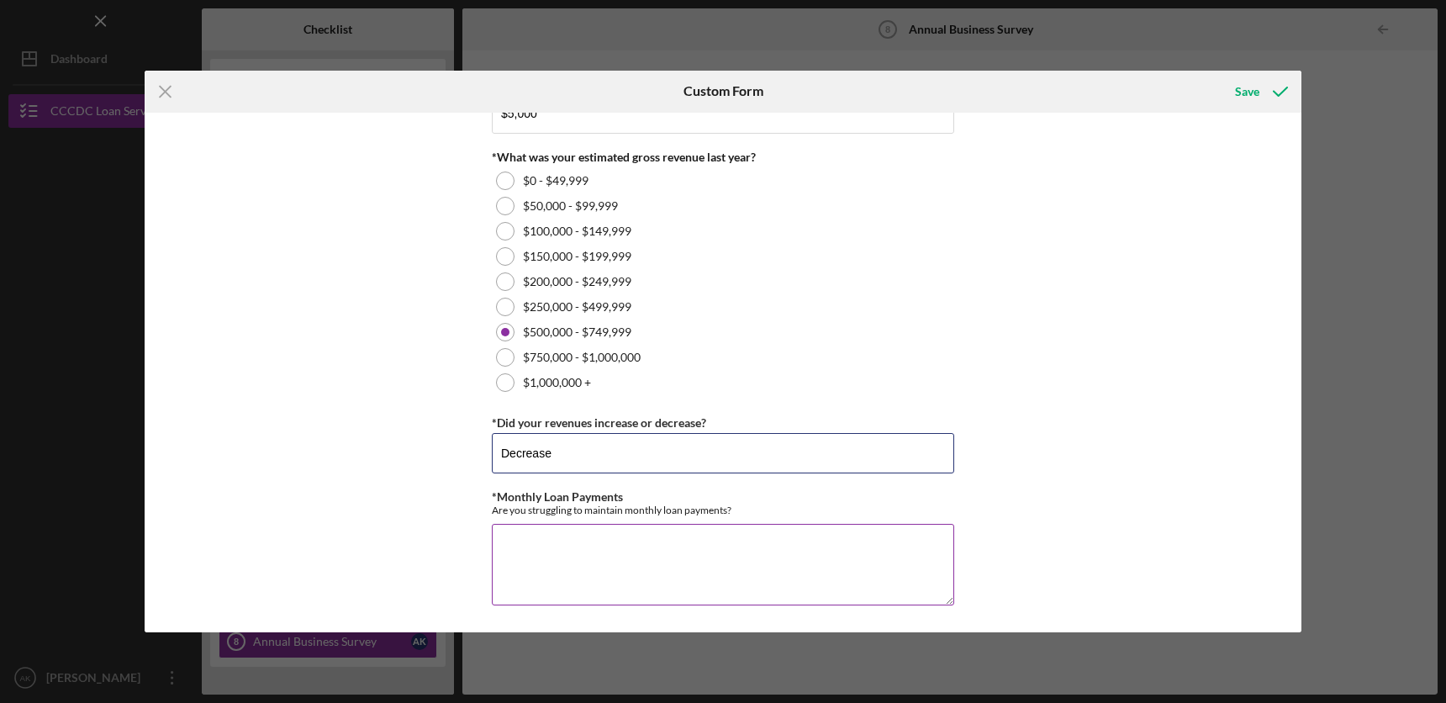
type input "Decrease"
click at [517, 557] on textarea "*Monthly Loan Payments" at bounding box center [723, 564] width 463 height 81
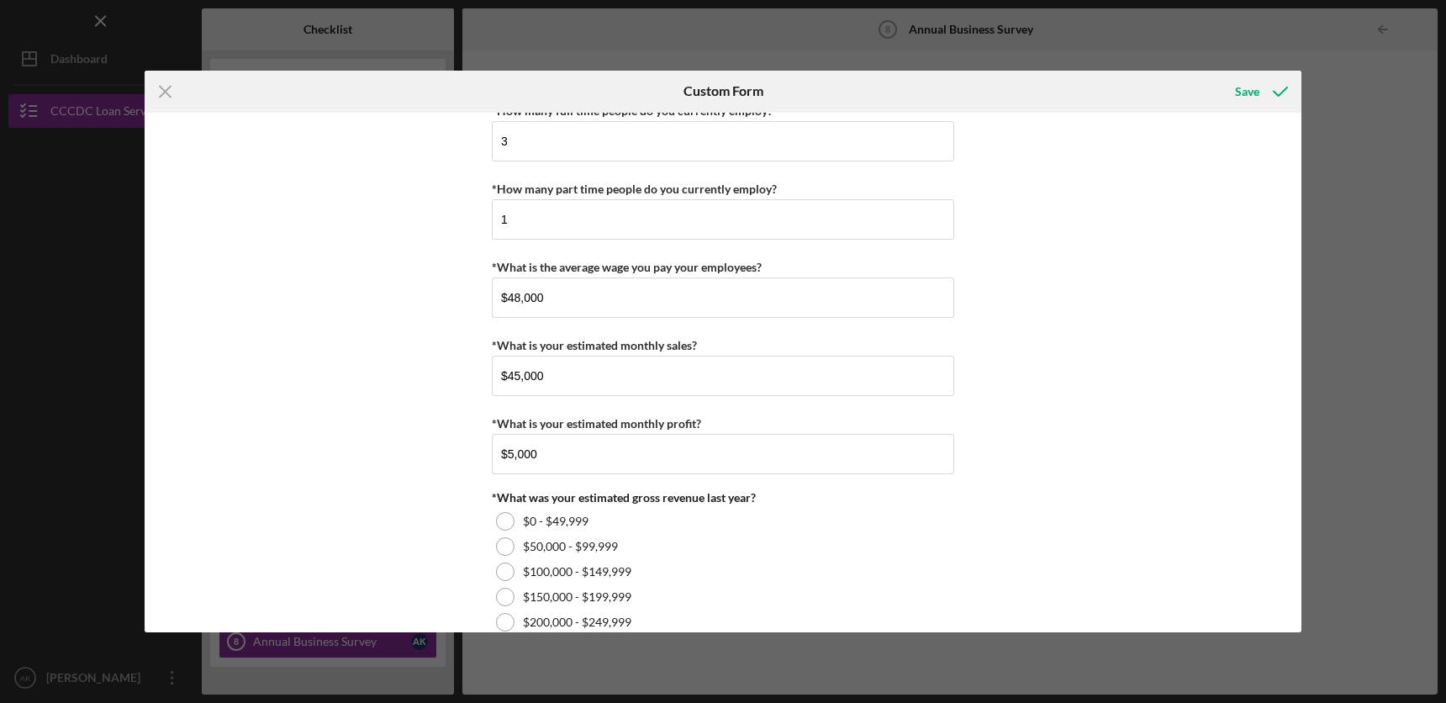
scroll to position [0, 0]
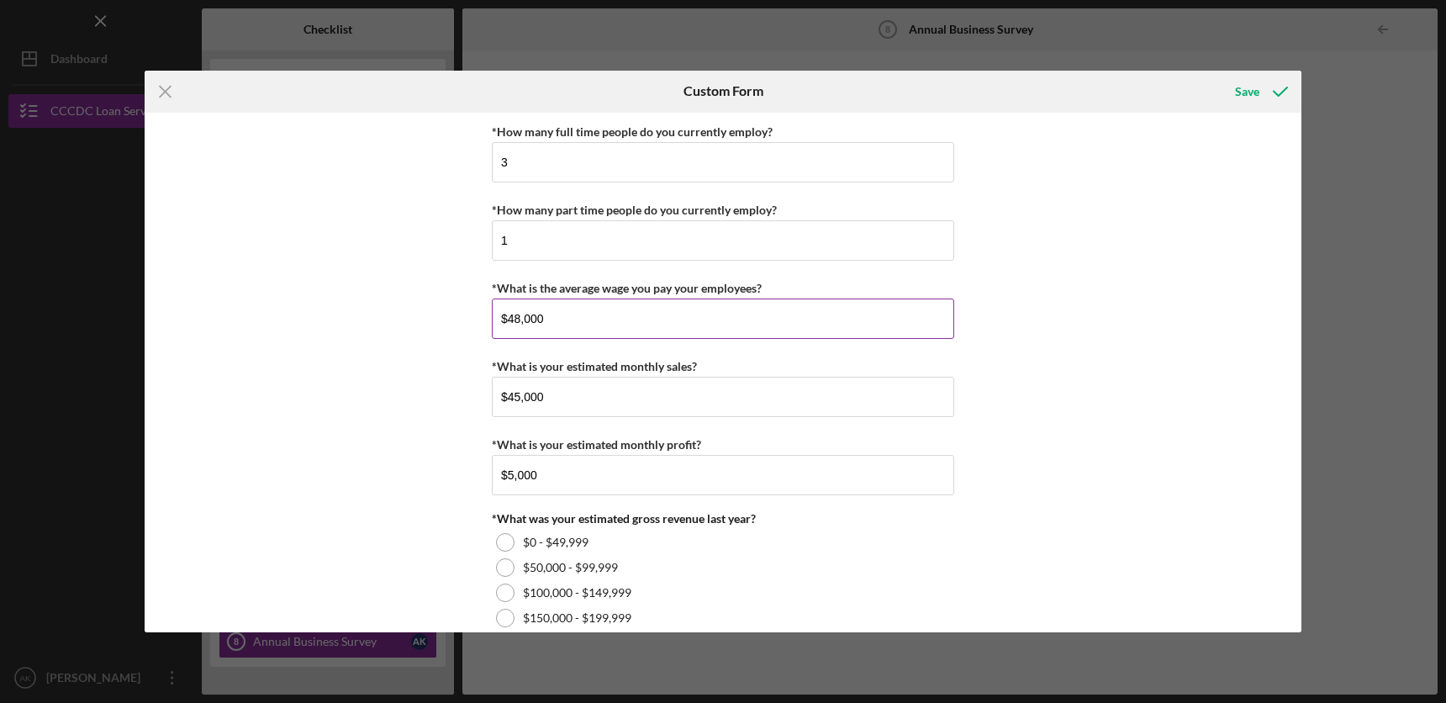
type textarea "No."
drag, startPoint x: 545, startPoint y: 324, endPoint x: 507, endPoint y: 320, distance: 38.0
click at [507, 320] on input "$48,000" at bounding box center [723, 319] width 463 height 40
type input "$5,000"
click at [1047, 317] on div "*How many full time people do you currently employ? 3 *How many part time peopl…" at bounding box center [723, 373] width 1157 height 521
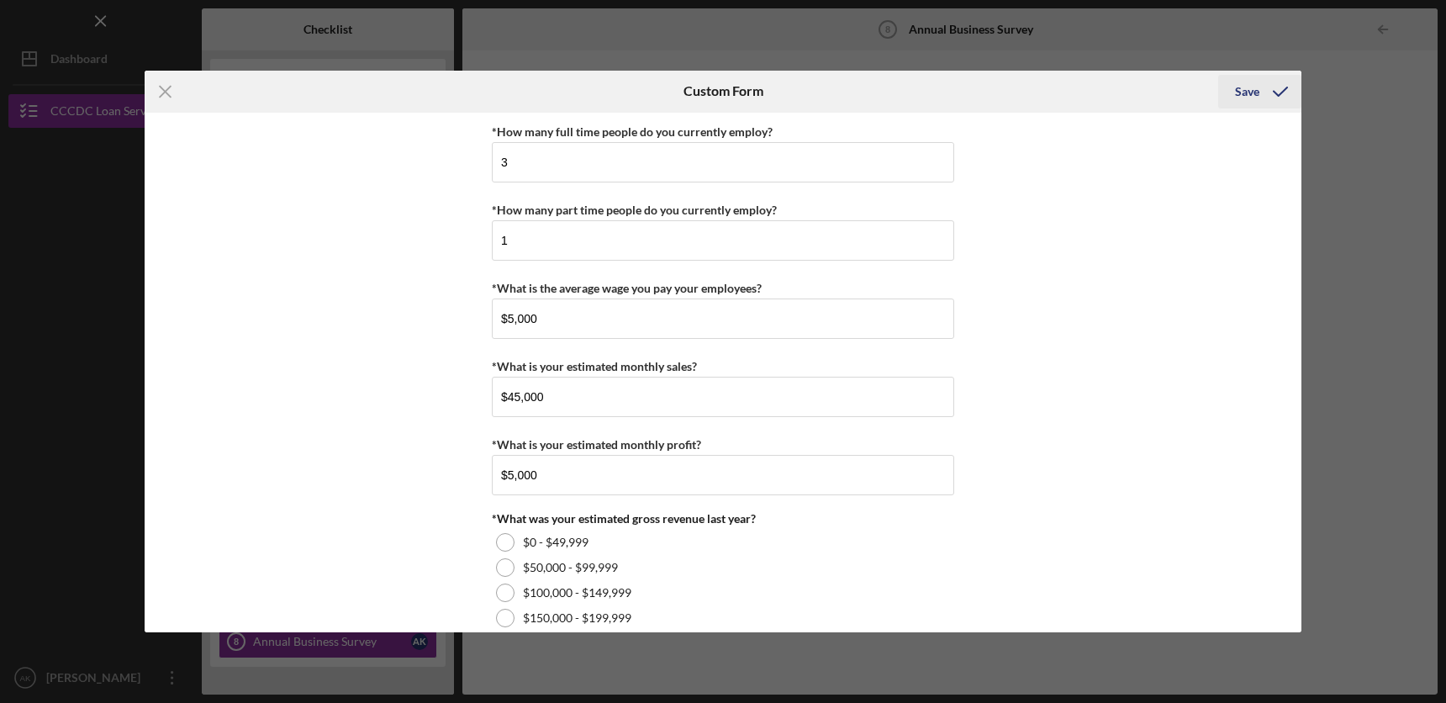
click at [1254, 93] on div "Save" at bounding box center [1247, 92] width 24 height 34
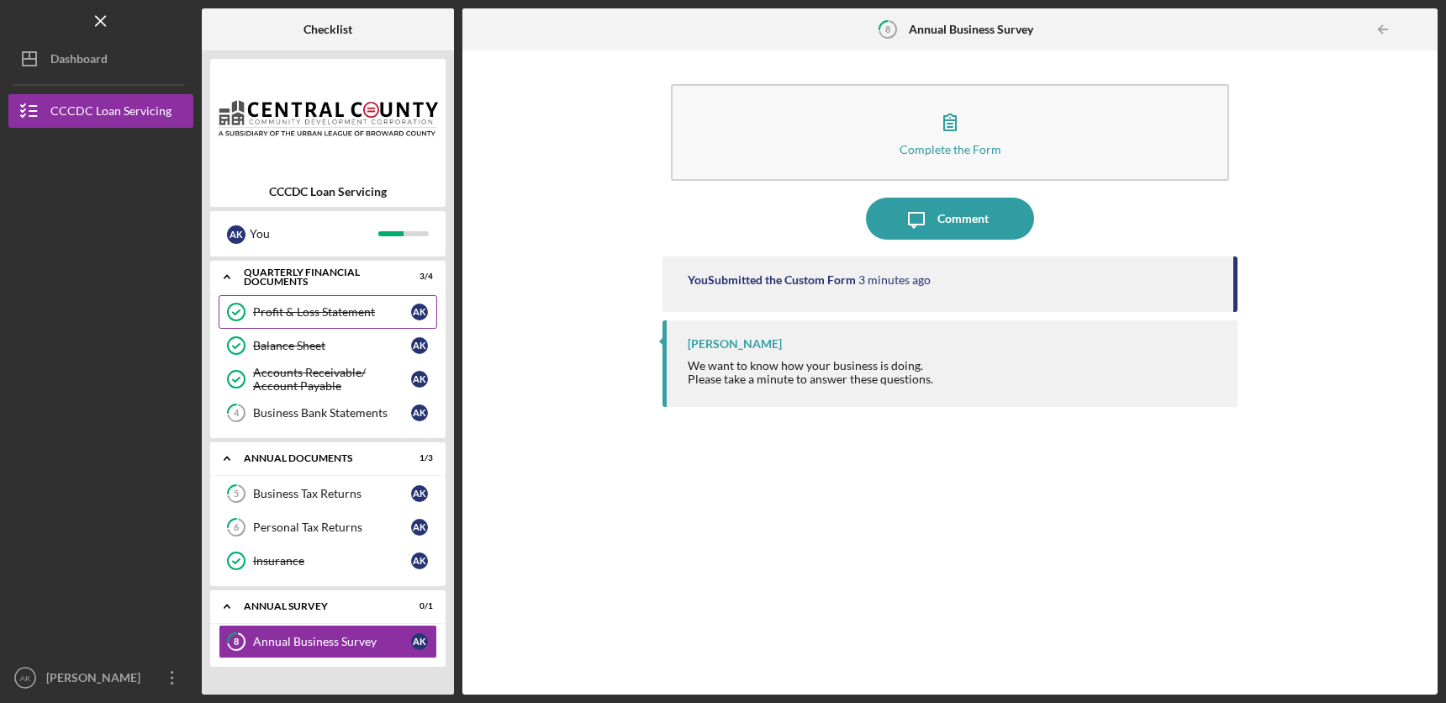
click at [331, 315] on div "Profit & Loss Statement" at bounding box center [332, 311] width 158 height 13
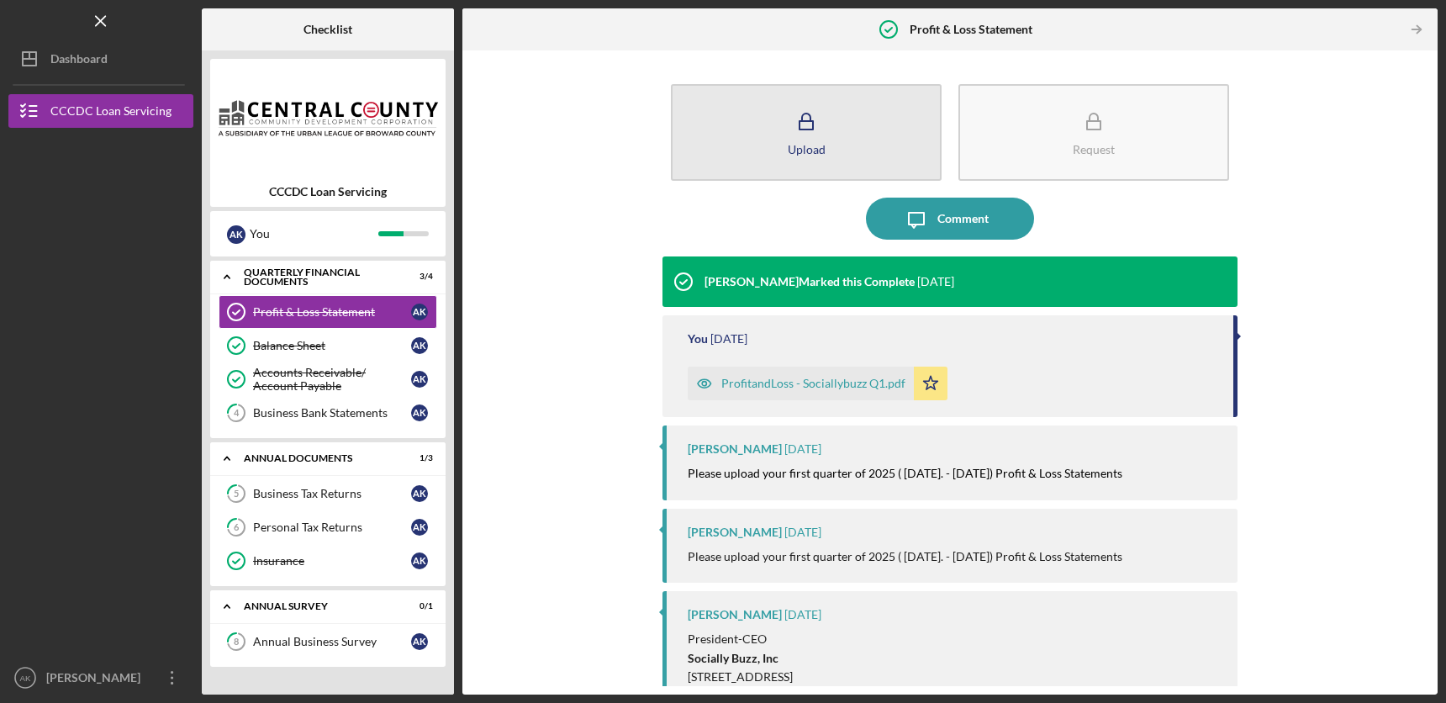
click at [788, 152] on div "Upload" at bounding box center [807, 149] width 38 height 13
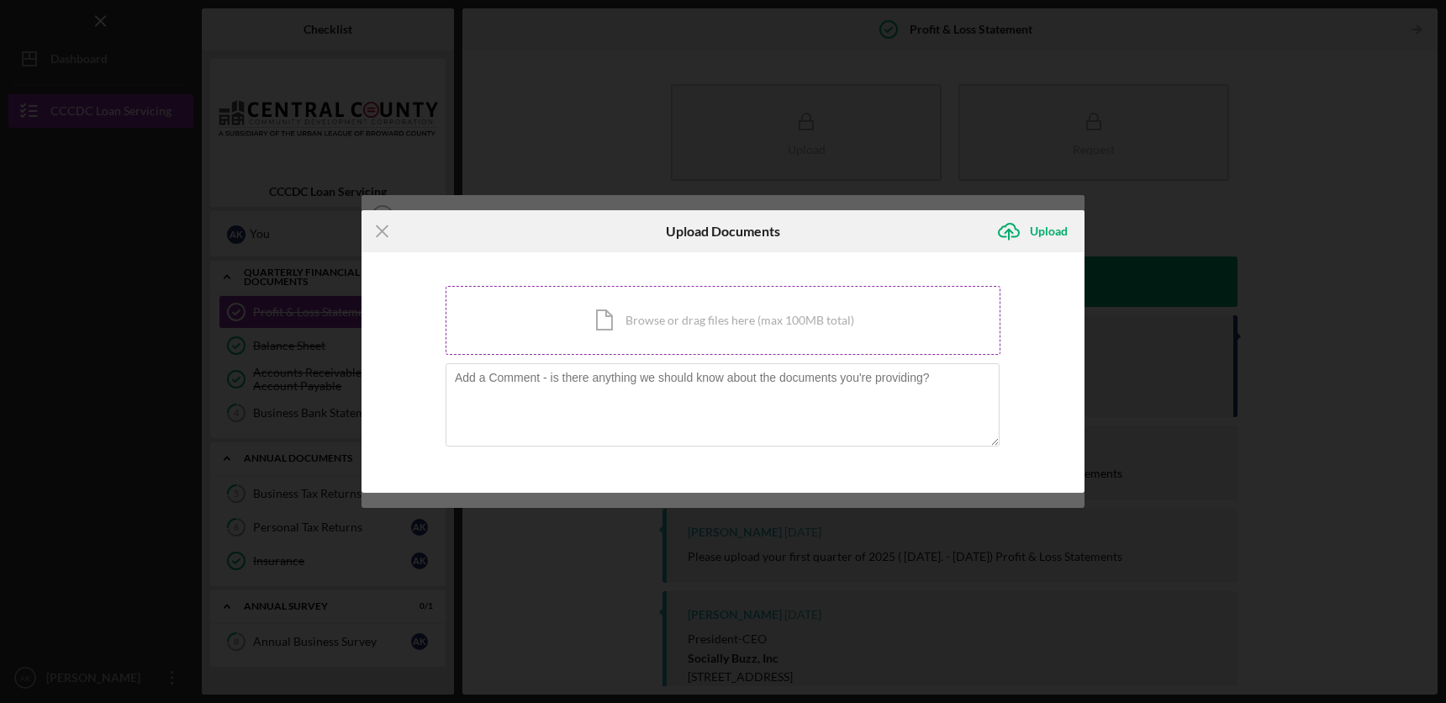
click at [672, 330] on div "Icon/Document Browse or drag files here (max 100MB total) Tap to choose files o…" at bounding box center [723, 320] width 555 height 69
click at [373, 233] on icon "Icon/Menu Close" at bounding box center [383, 231] width 42 height 42
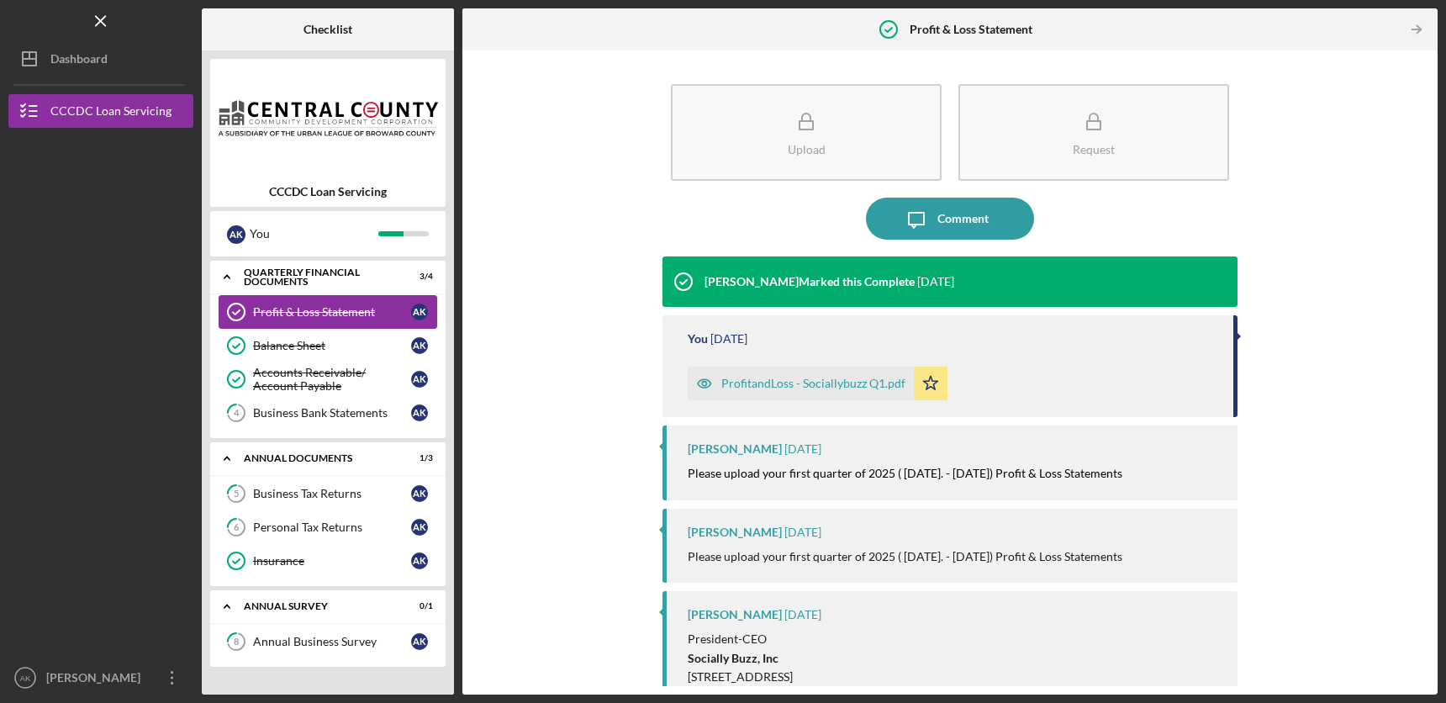
click at [304, 314] on div "Profit & Loss Statement" at bounding box center [332, 311] width 158 height 13
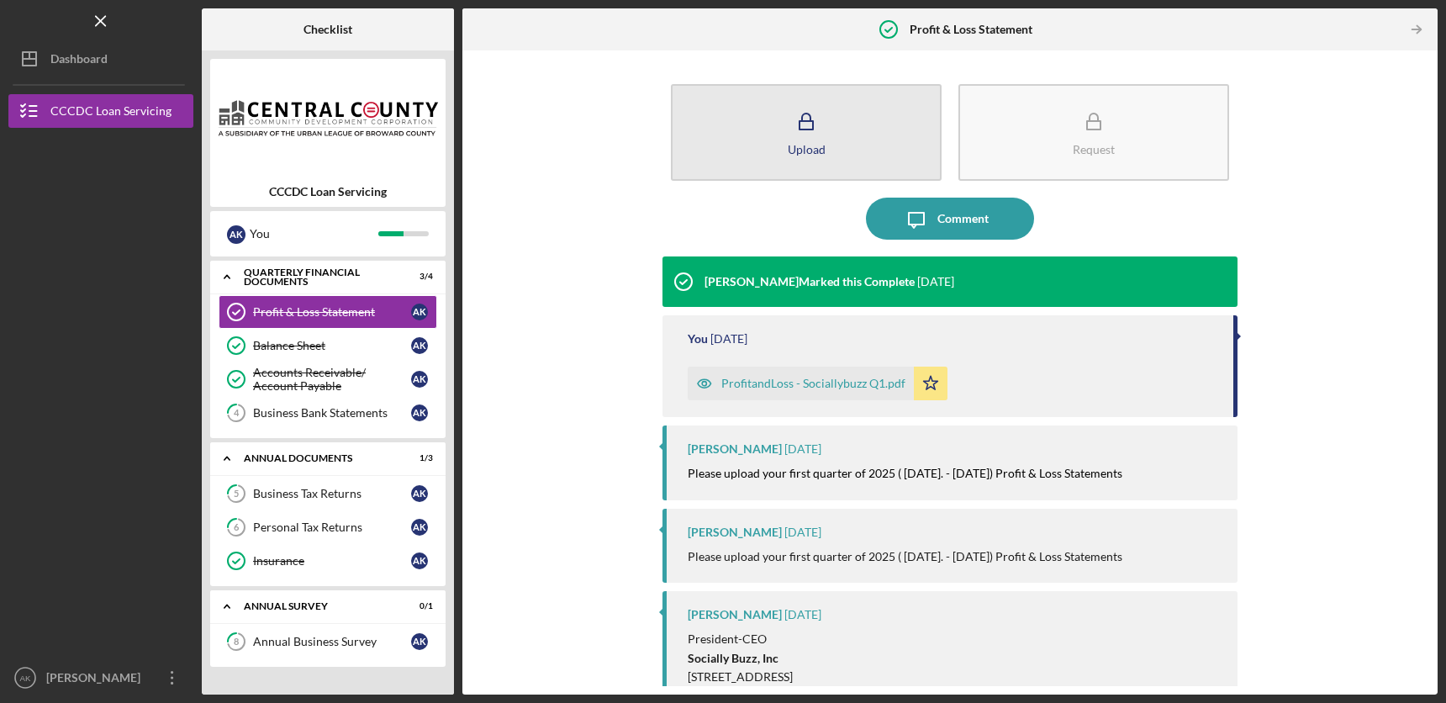
click at [810, 120] on icon "button" at bounding box center [806, 122] width 42 height 42
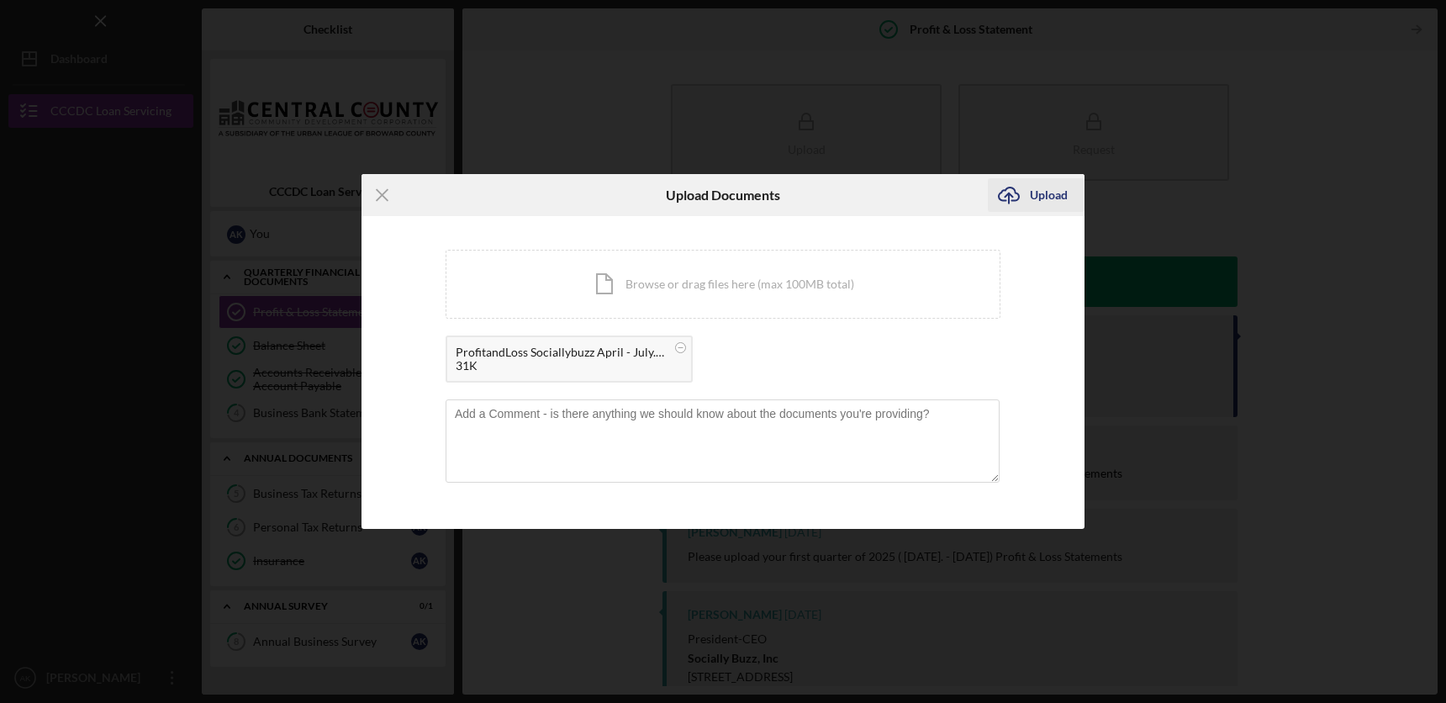
click at [1034, 198] on div "Upload" at bounding box center [1049, 195] width 38 height 34
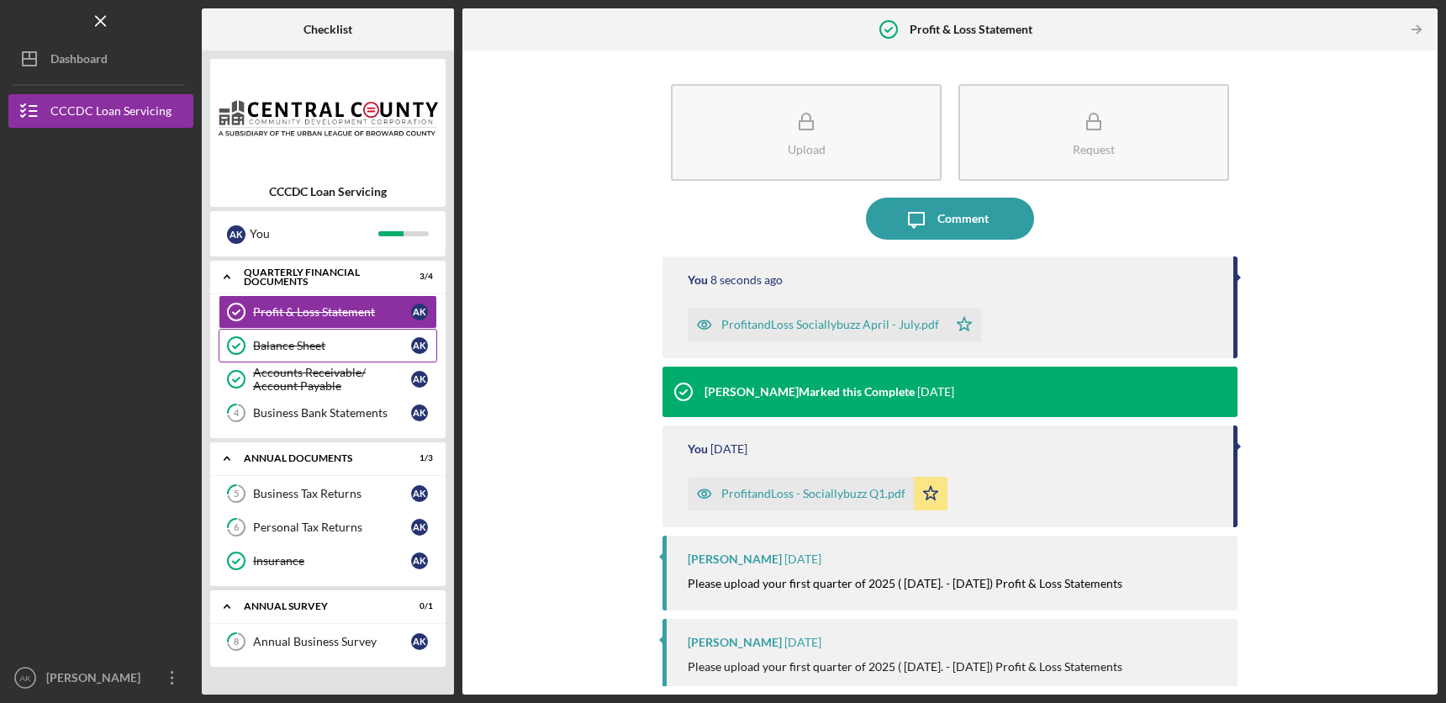
click at [345, 346] on div "Balance Sheet" at bounding box center [332, 345] width 158 height 13
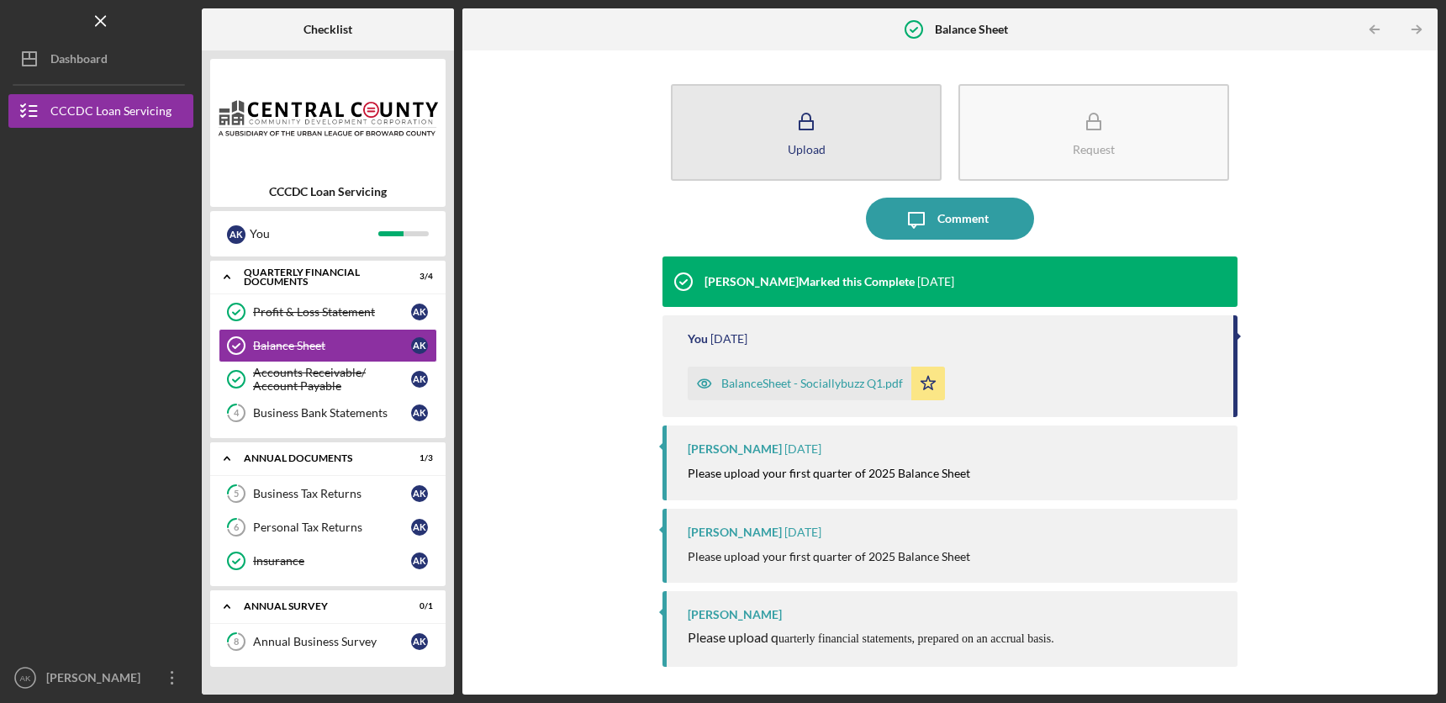
click at [789, 148] on div "Upload" at bounding box center [807, 149] width 38 height 13
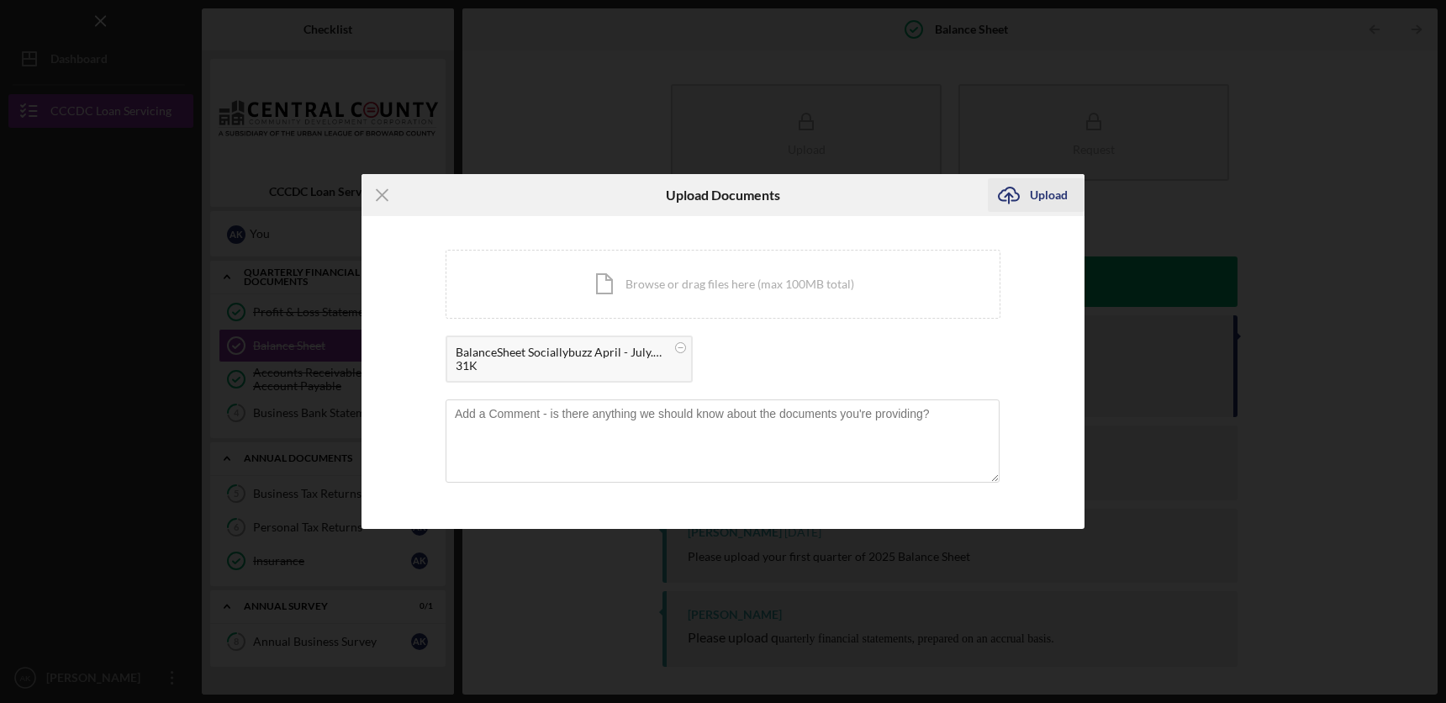
click at [1055, 196] on div "Upload" at bounding box center [1049, 195] width 38 height 34
